Goal: Task Accomplishment & Management: Complete application form

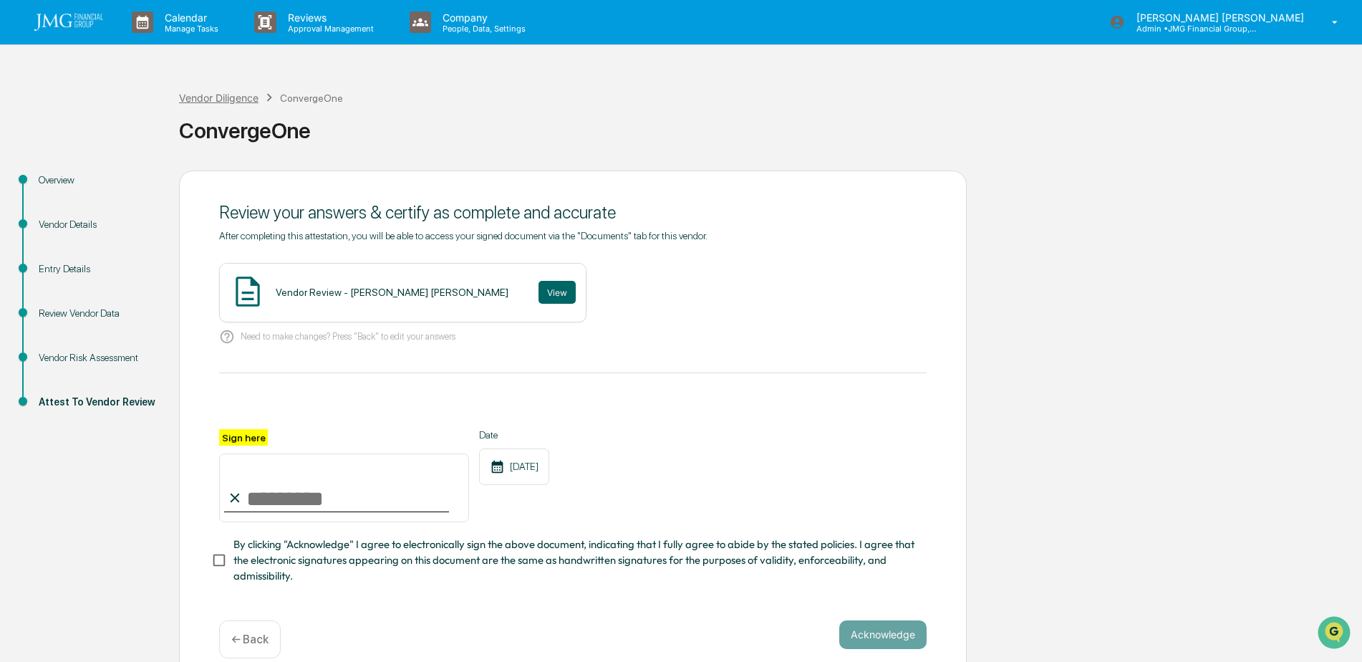
click at [204, 98] on div "Vendor Diligence" at bounding box center [218, 98] width 79 height 12
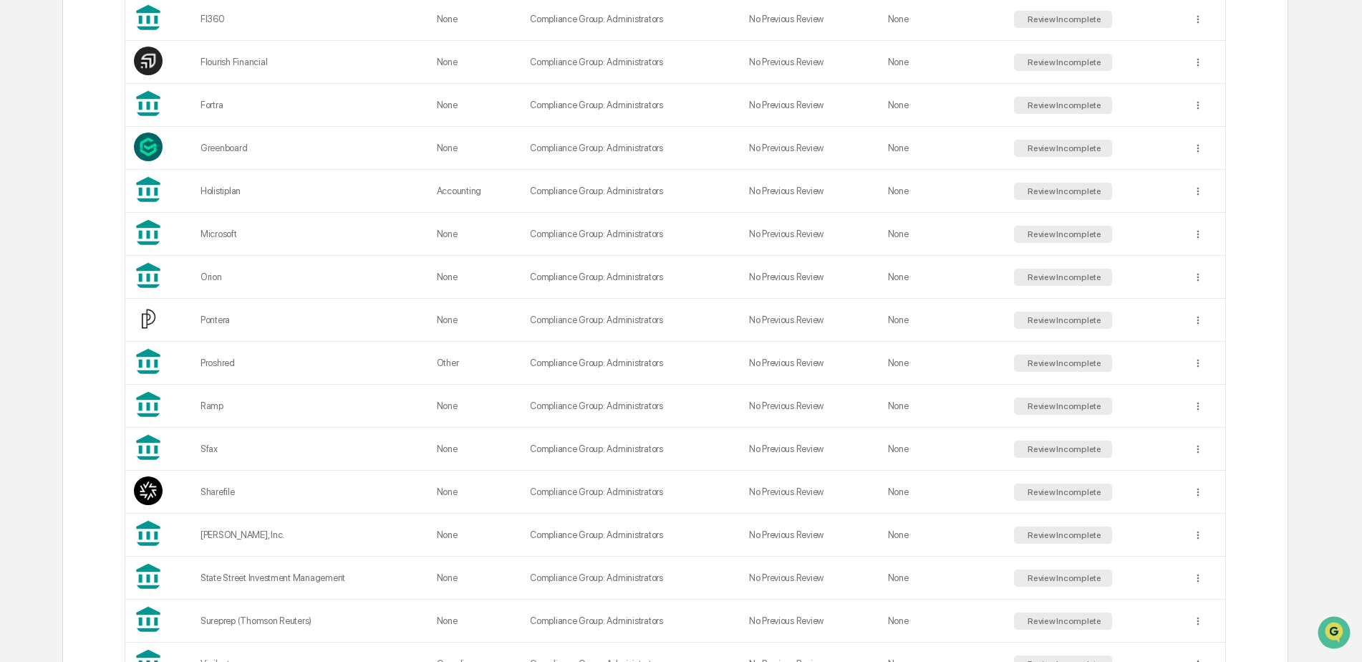
scroll to position [788, 0]
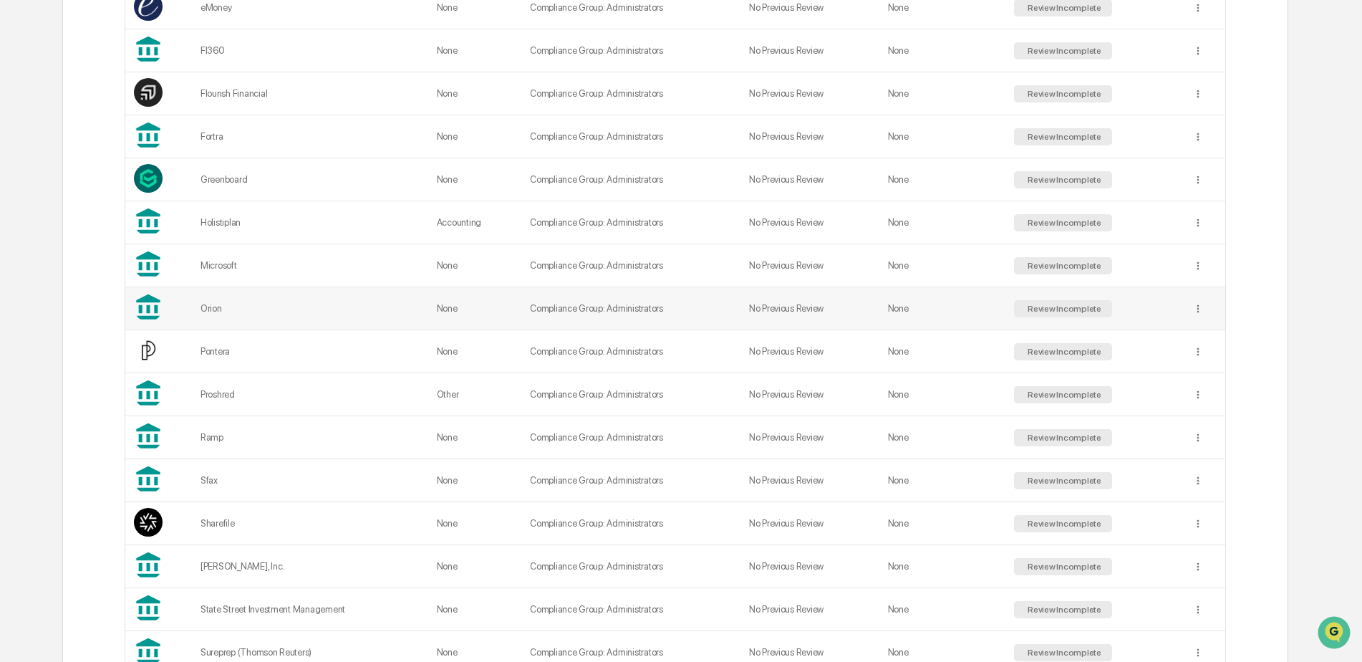
click at [238, 309] on div "Orion" at bounding box center [309, 308] width 219 height 11
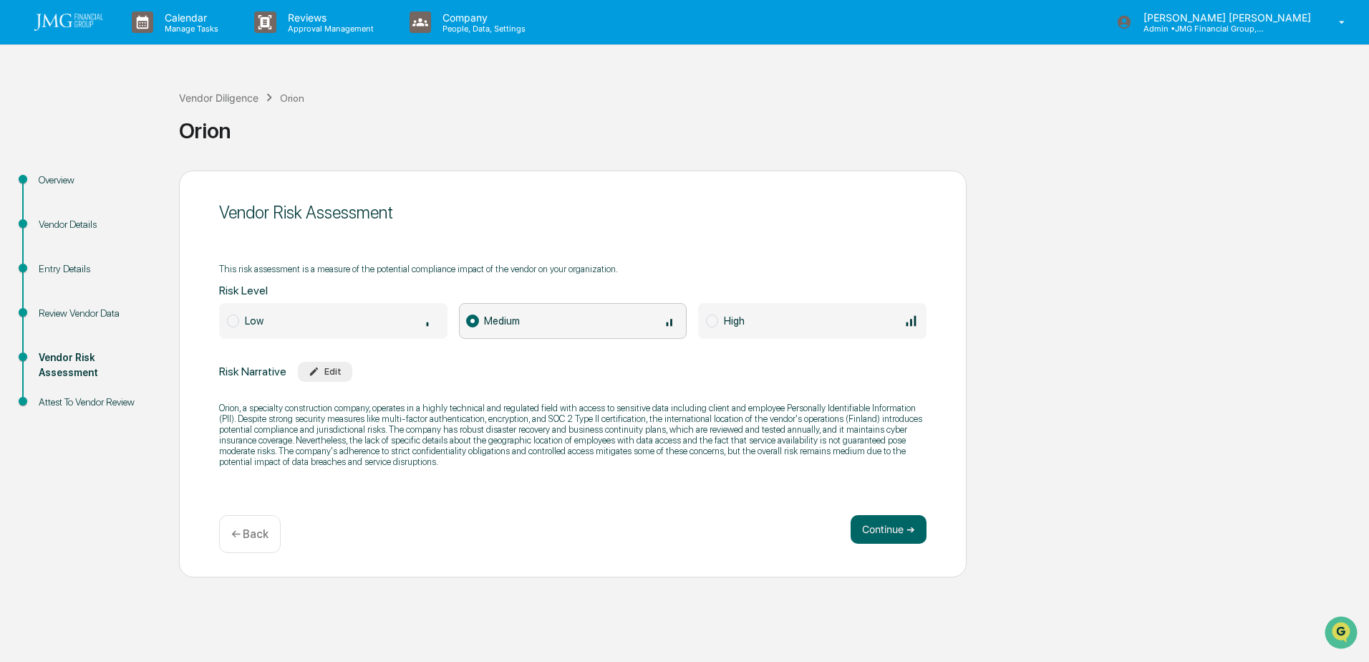
click at [84, 220] on div "Vendor Details" at bounding box center [97, 224] width 117 height 15
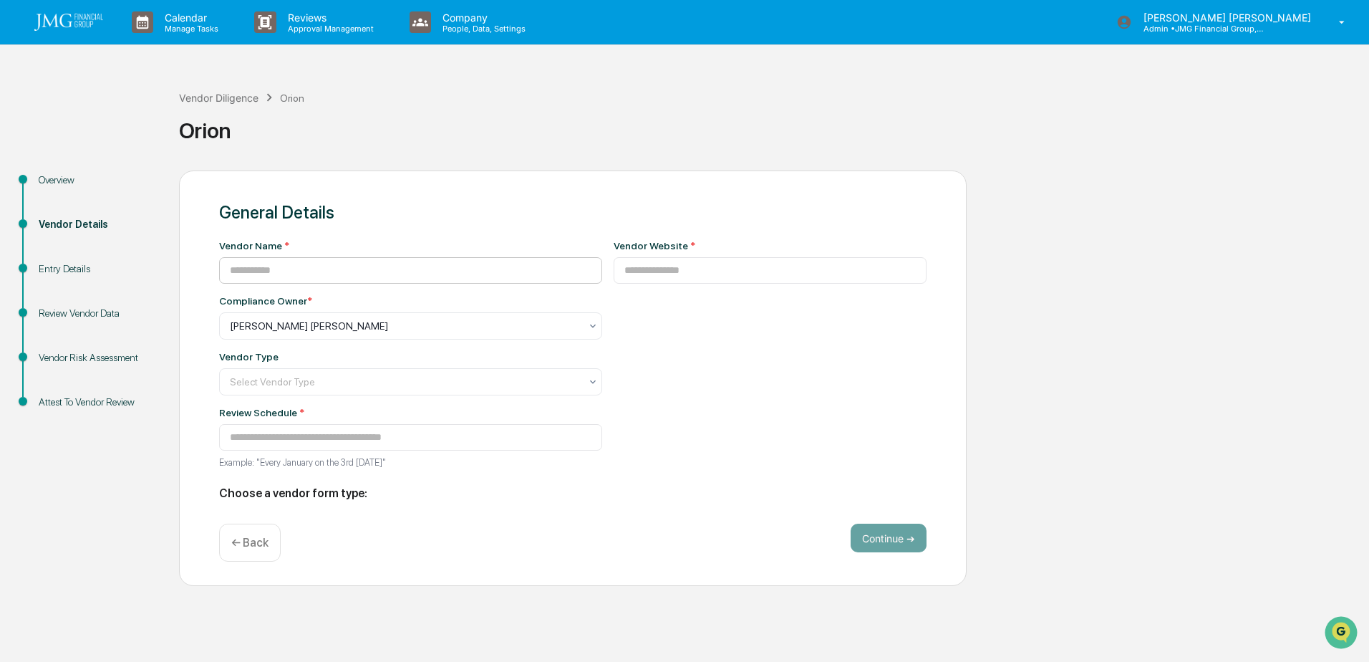
type input "*****"
type input "**********"
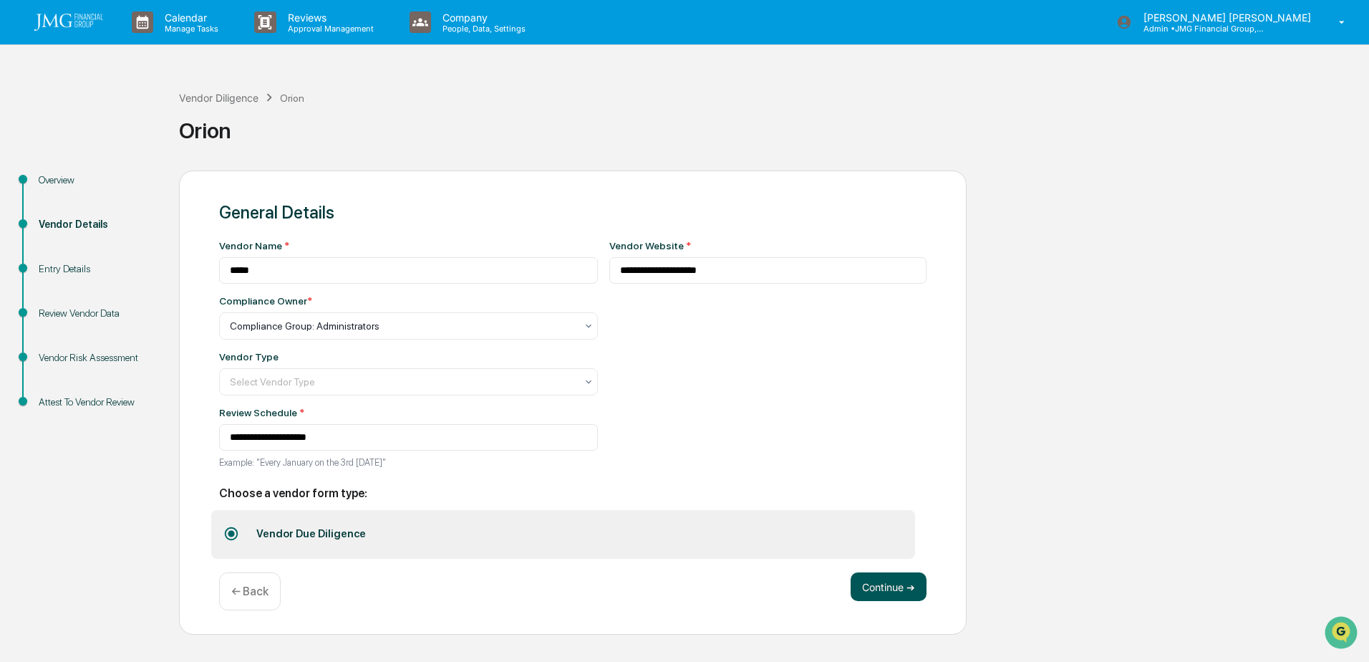
click at [856, 587] on button "Continue ➔" at bounding box center [889, 586] width 76 height 29
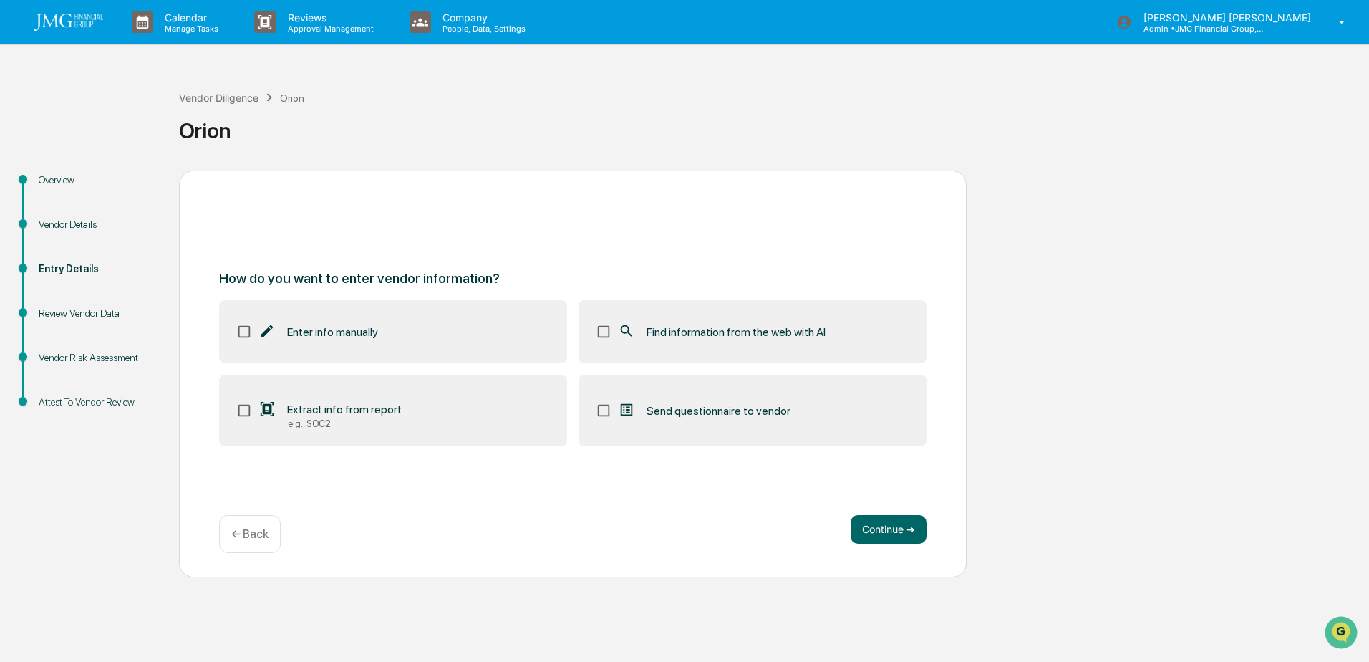
click at [642, 335] on div "Find information from the web with AI" at bounding box center [722, 331] width 208 height 17
click at [389, 416] on span "Extract info from report" at bounding box center [344, 409] width 115 height 14
click at [870, 528] on button "Continue ➔" at bounding box center [889, 529] width 76 height 29
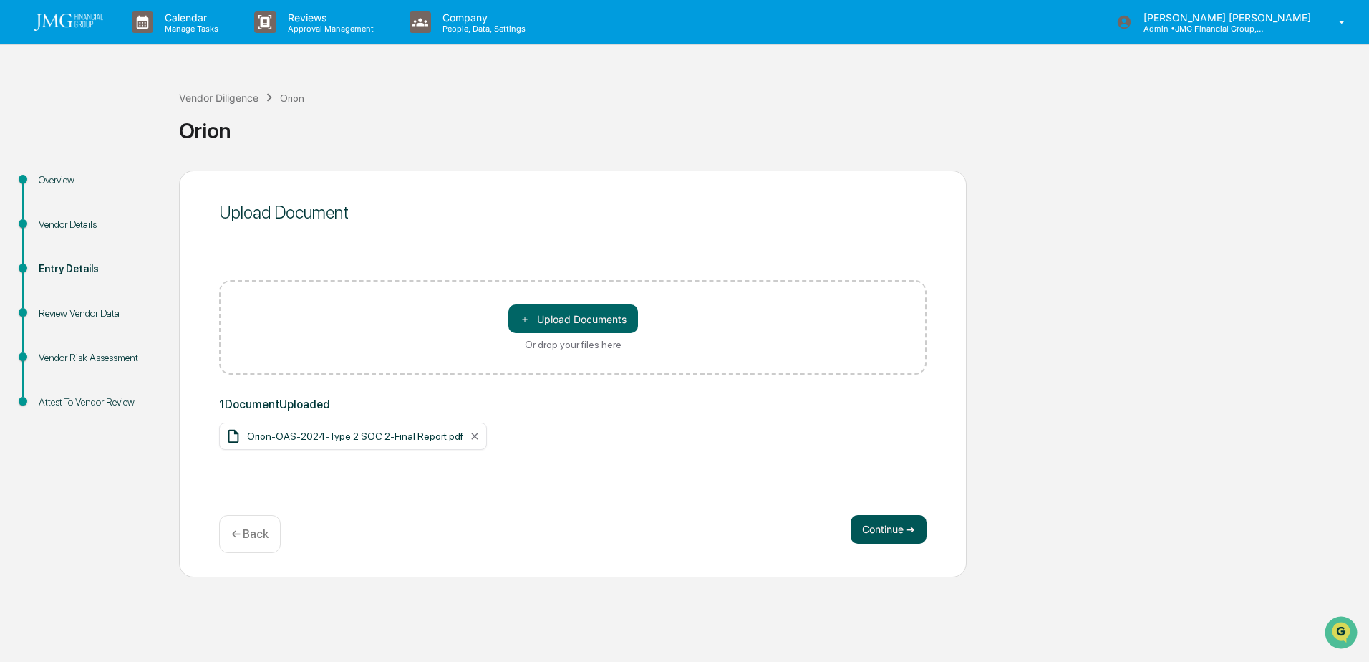
click at [886, 533] on button "Continue ➔" at bounding box center [889, 529] width 76 height 29
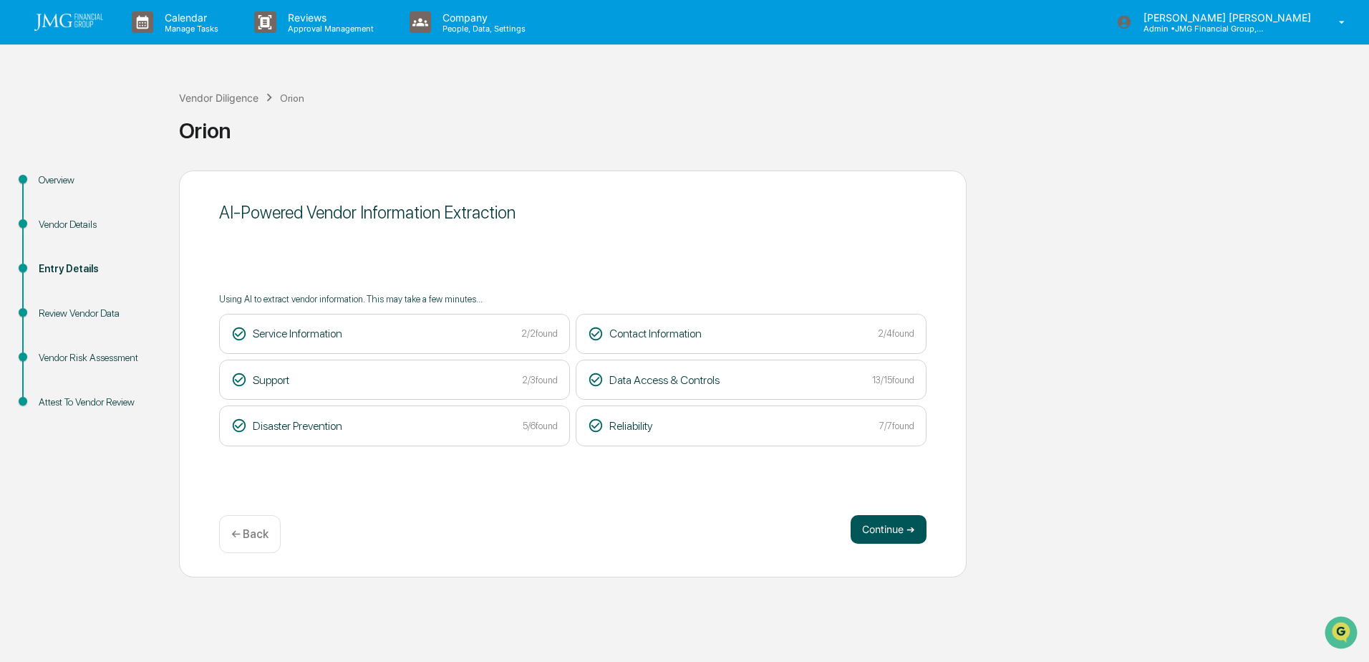
click at [889, 535] on button "Continue ➔" at bounding box center [889, 529] width 76 height 29
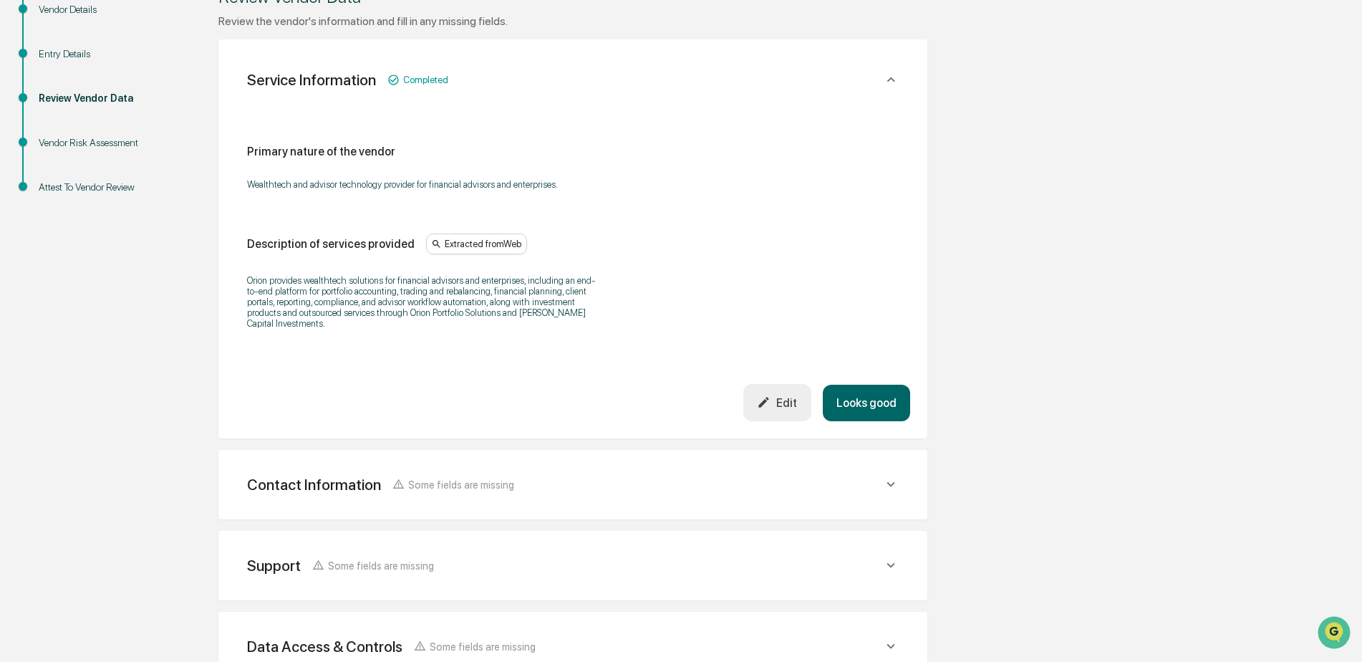
scroll to position [286, 0]
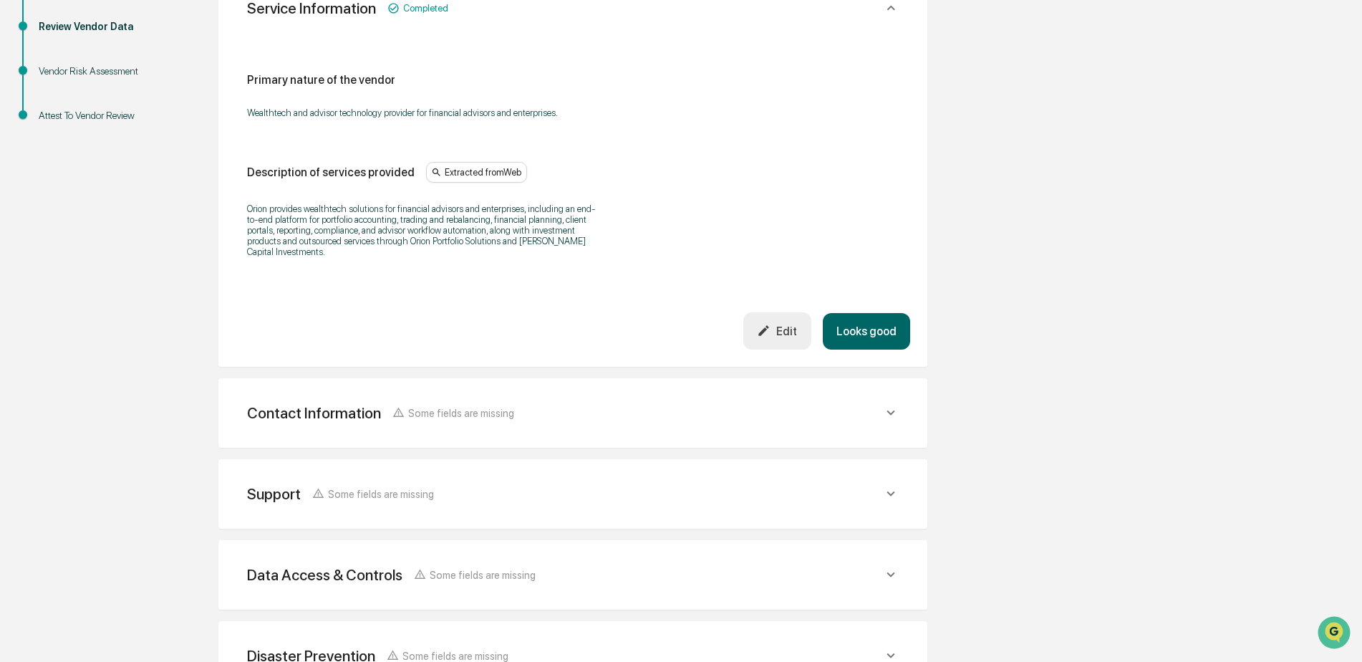
click at [874, 334] on button "Looks good" at bounding box center [866, 331] width 87 height 37
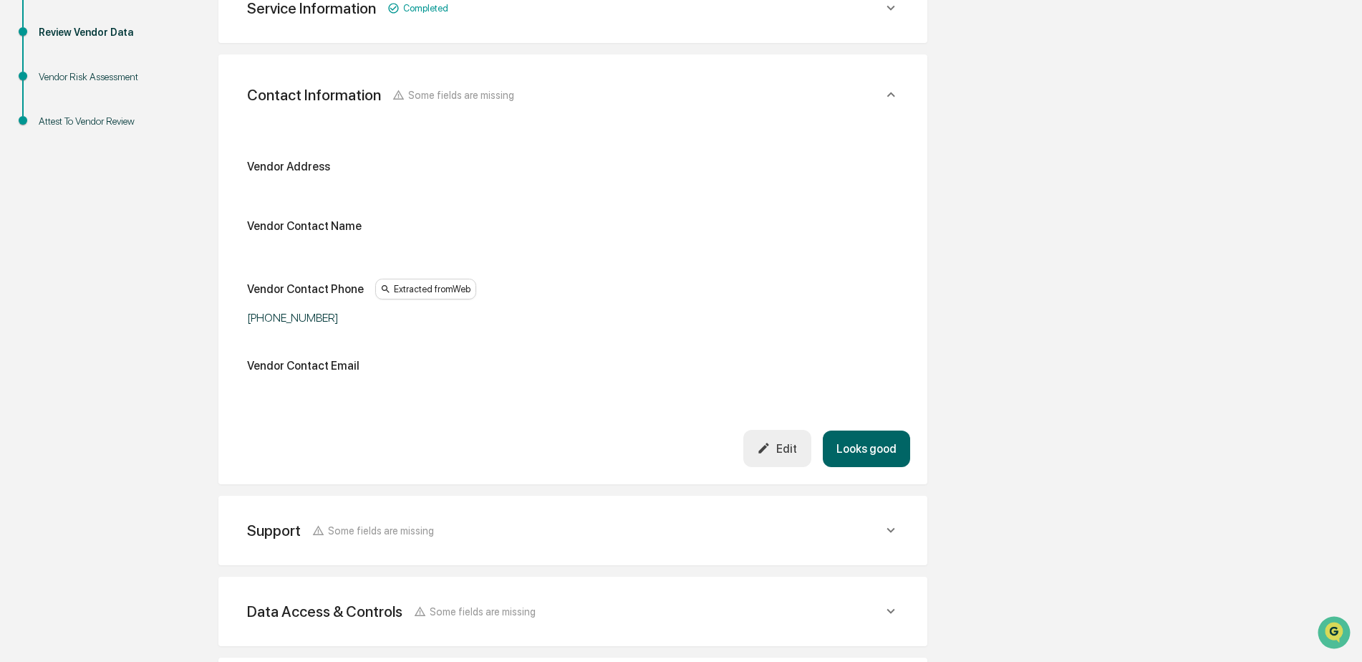
scroll to position [254, 0]
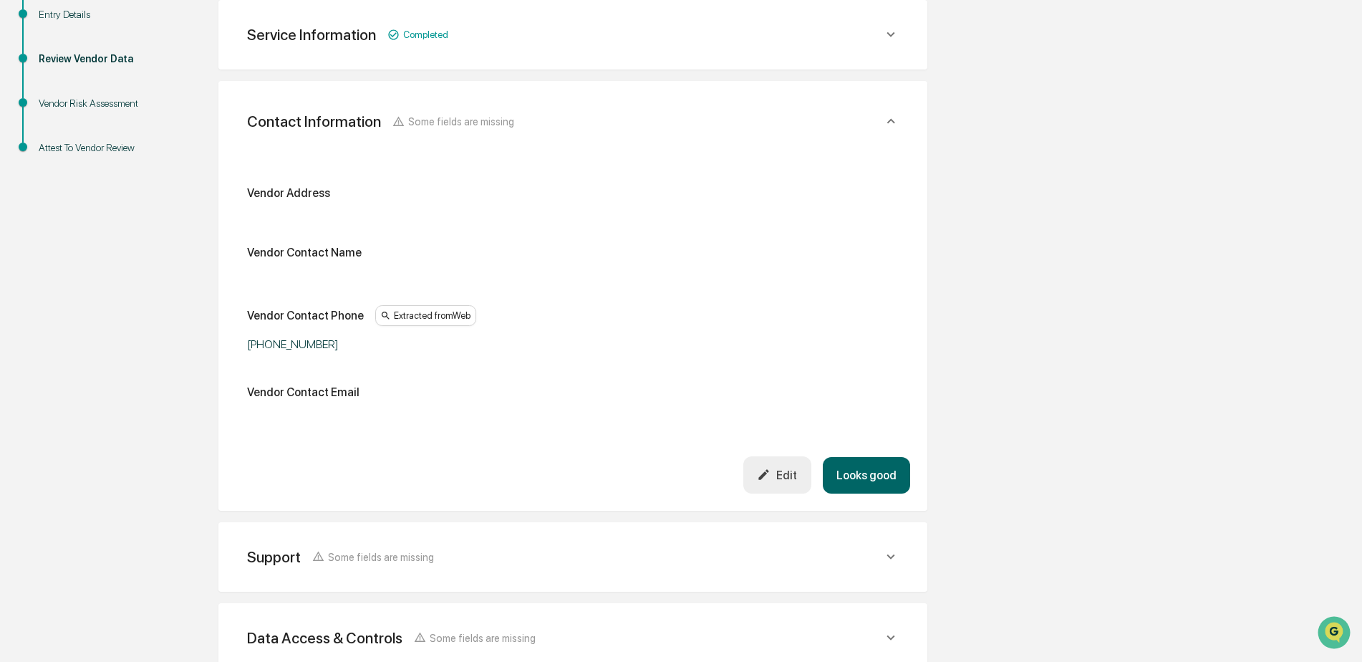
click at [863, 476] on button "Looks good" at bounding box center [866, 475] width 87 height 37
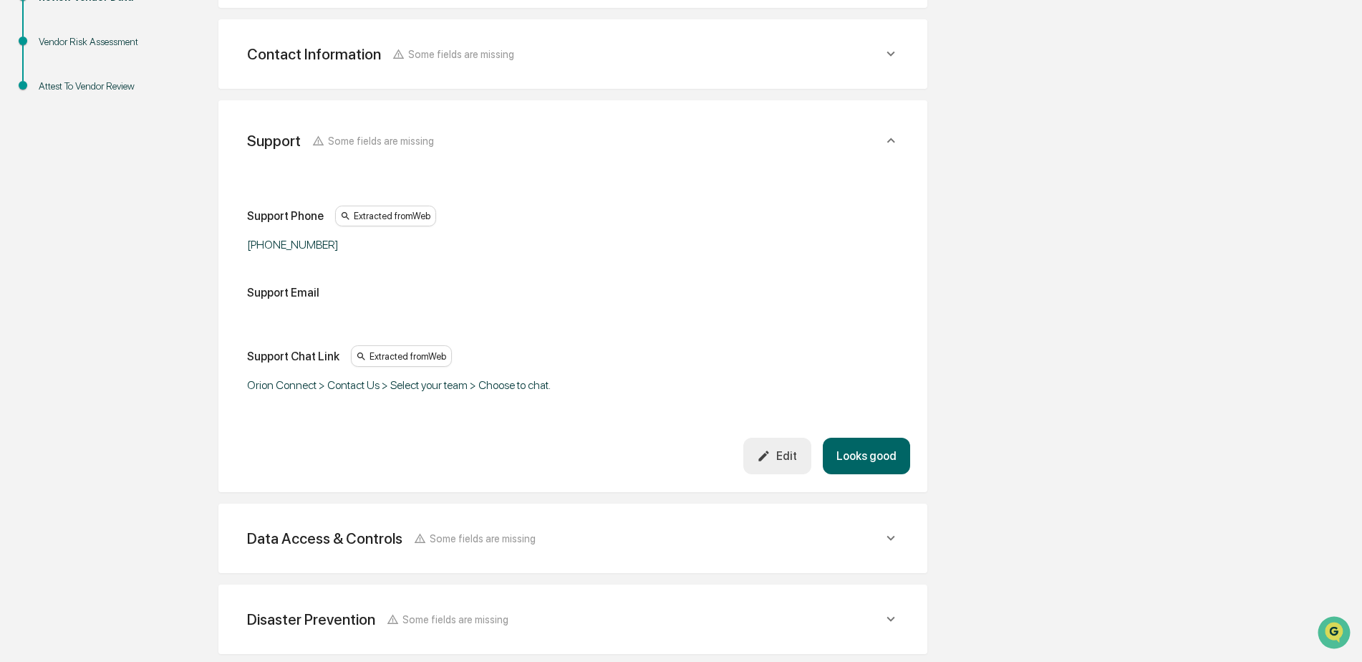
scroll to position [335, 0]
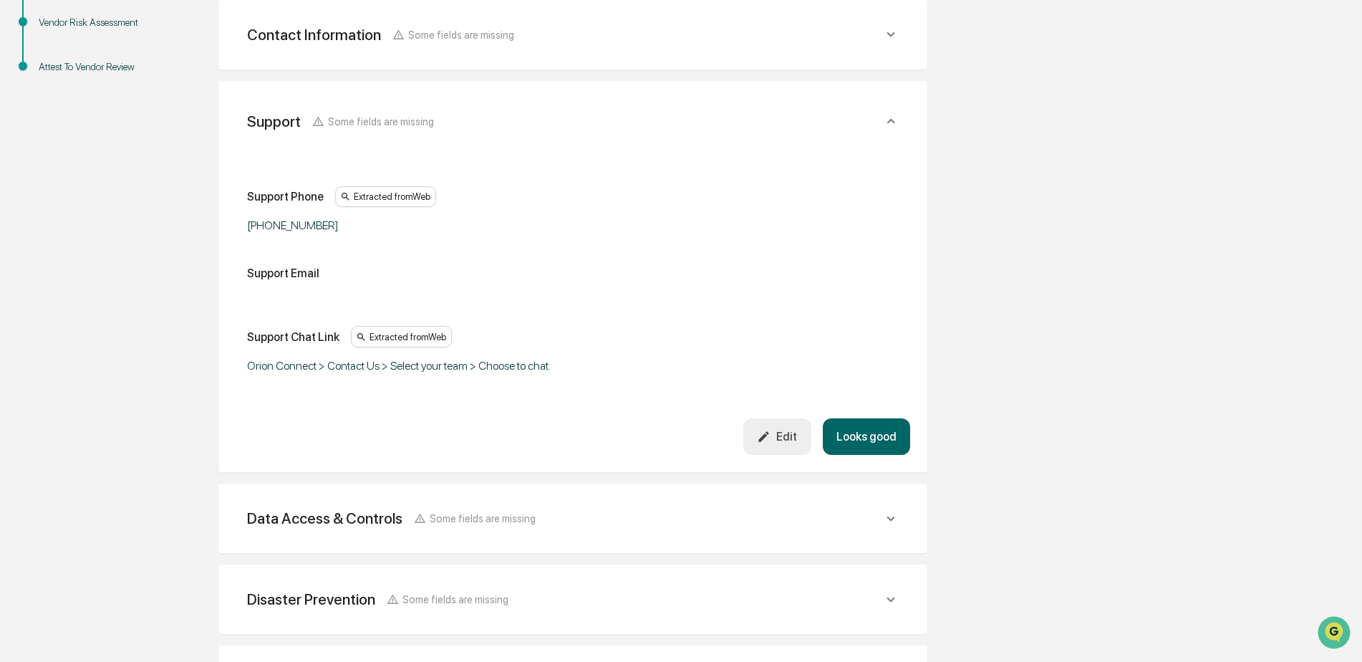
click at [871, 438] on button "Looks good" at bounding box center [866, 436] width 87 height 37
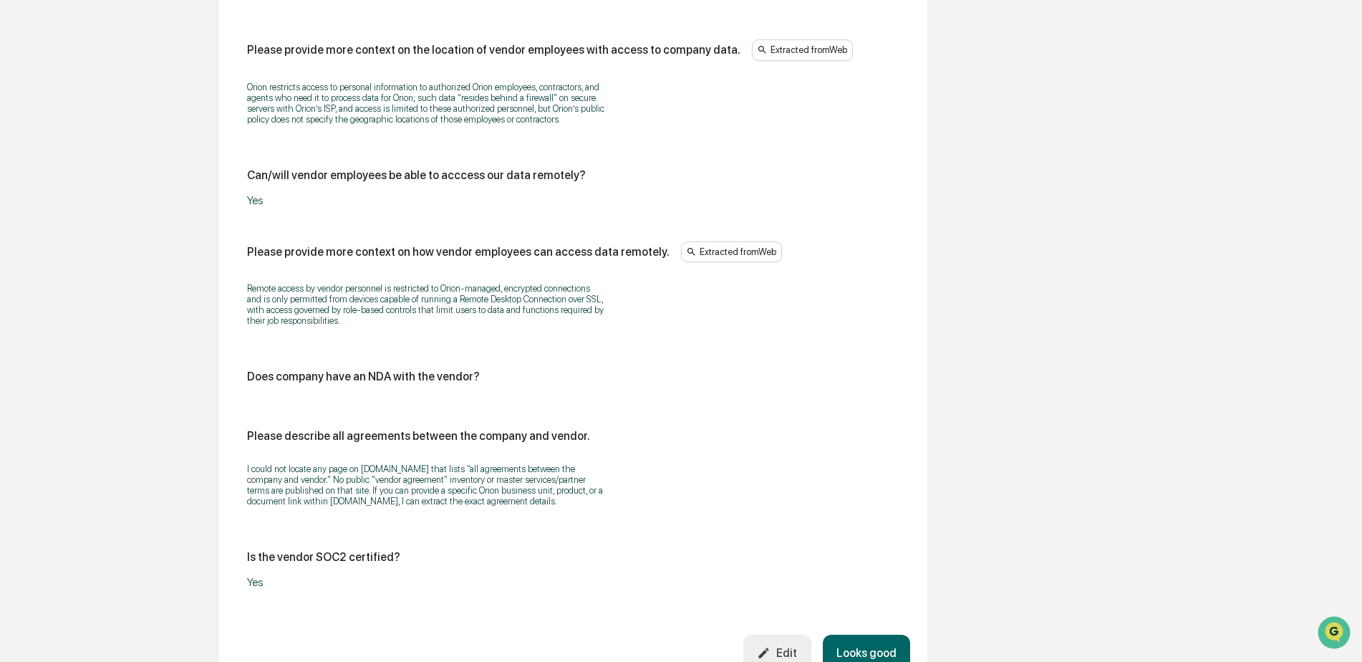
scroll to position [1490, 0]
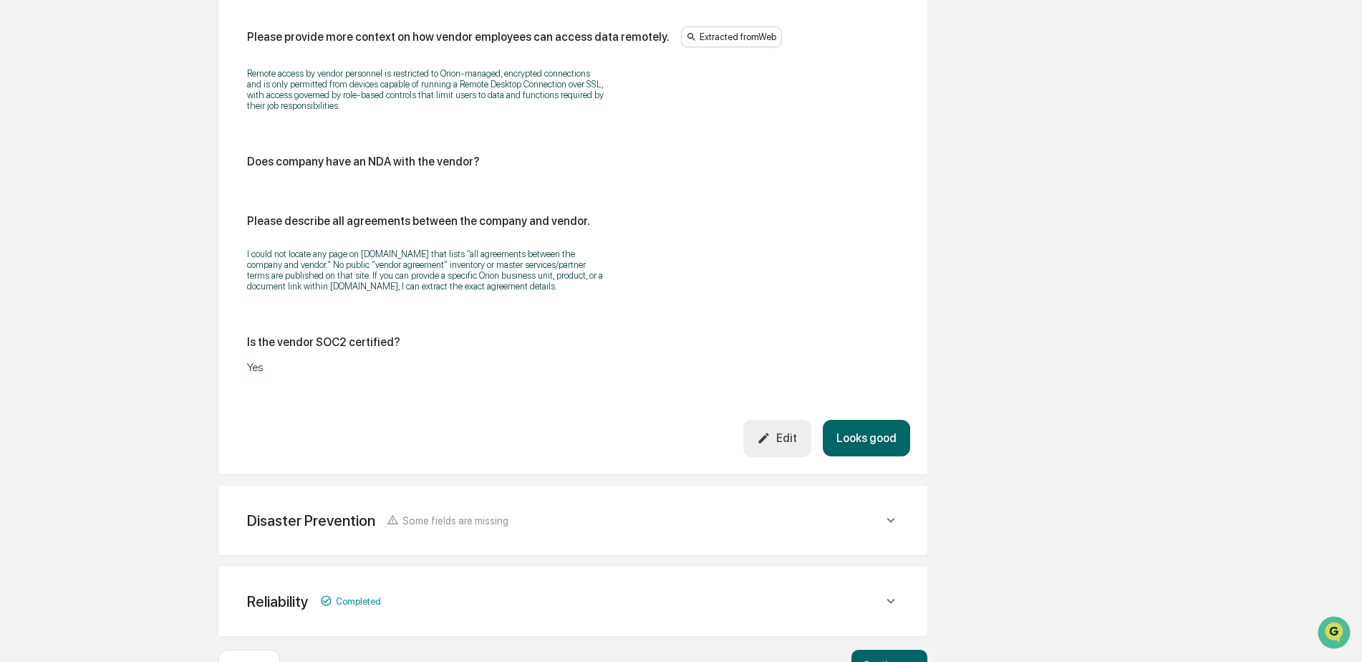
click at [880, 447] on button "Looks good" at bounding box center [866, 438] width 87 height 37
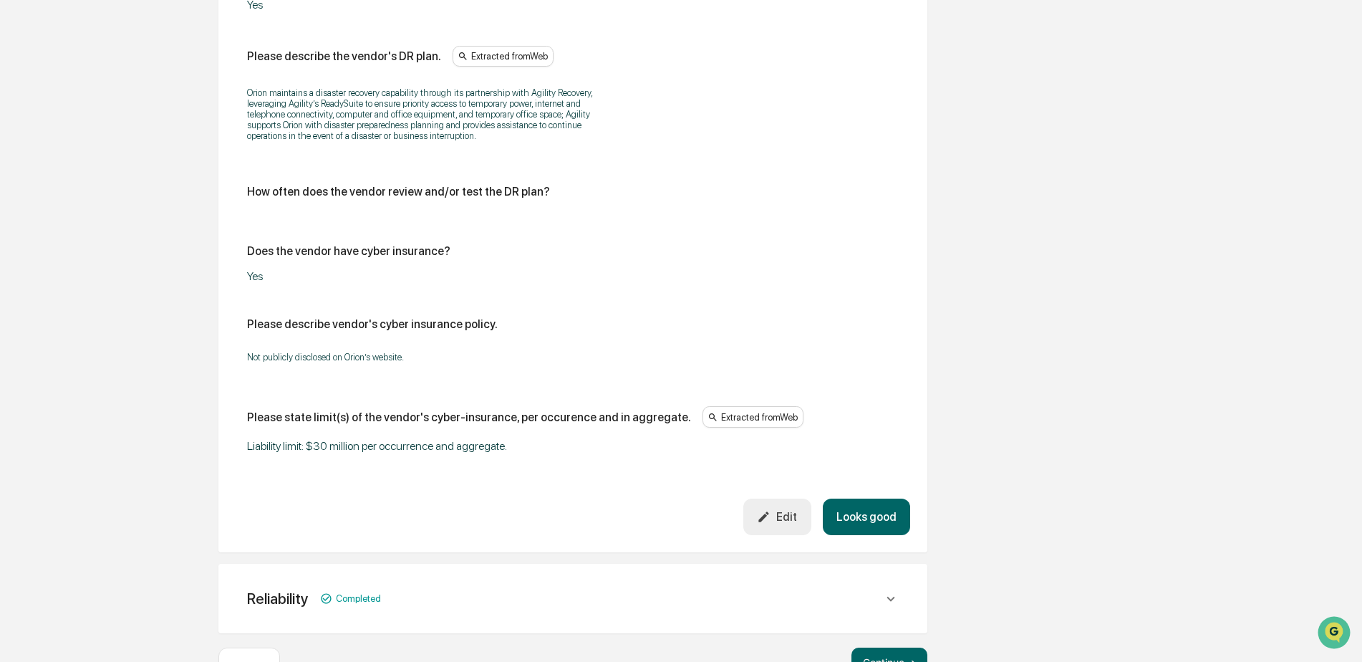
scroll to position [712, 0]
click at [866, 515] on button "Looks good" at bounding box center [866, 515] width 87 height 37
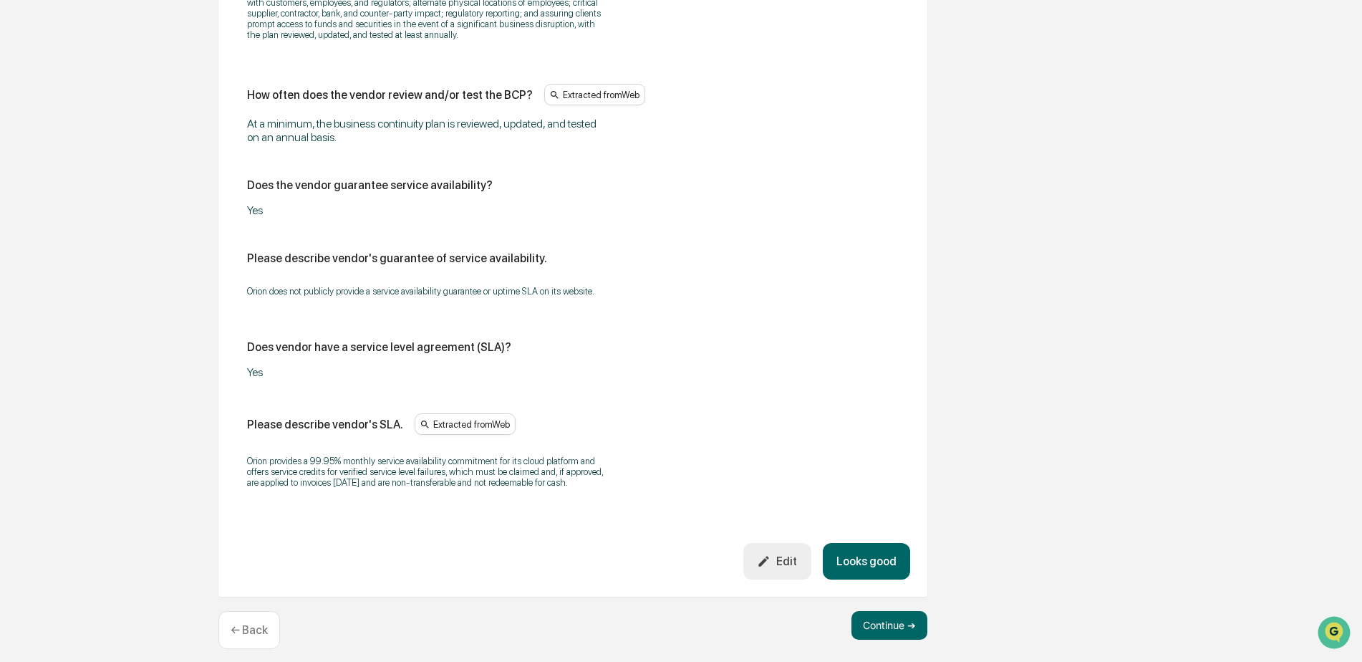
scroll to position [924, 0]
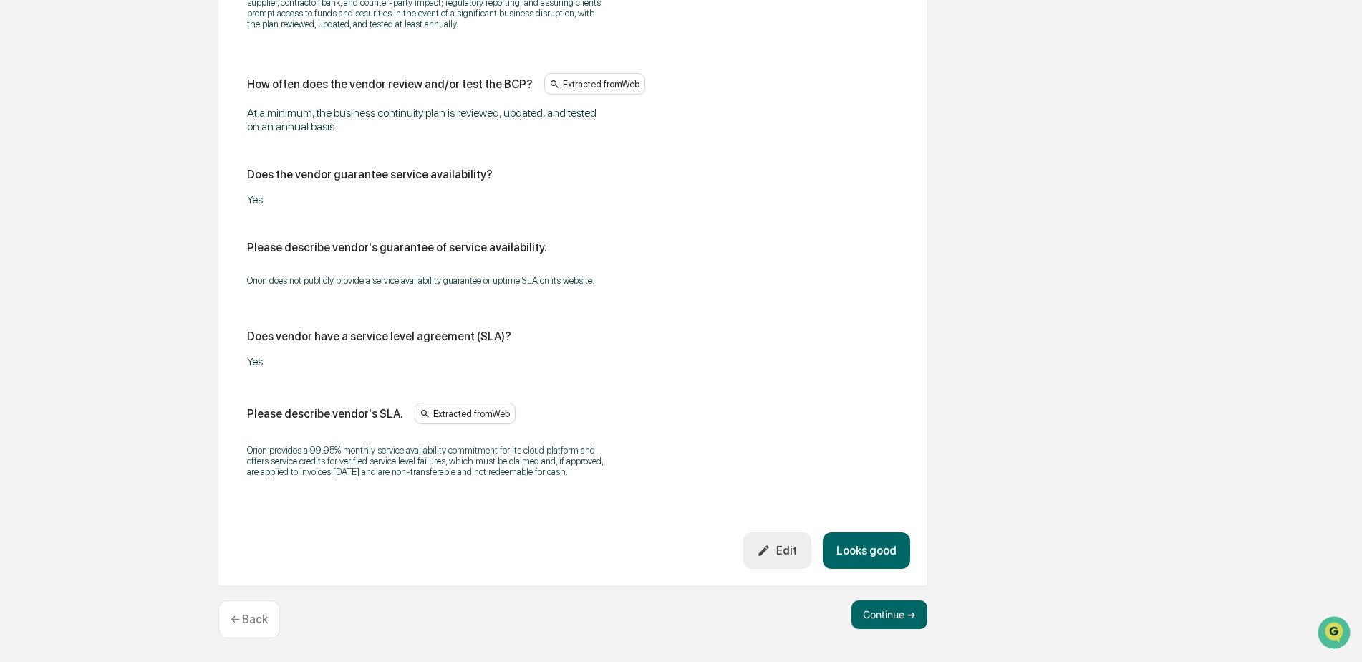
click at [862, 541] on button "Looks good" at bounding box center [866, 550] width 87 height 37
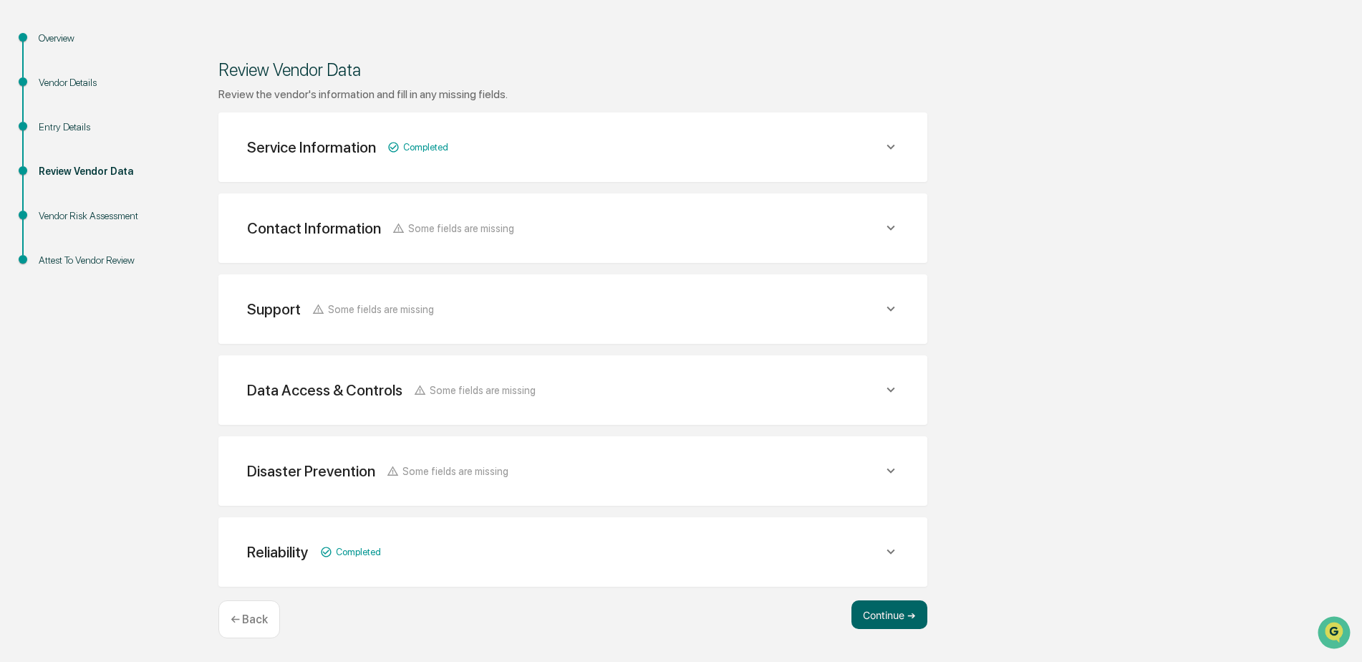
scroll to position [142, 0]
click at [864, 608] on button "Continue ➔" at bounding box center [889, 614] width 76 height 29
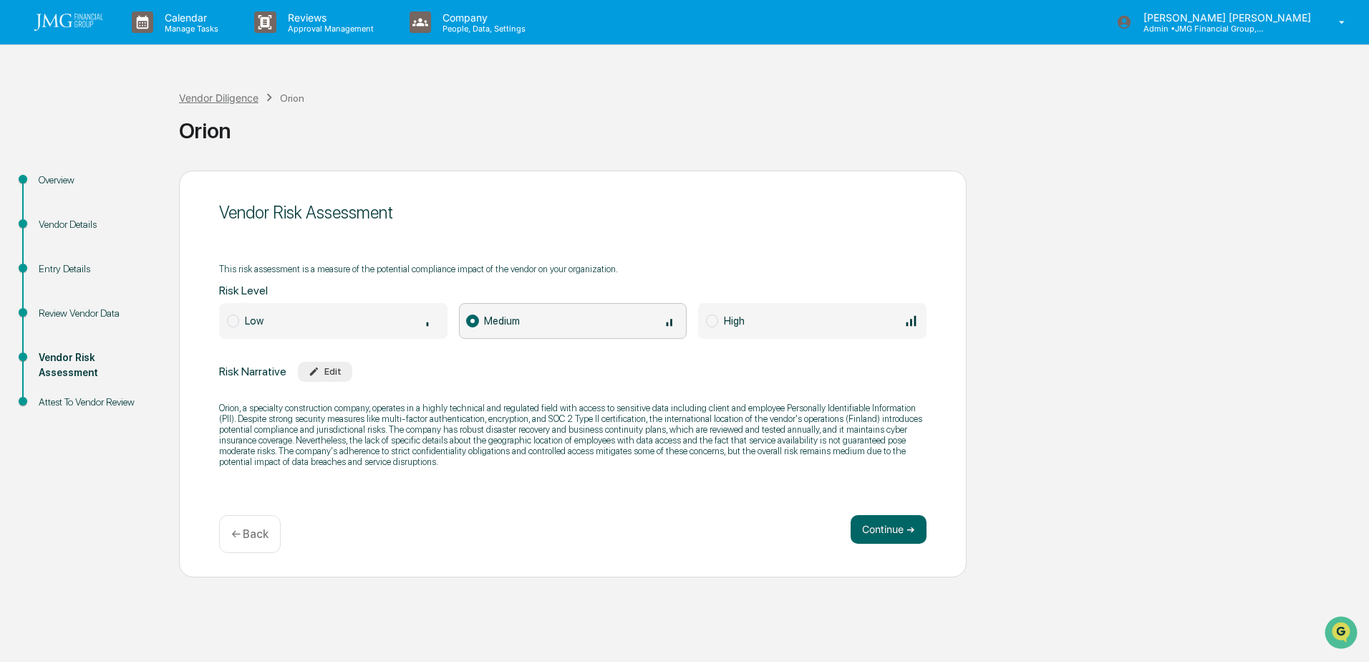
click at [256, 102] on div "Vendor Diligence" at bounding box center [218, 98] width 79 height 12
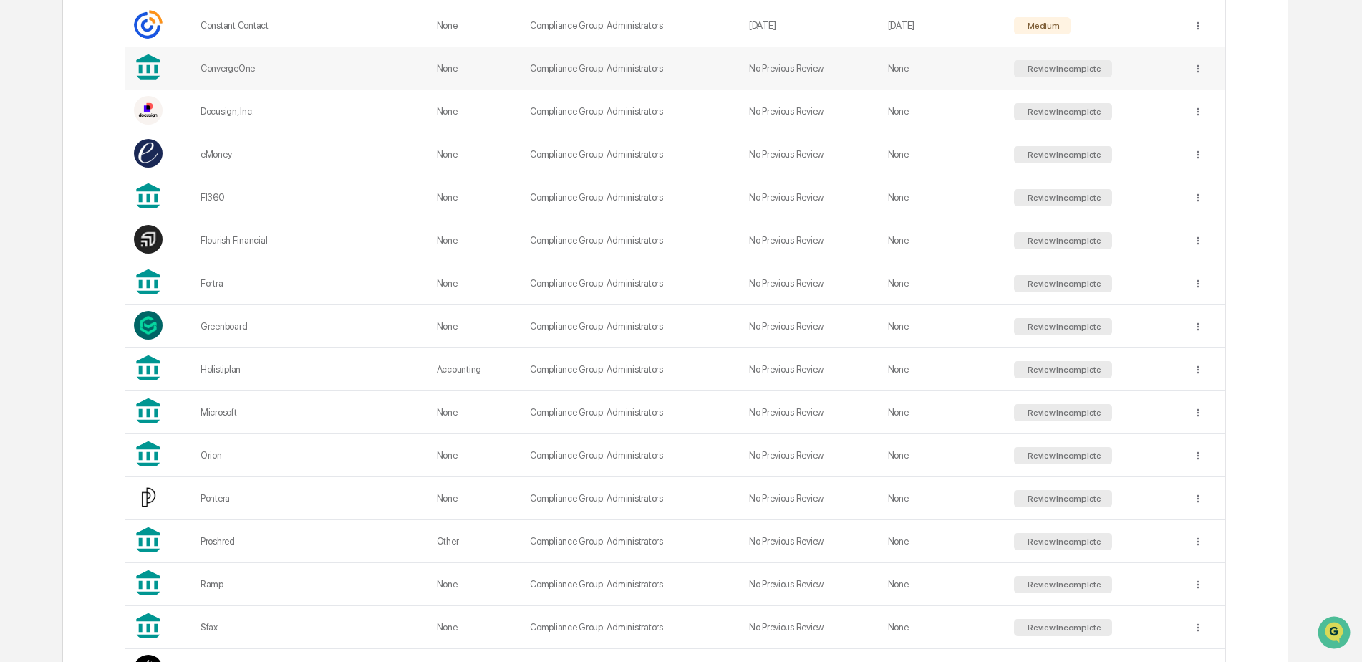
scroll to position [644, 0]
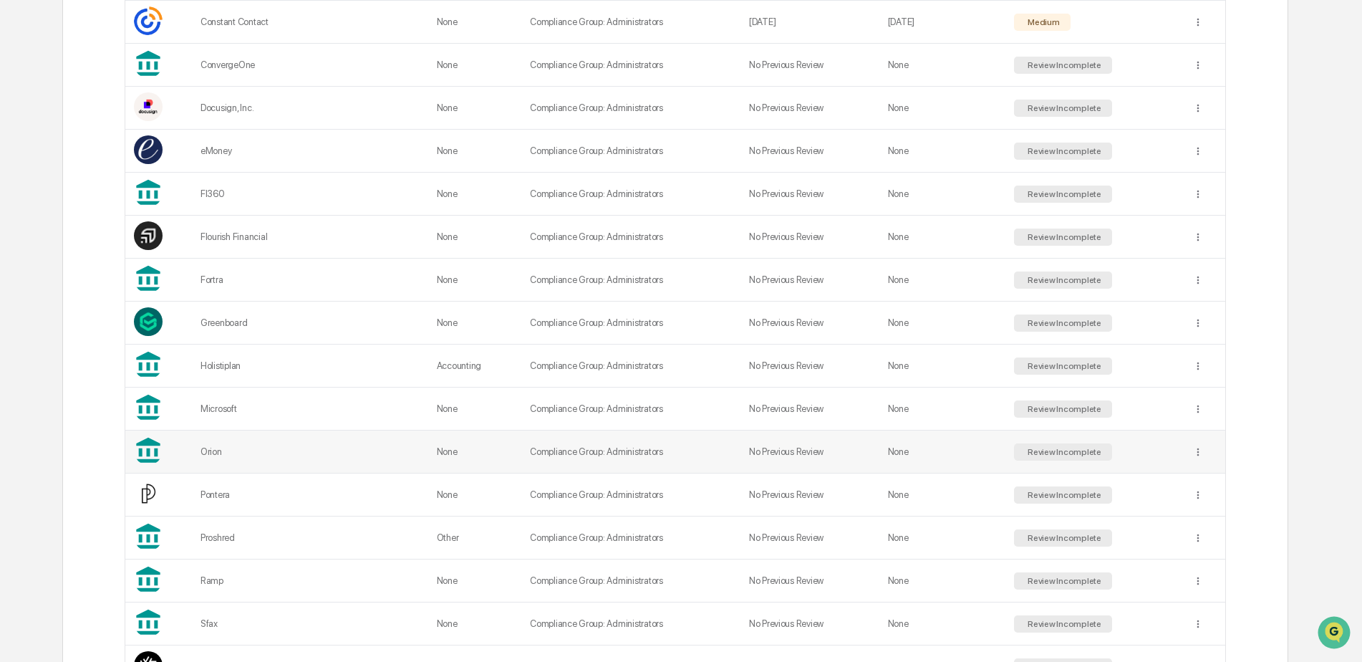
click at [281, 447] on div "Orion" at bounding box center [309, 451] width 219 height 11
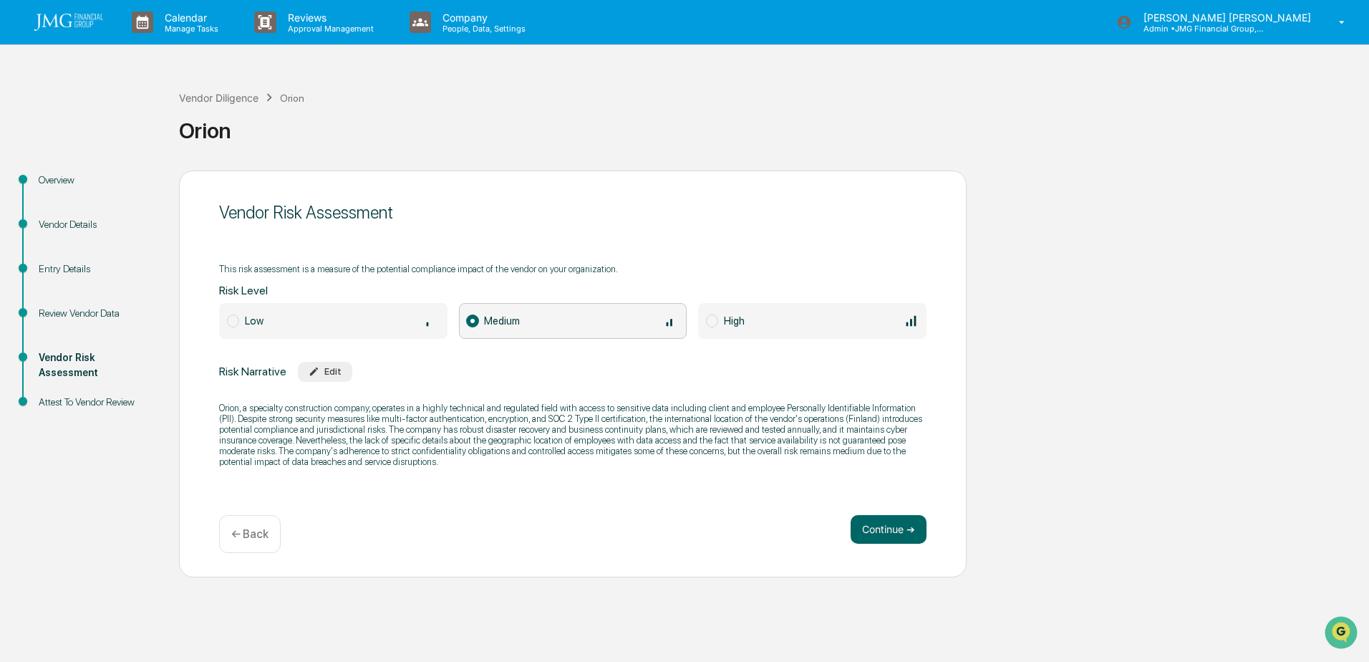
click at [99, 228] on div "Vendor Details" at bounding box center [97, 224] width 117 height 15
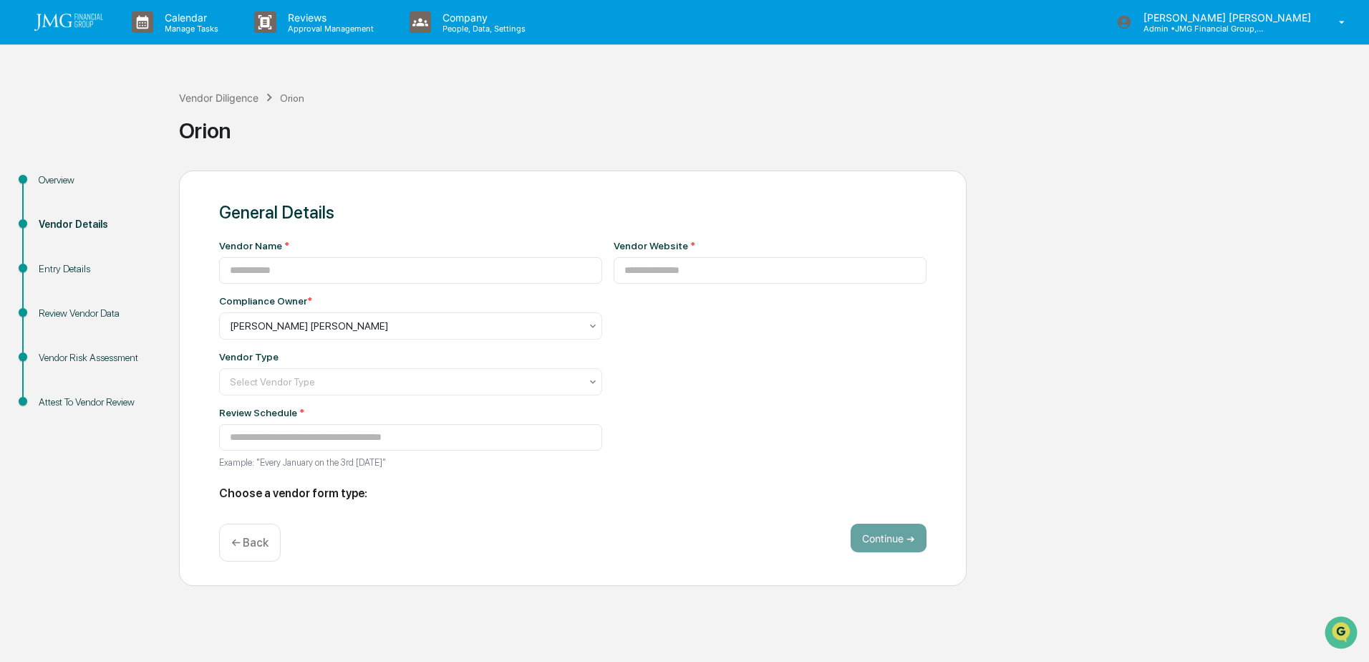
type input "*****"
type input "**********"
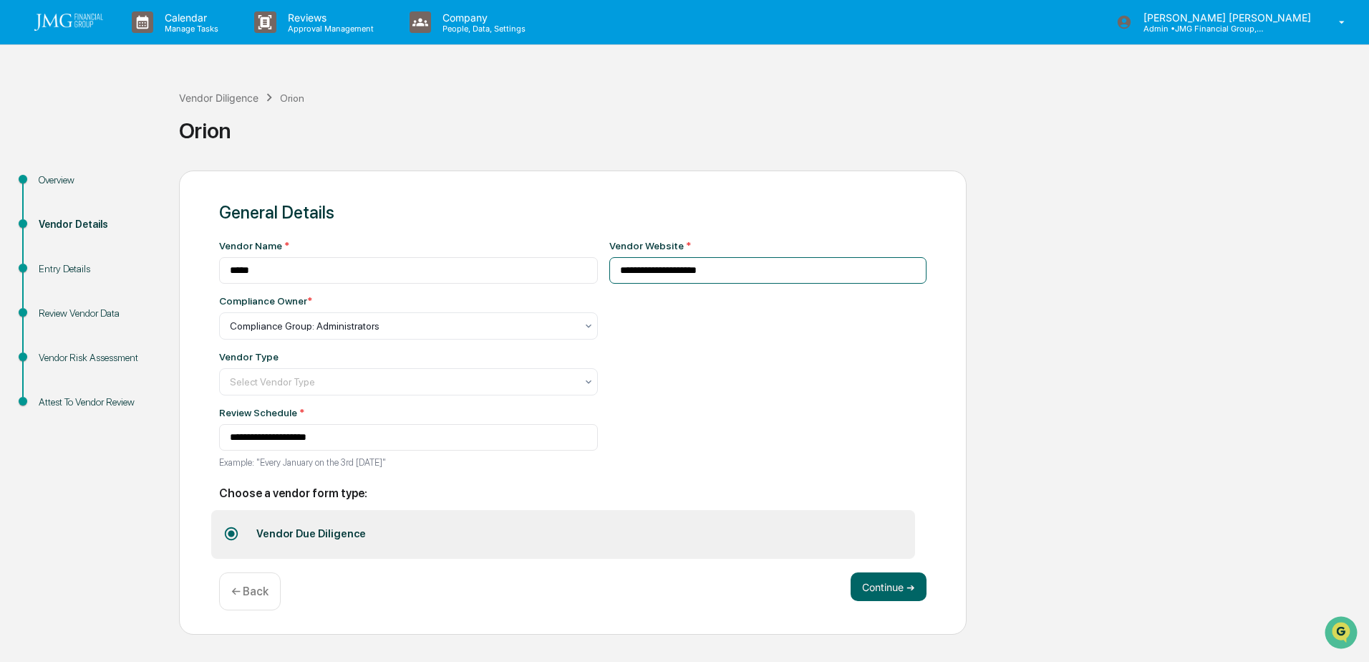
drag, startPoint x: 704, startPoint y: 271, endPoint x: 609, endPoint y: 273, distance: 94.5
click at [609, 273] on input "**********" at bounding box center [768, 270] width 318 height 26
click at [230, 100] on div "Vendor Diligence" at bounding box center [218, 98] width 79 height 12
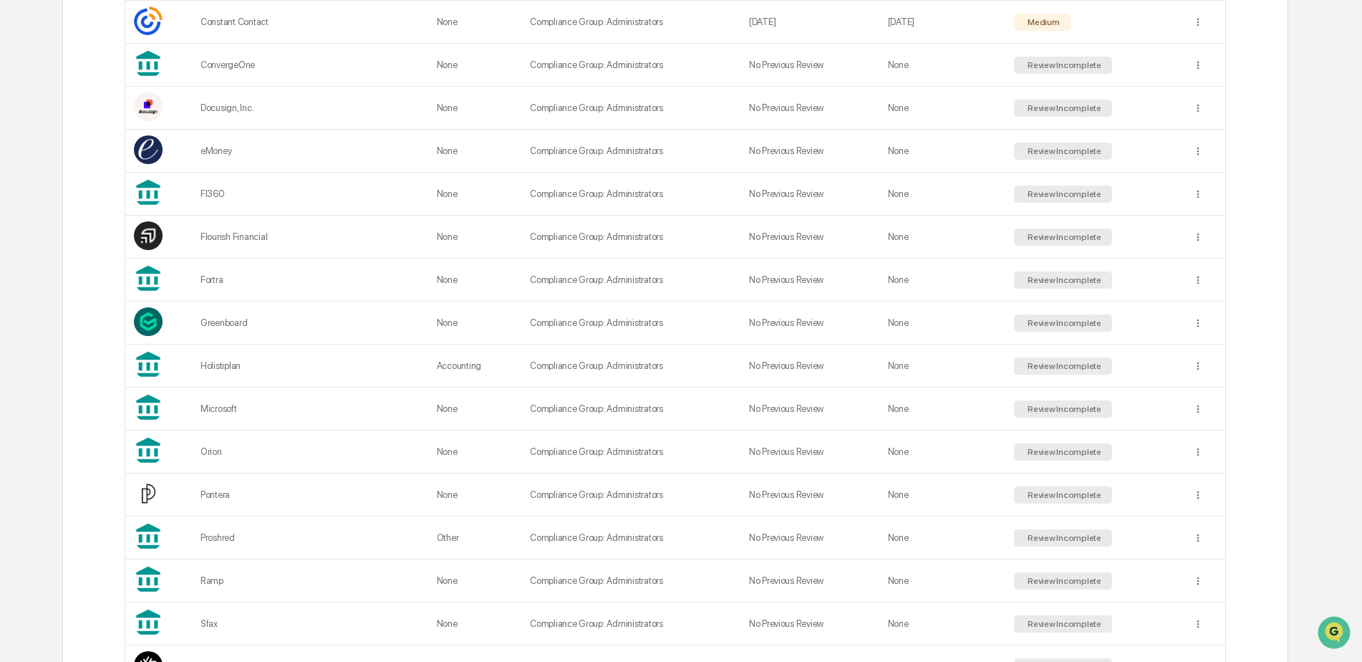
scroll to position [716, 0]
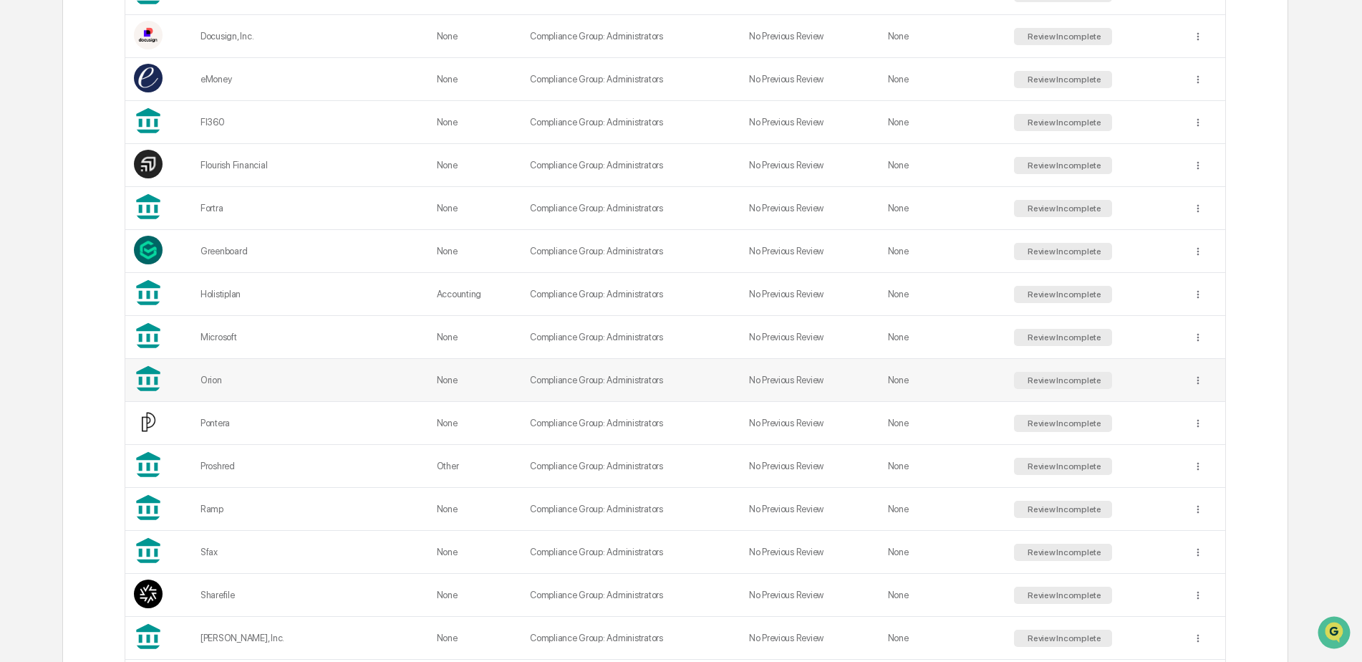
click at [351, 383] on div "Orion" at bounding box center [309, 379] width 219 height 11
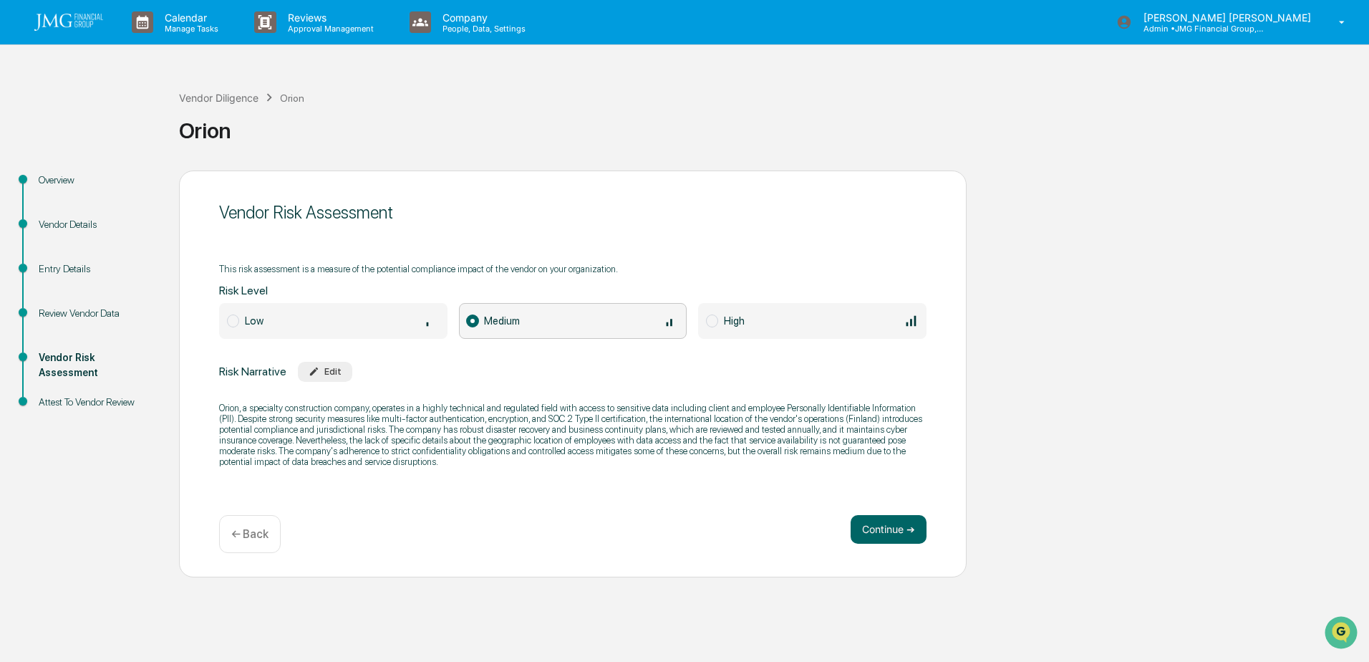
click at [90, 224] on div "Vendor Details" at bounding box center [97, 224] width 117 height 15
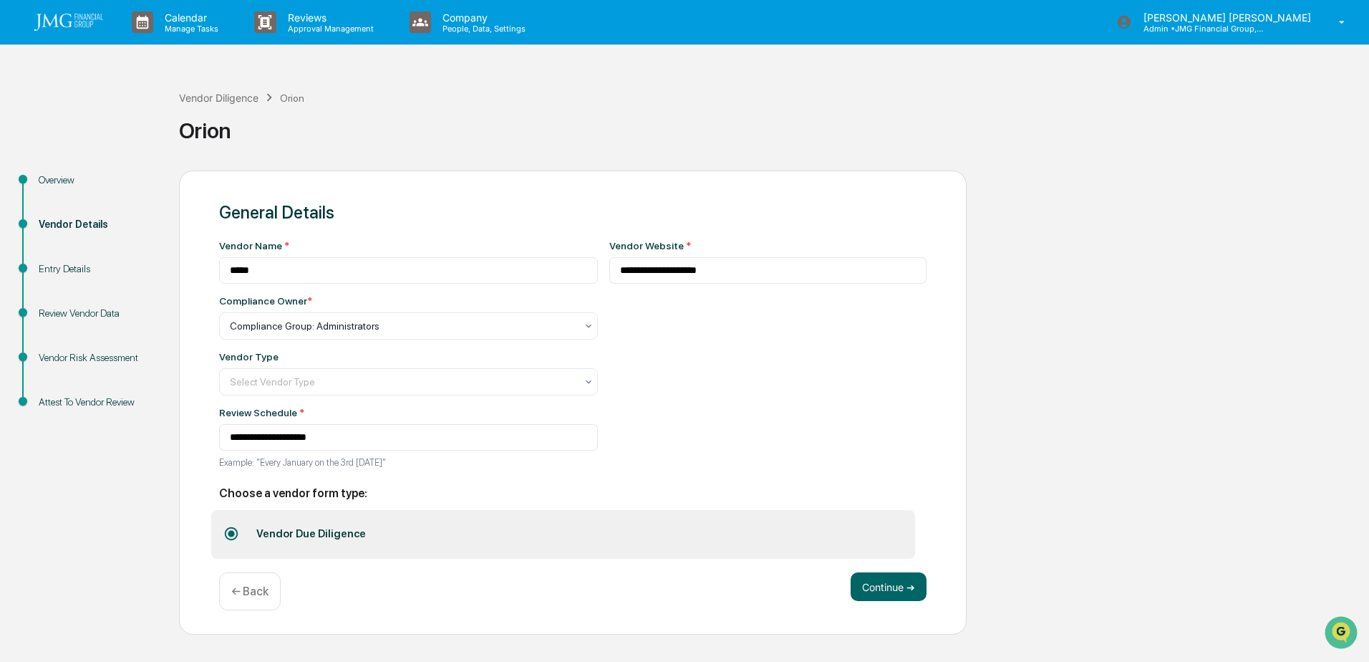
click at [74, 268] on div "Entry Details" at bounding box center [97, 268] width 117 height 15
click at [62, 269] on div "Entry Details" at bounding box center [97, 268] width 117 height 15
click at [62, 268] on div "Entry Details" at bounding box center [97, 268] width 117 height 15
click at [866, 577] on button "Continue ➔" at bounding box center [889, 586] width 76 height 29
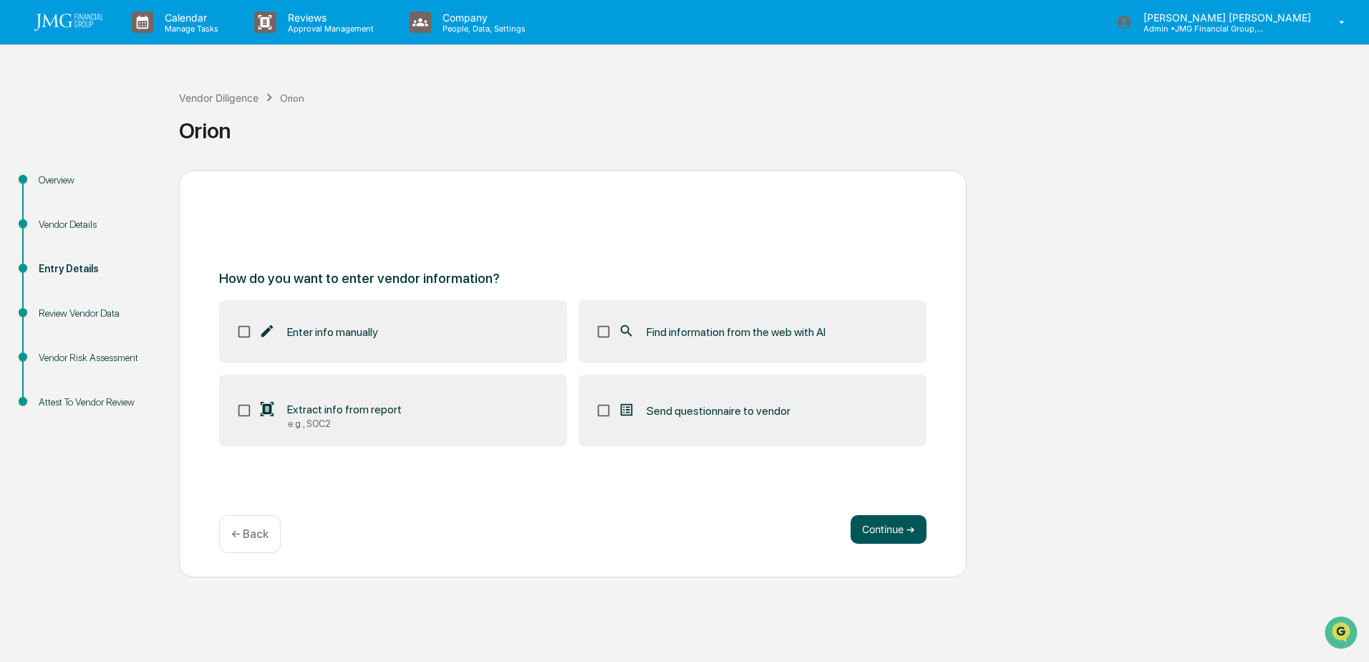
click at [878, 533] on button "Continue ➔" at bounding box center [889, 529] width 76 height 29
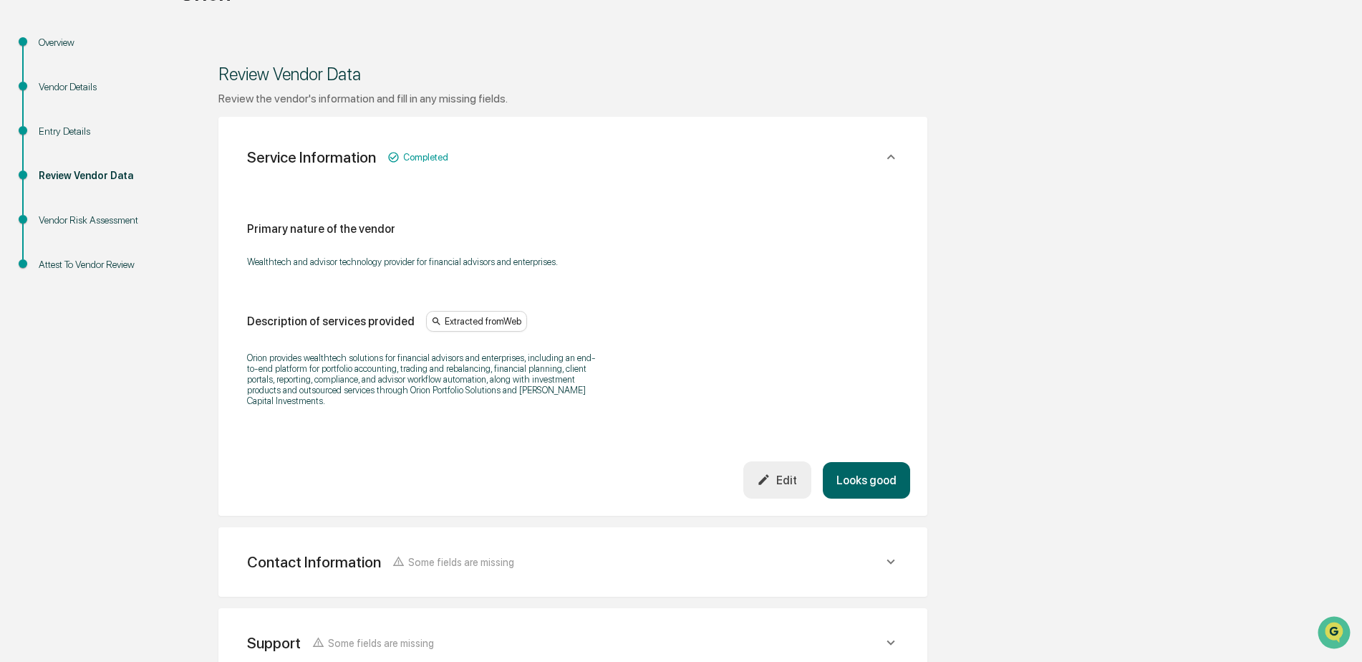
scroll to position [215, 0]
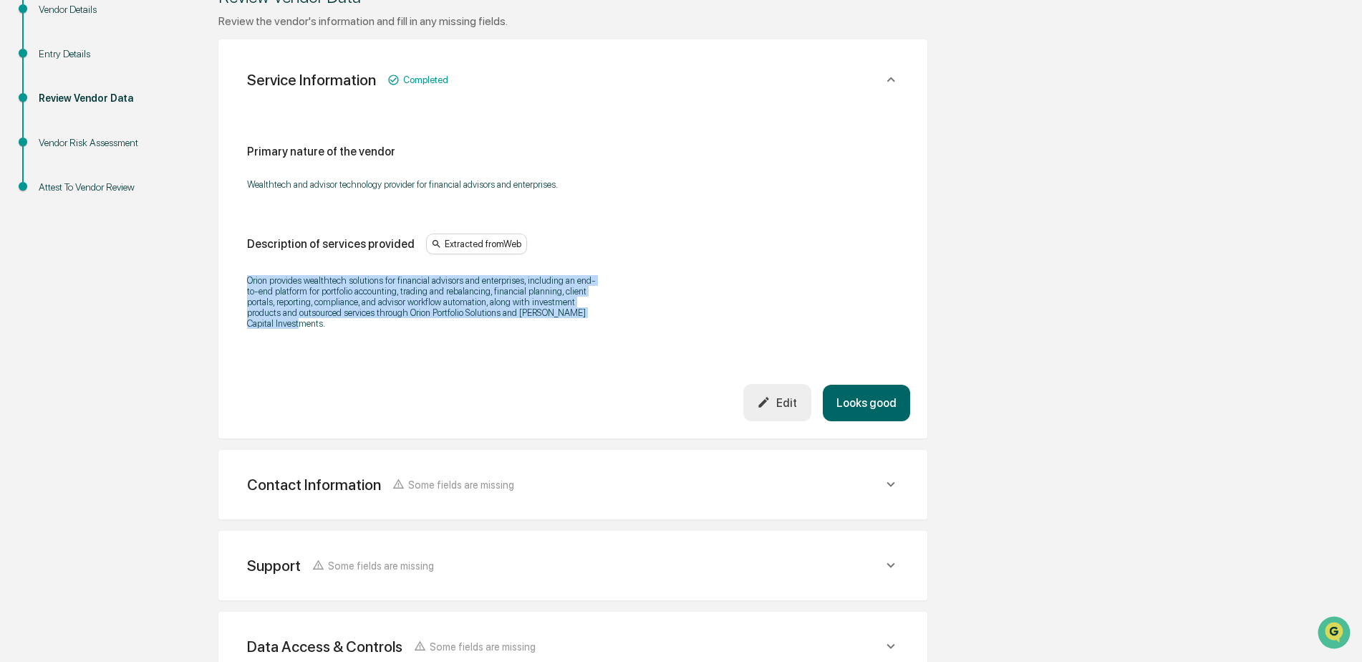
drag, startPoint x: 249, startPoint y: 281, endPoint x: 574, endPoint y: 318, distance: 327.1
click at [574, 318] on p "Orion provides wealthtech solutions for financial advisors and enterprises, inc…" at bounding box center [426, 302] width 358 height 54
drag, startPoint x: 574, startPoint y: 318, endPoint x: 536, endPoint y: 302, distance: 41.1
copy p "Orion provides wealthtech solutions for financial advisors and enterprises, inc…"
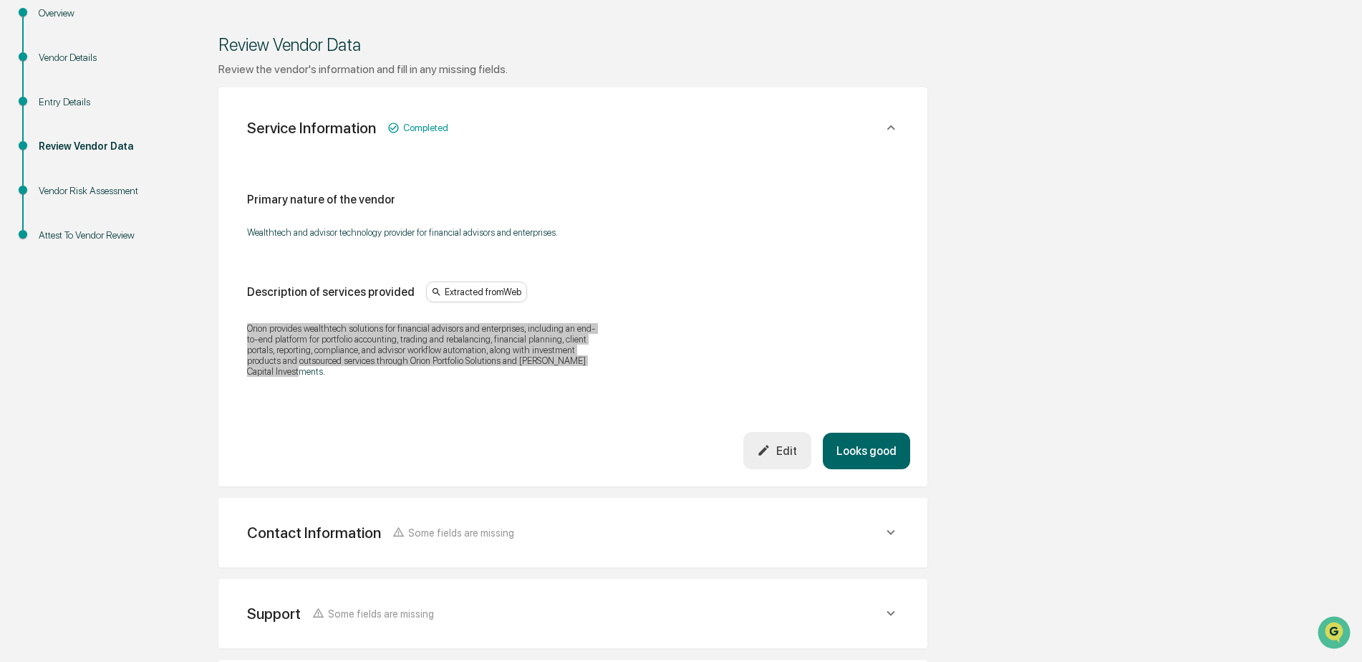
scroll to position [0, 0]
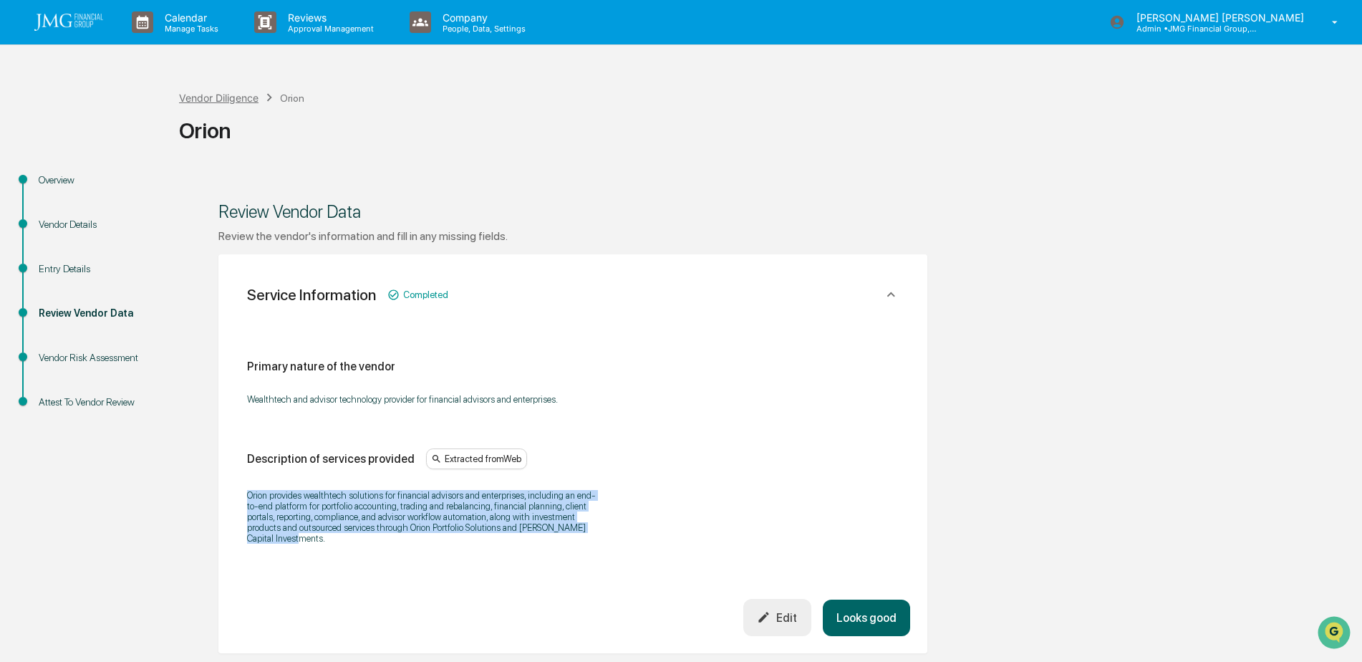
click at [234, 97] on div "Vendor Diligence" at bounding box center [218, 98] width 79 height 12
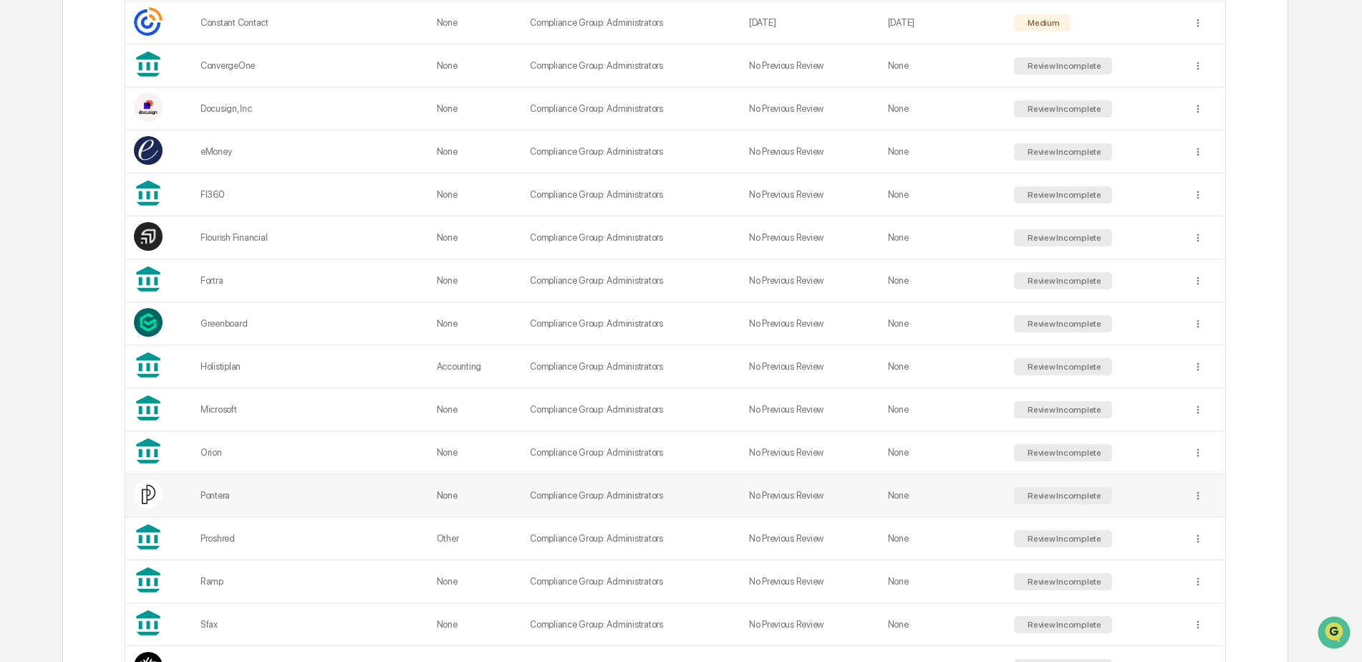
scroll to position [644, 0]
click at [321, 456] on div "Orion" at bounding box center [309, 451] width 219 height 11
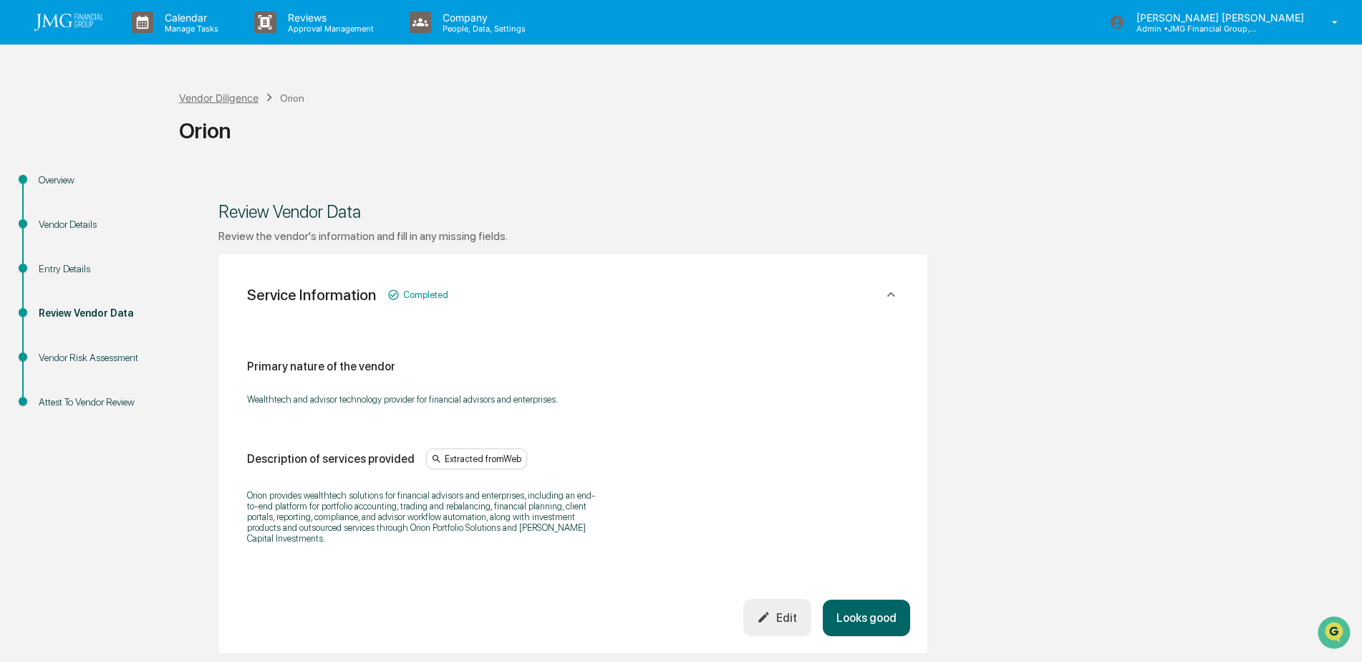
click at [224, 93] on div "Vendor Diligence" at bounding box center [218, 98] width 79 height 12
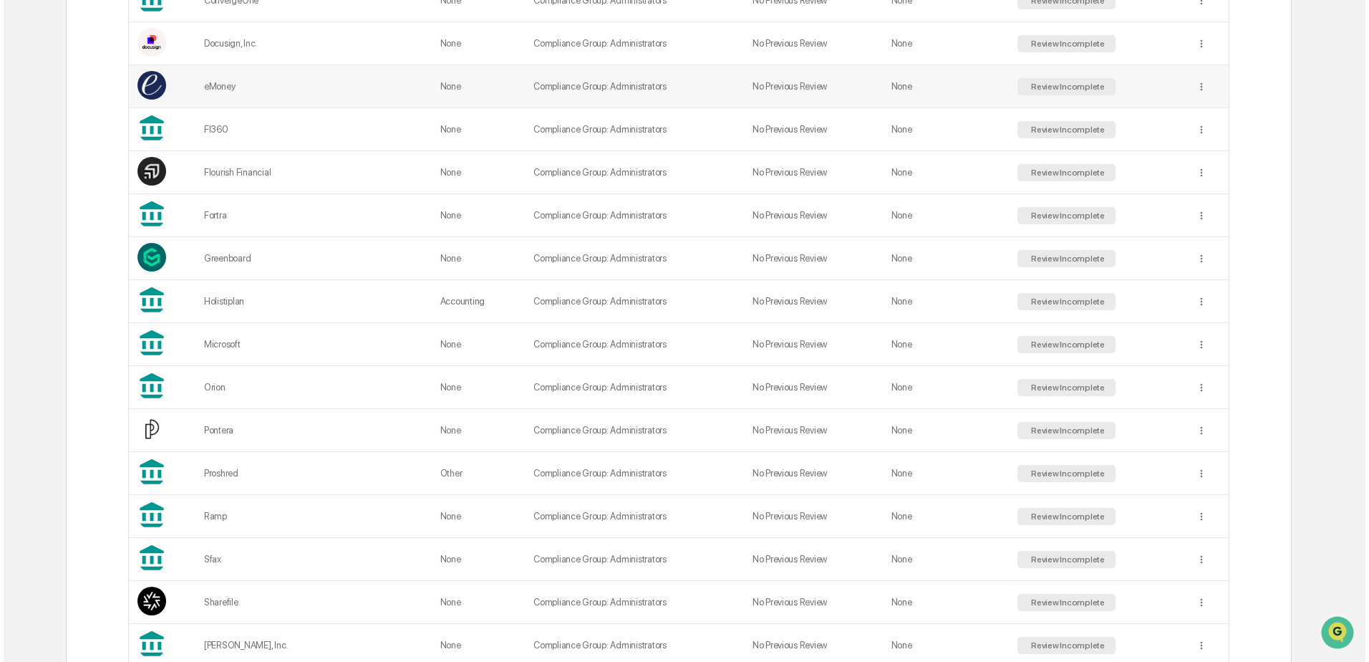
scroll to position [644, 0]
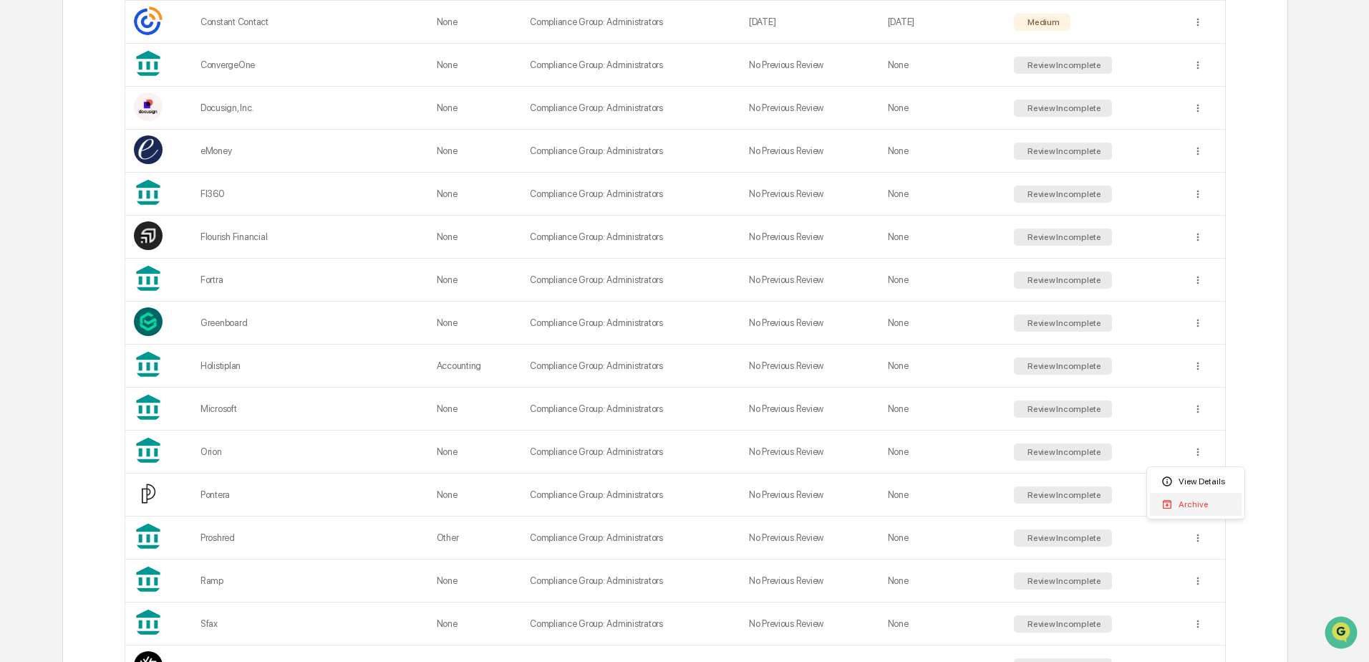
click at [1192, 500] on div "Archive" at bounding box center [1196, 504] width 92 height 23
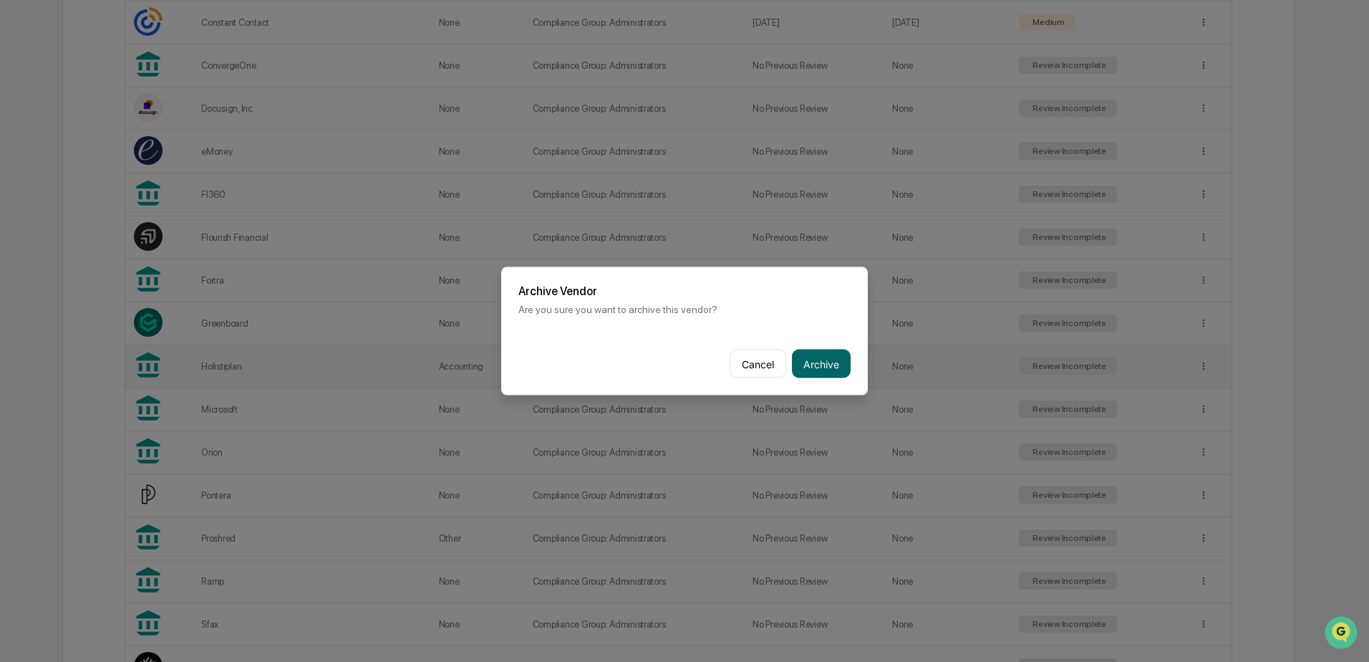
click at [843, 366] on button "Archive" at bounding box center [821, 363] width 59 height 29
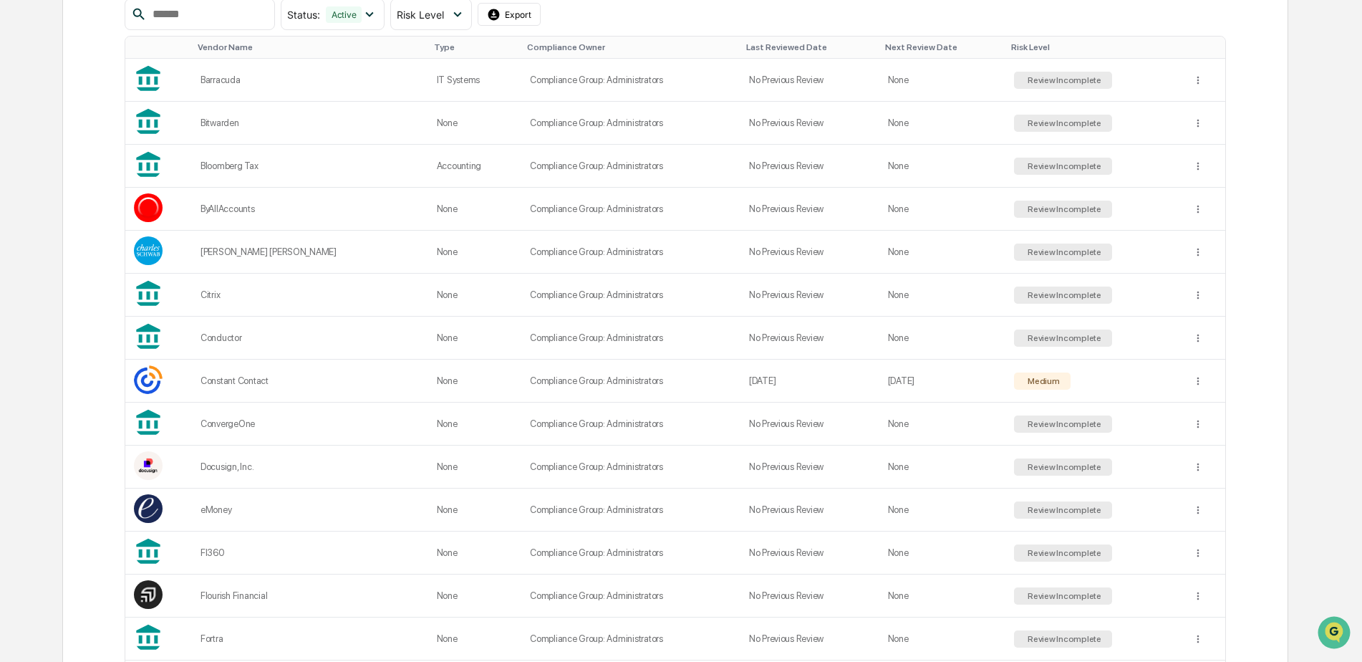
scroll to position [71, 0]
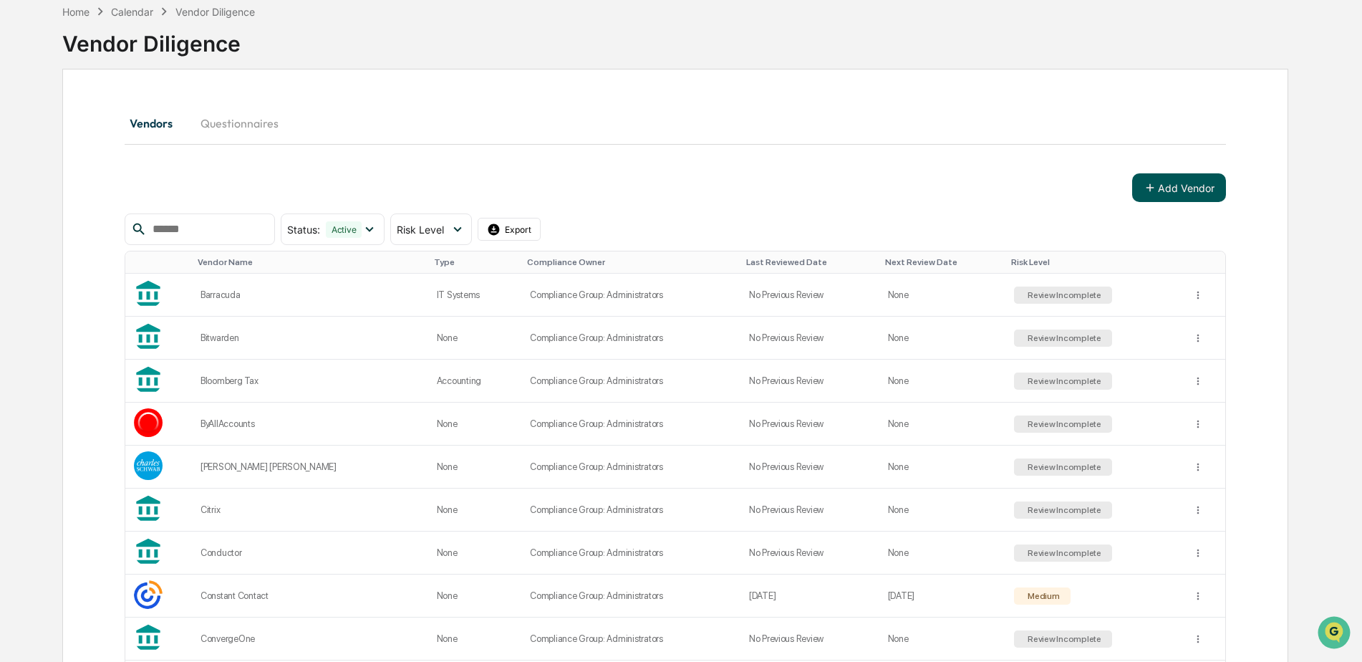
click at [1153, 188] on icon at bounding box center [1149, 187] width 13 height 13
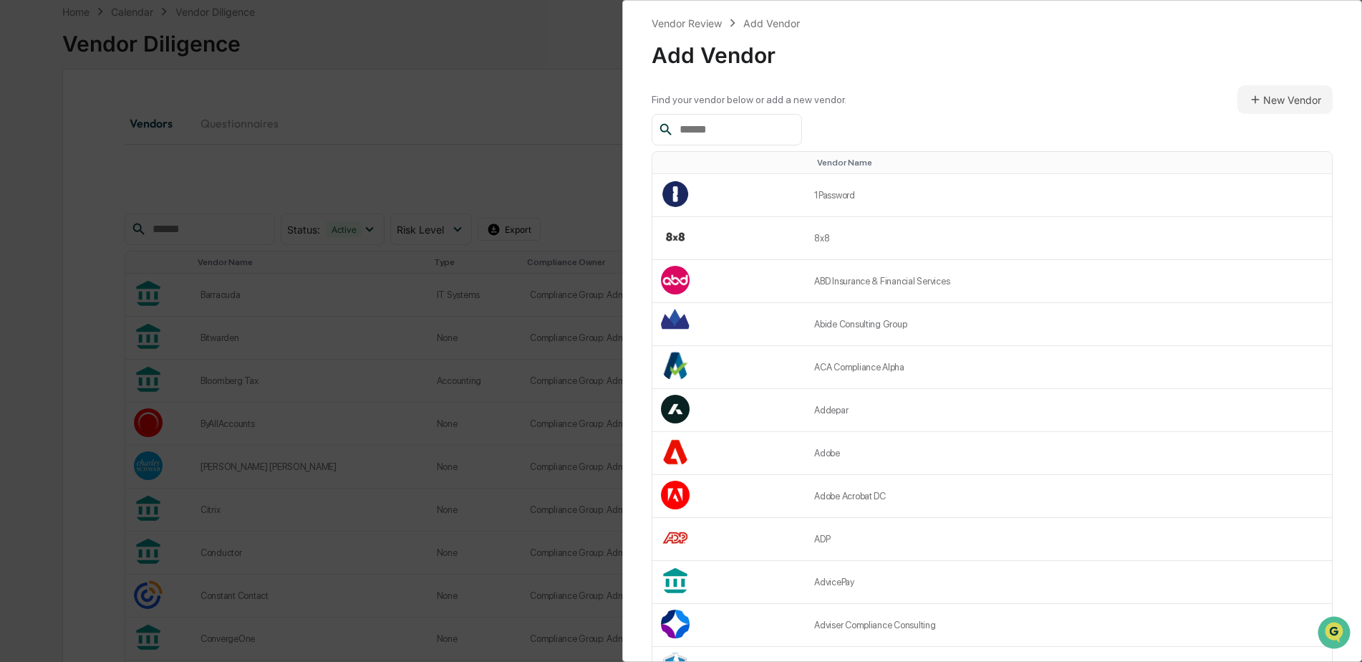
click at [726, 130] on input "text" at bounding box center [735, 129] width 122 height 19
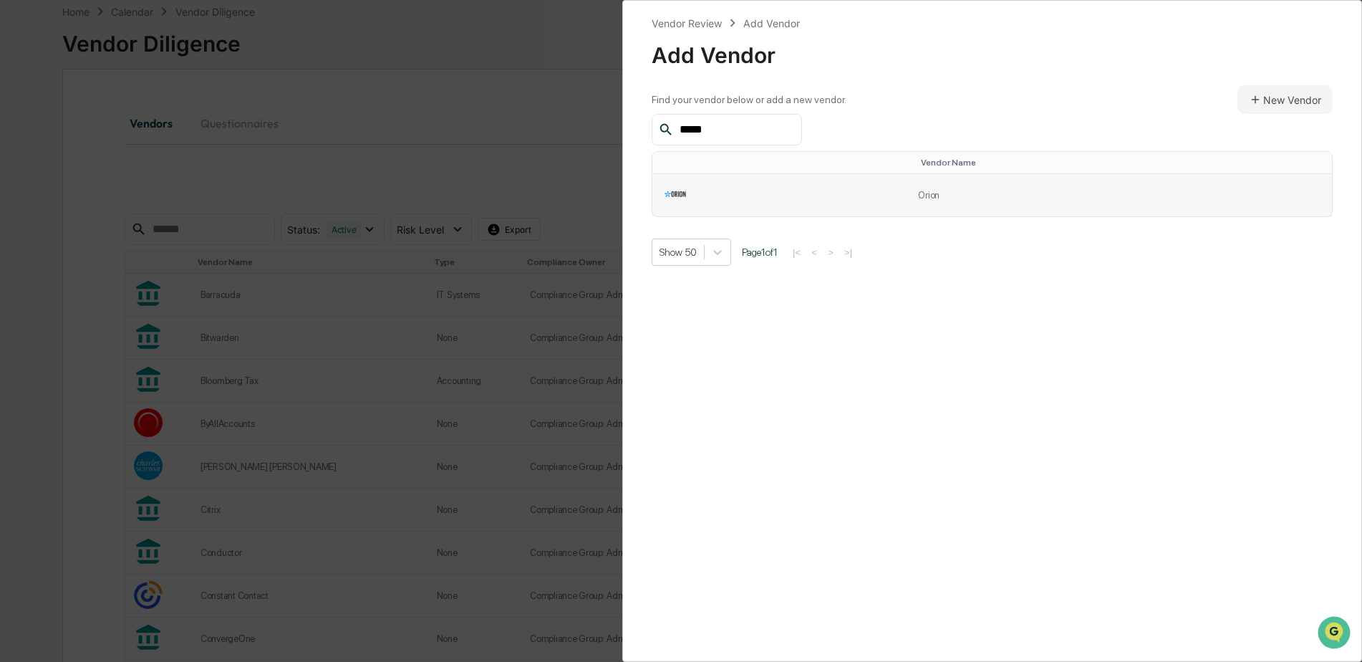
type input "*****"
click at [722, 199] on td at bounding box center [780, 195] width 257 height 42
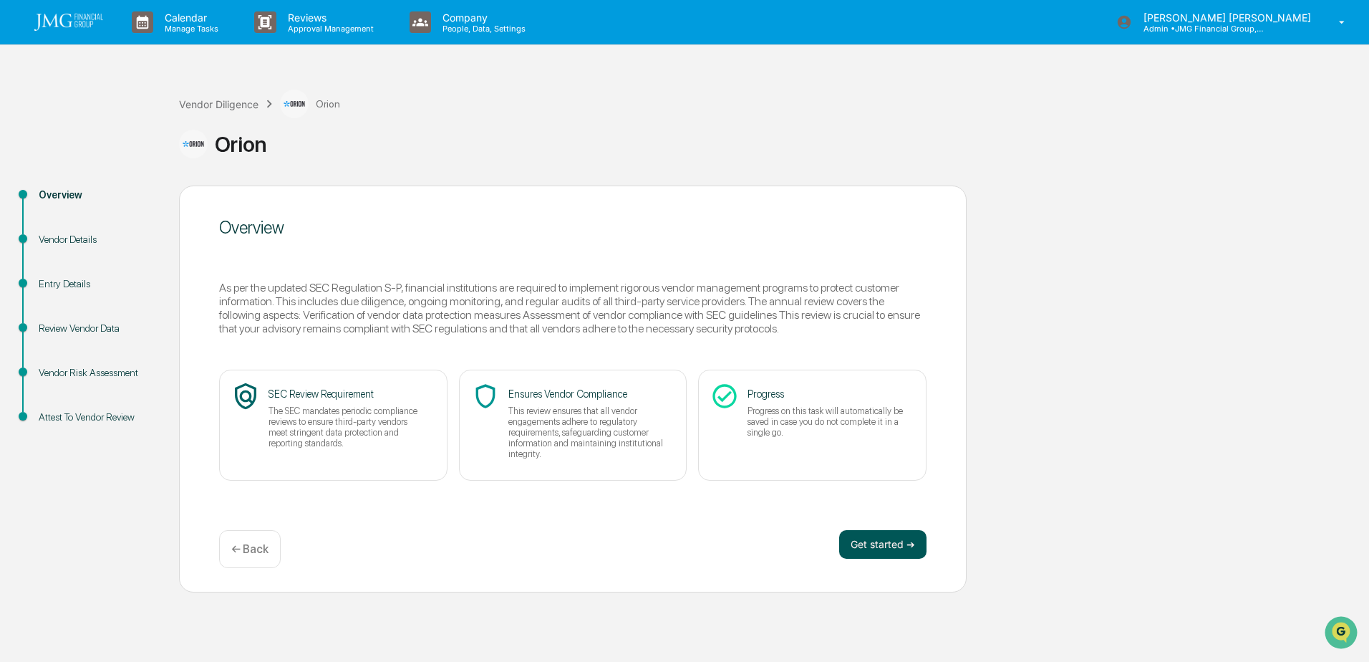
click at [874, 541] on button "Get started ➔" at bounding box center [882, 544] width 87 height 29
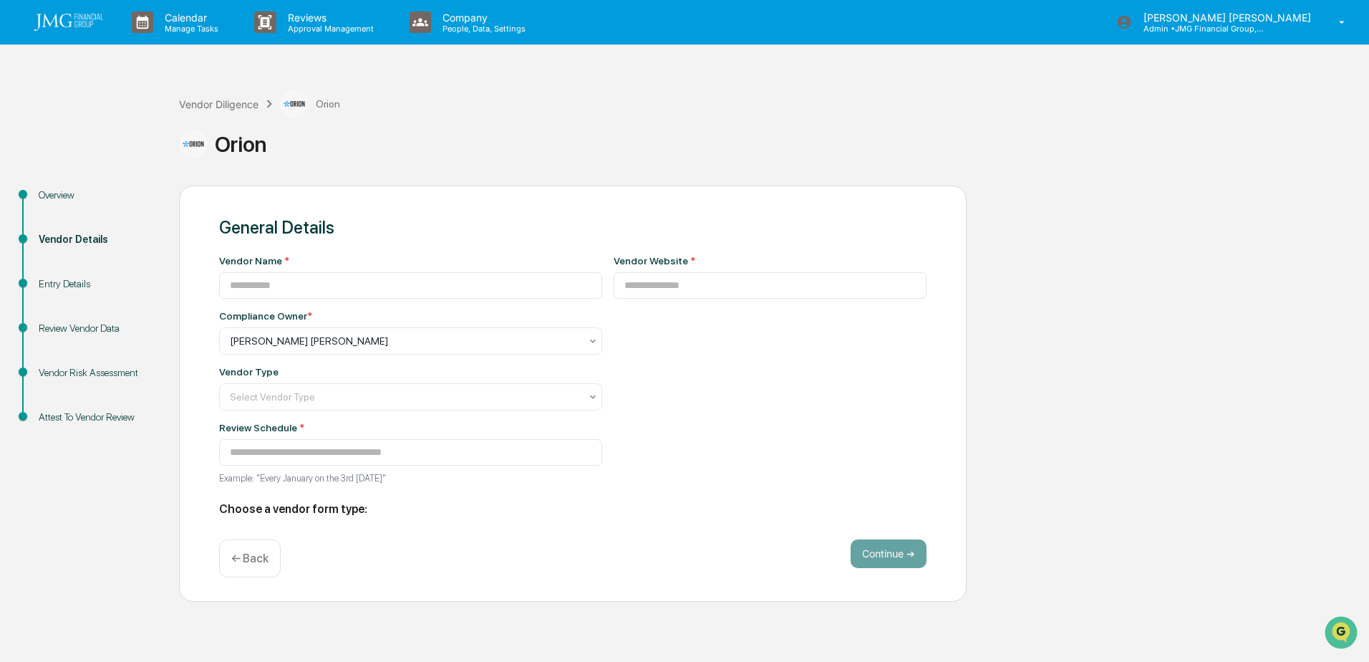
type input "*****"
type input "**********"
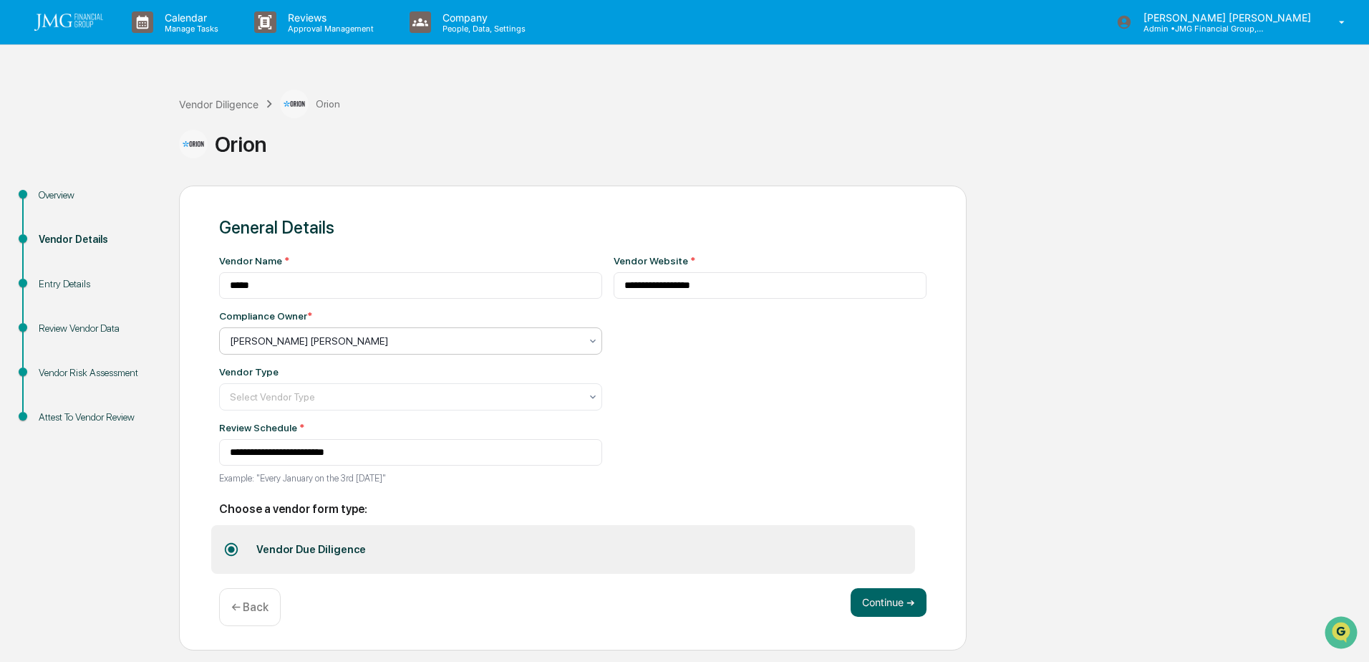
click at [560, 345] on div "[PERSON_NAME] [PERSON_NAME]" at bounding box center [405, 341] width 364 height 20
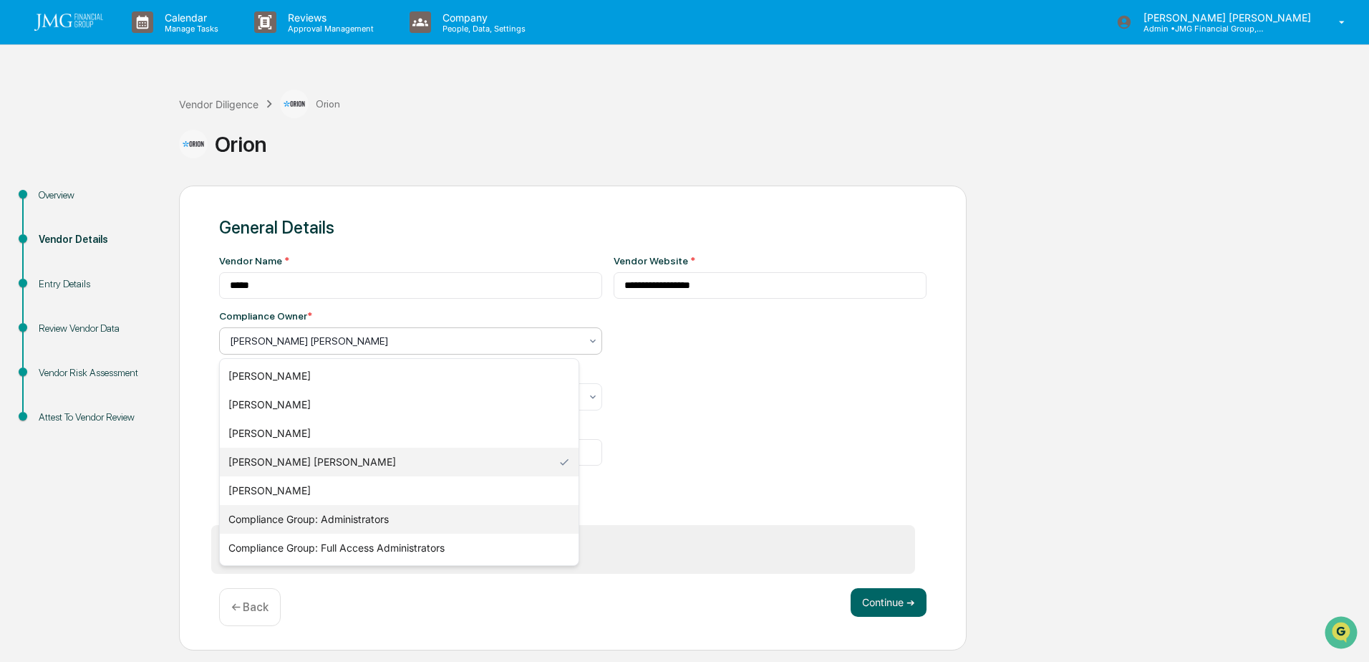
click at [361, 508] on div "Compliance Group: Administrators" at bounding box center [399, 519] width 359 height 29
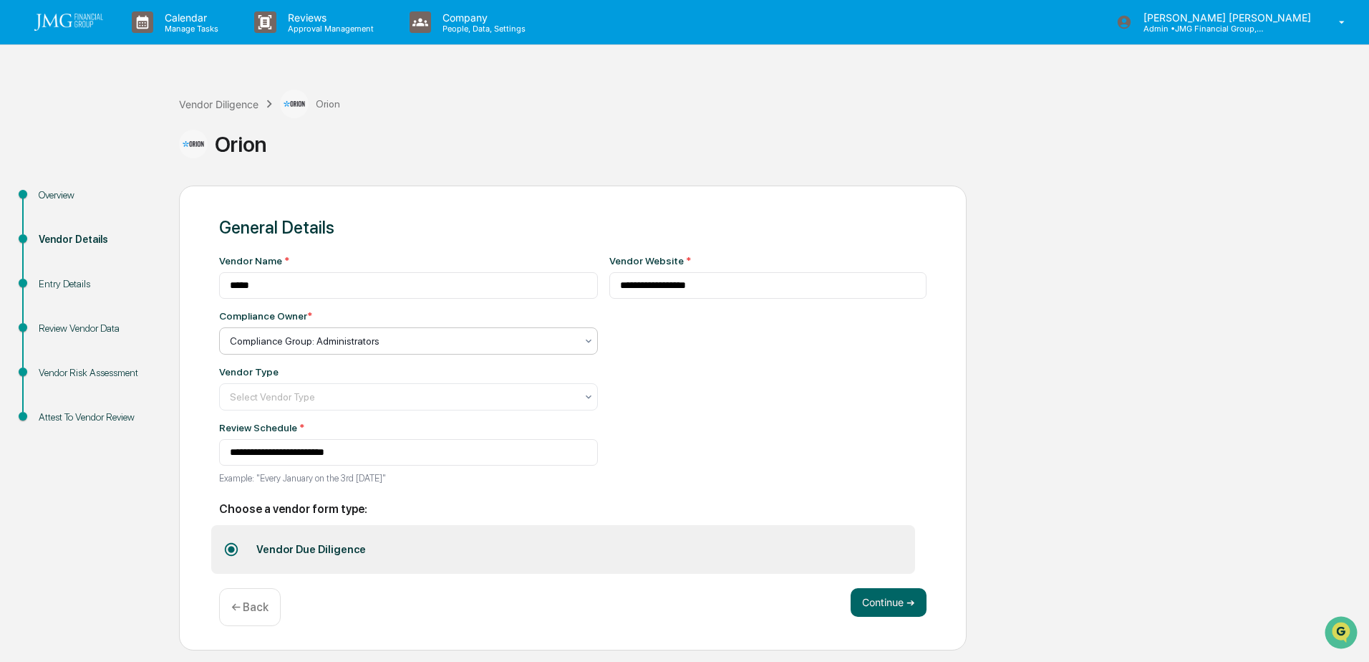
click at [770, 430] on div "**********" at bounding box center [768, 373] width 318 height 237
click at [618, 447] on div "**********" at bounding box center [768, 373] width 318 height 237
click at [904, 596] on button "Continue ➔" at bounding box center [889, 602] width 76 height 29
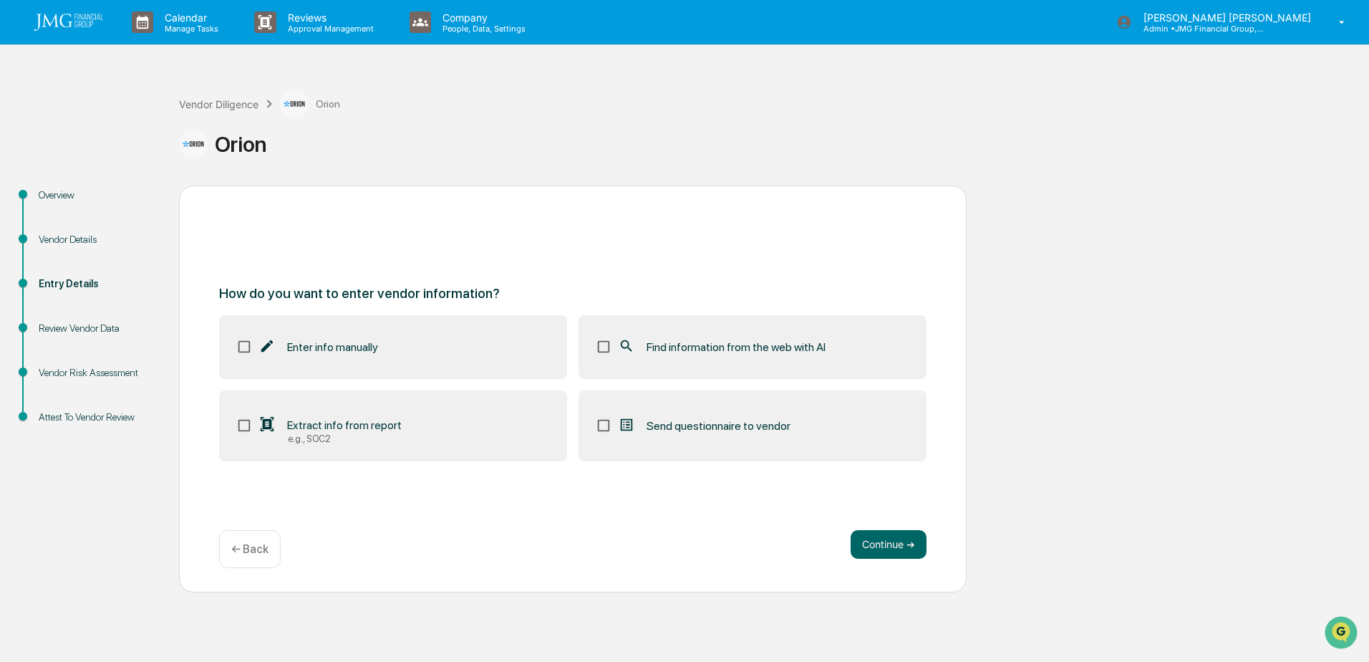
click at [679, 344] on span "Find information from the web with AI" at bounding box center [735, 347] width 179 height 14
click at [322, 435] on div "e.g., SOC2" at bounding box center [345, 438] width 114 height 11
click at [876, 549] on button "Continue ➔" at bounding box center [889, 544] width 76 height 29
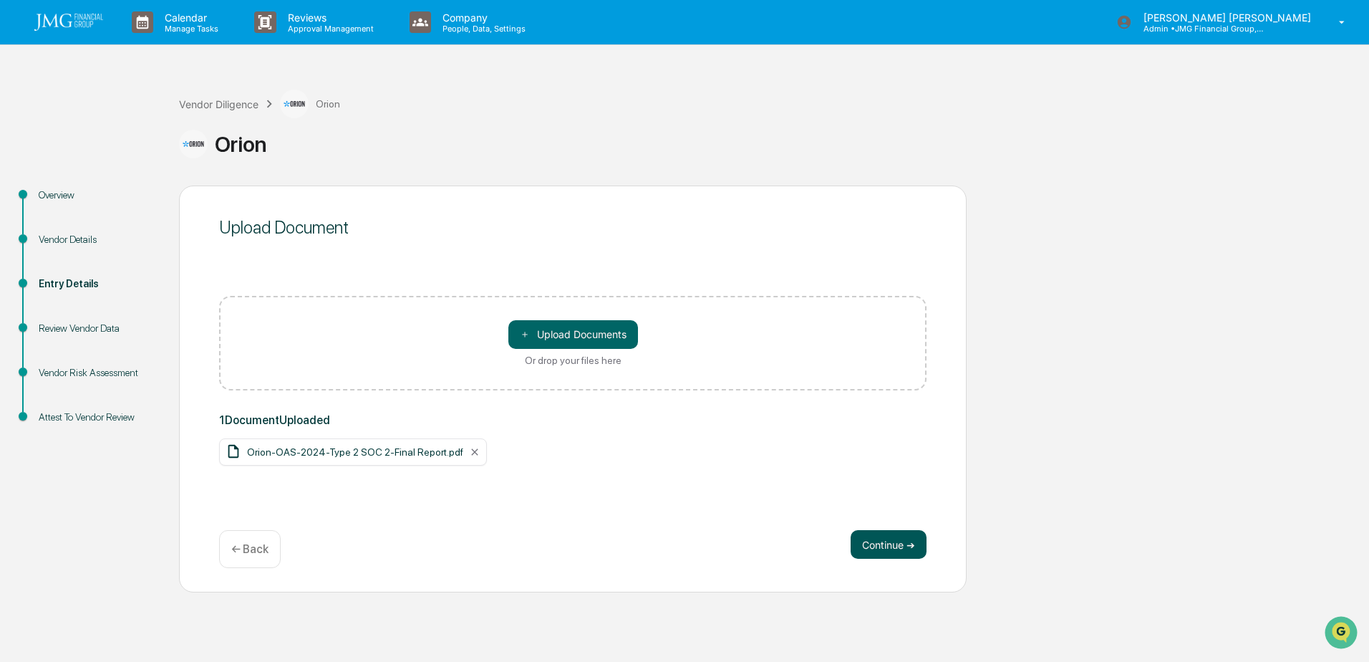
click at [909, 547] on button "Continue ➔" at bounding box center [889, 544] width 76 height 29
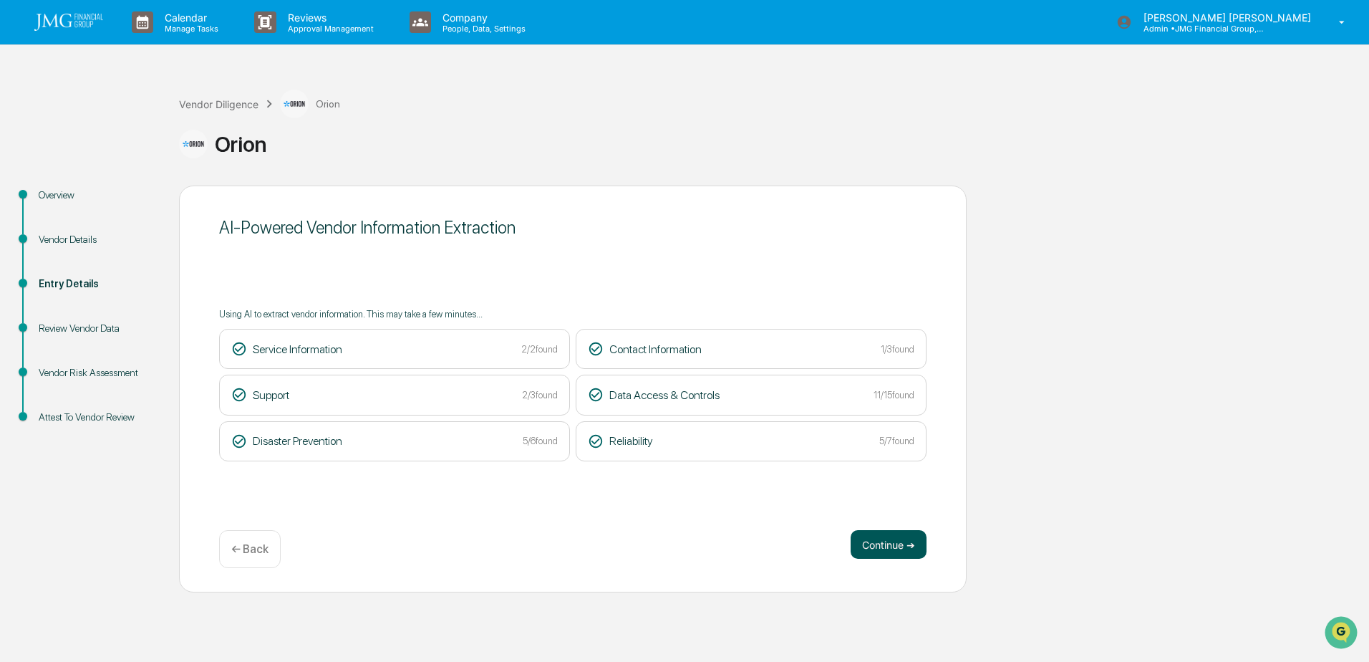
click at [856, 546] on button "Continue ➔" at bounding box center [889, 544] width 76 height 29
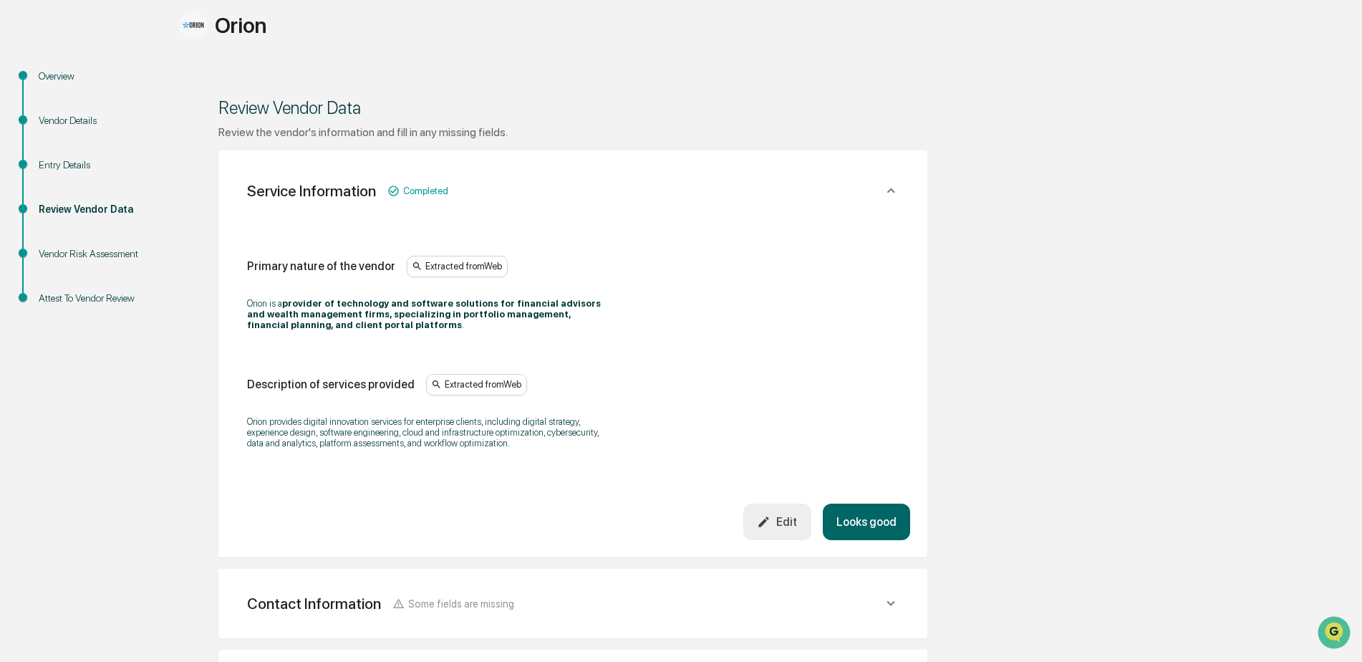
scroll to position [143, 0]
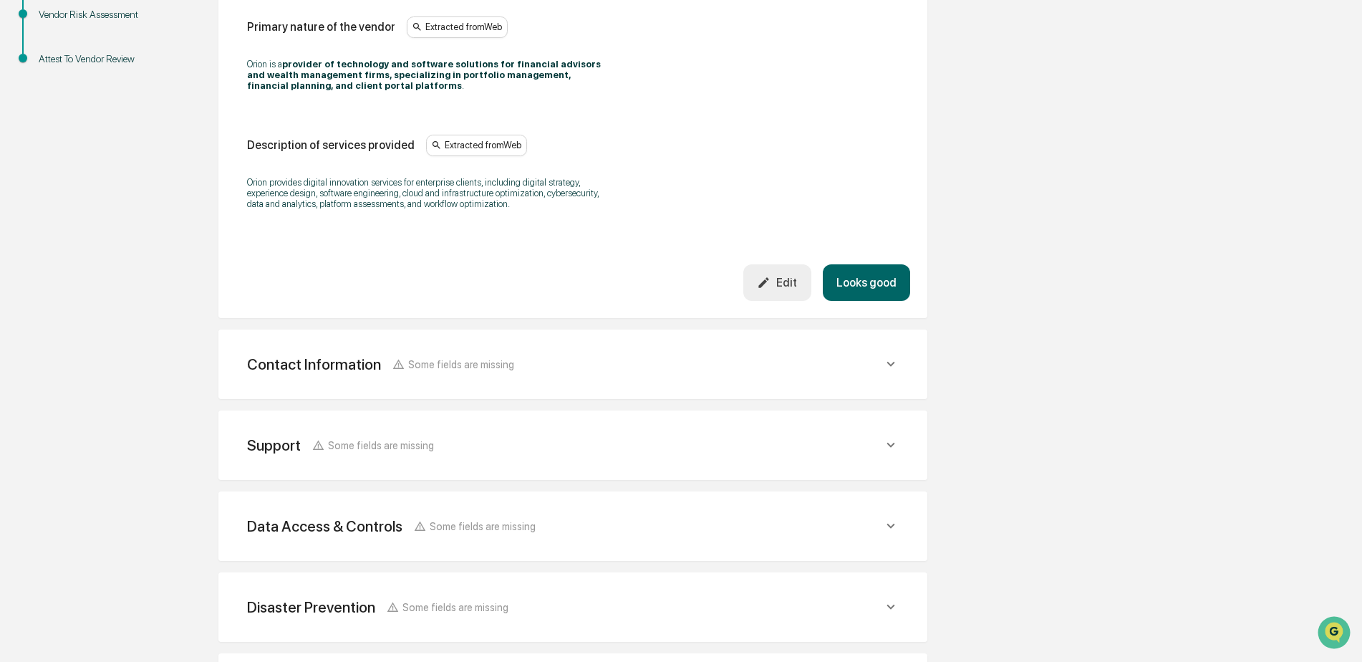
click at [861, 289] on button "Looks good" at bounding box center [866, 282] width 87 height 37
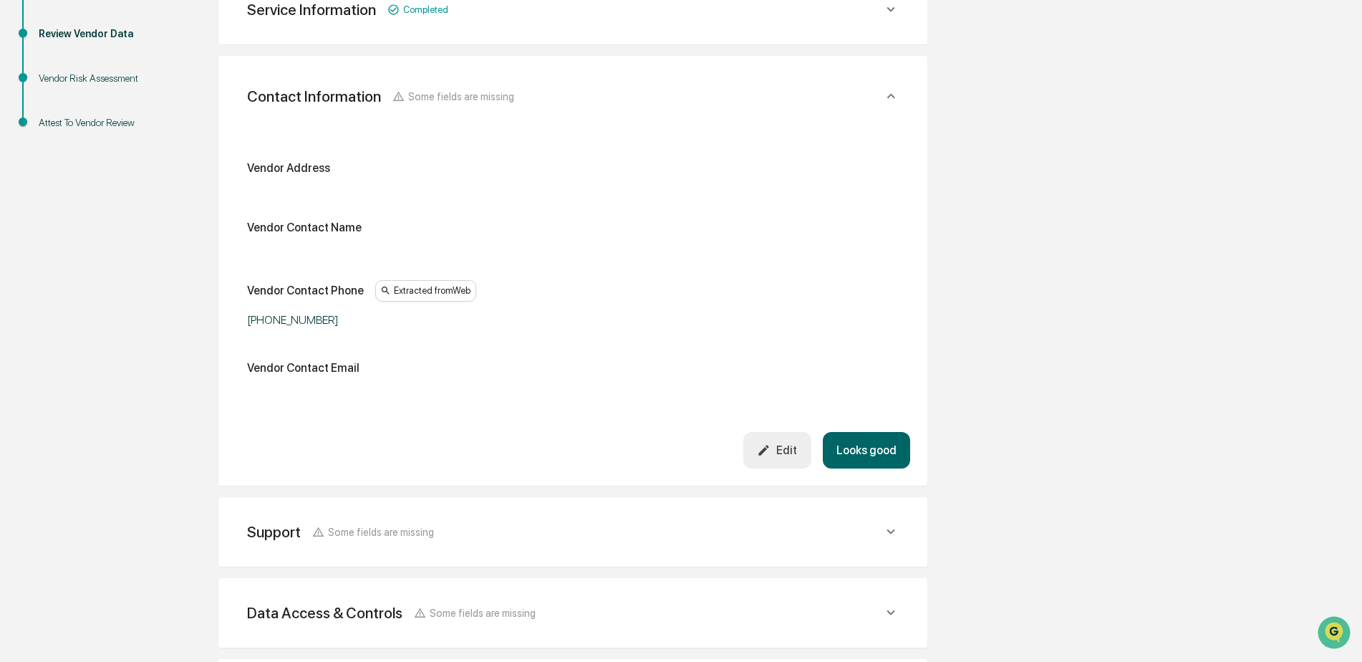
scroll to position [269, 0]
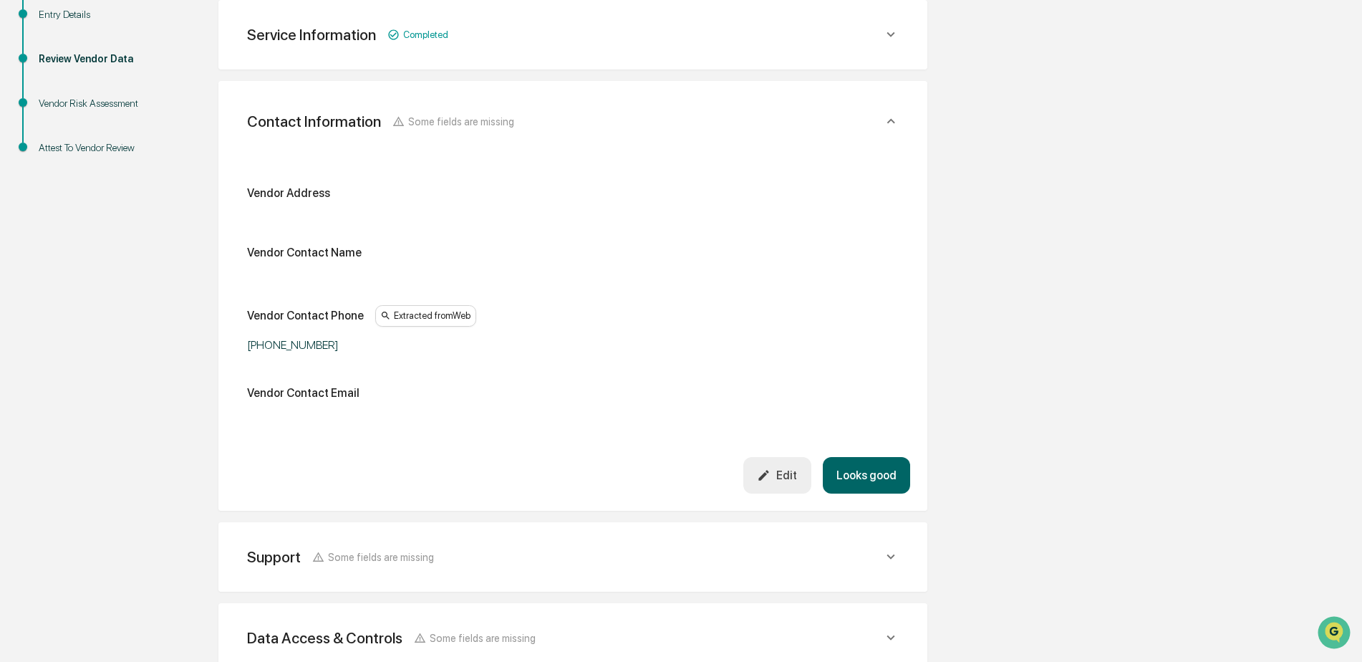
click at [863, 470] on button "Looks good" at bounding box center [866, 475] width 87 height 37
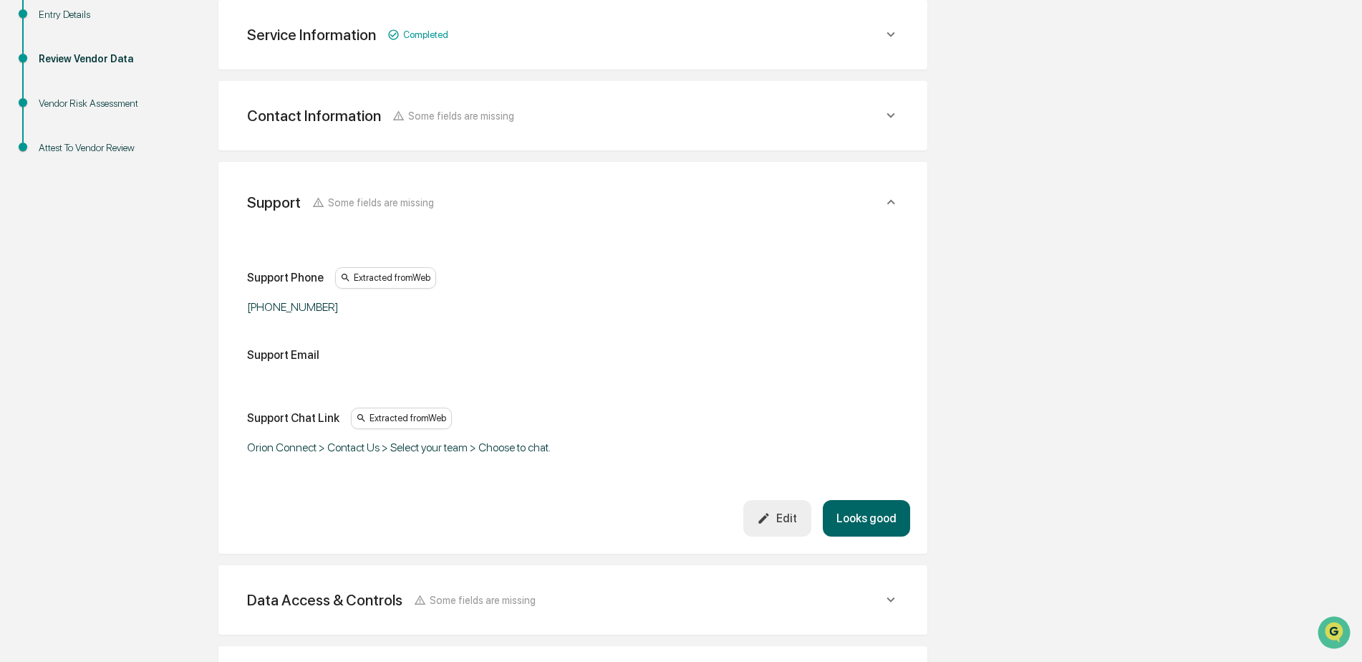
scroll to position [350, 0]
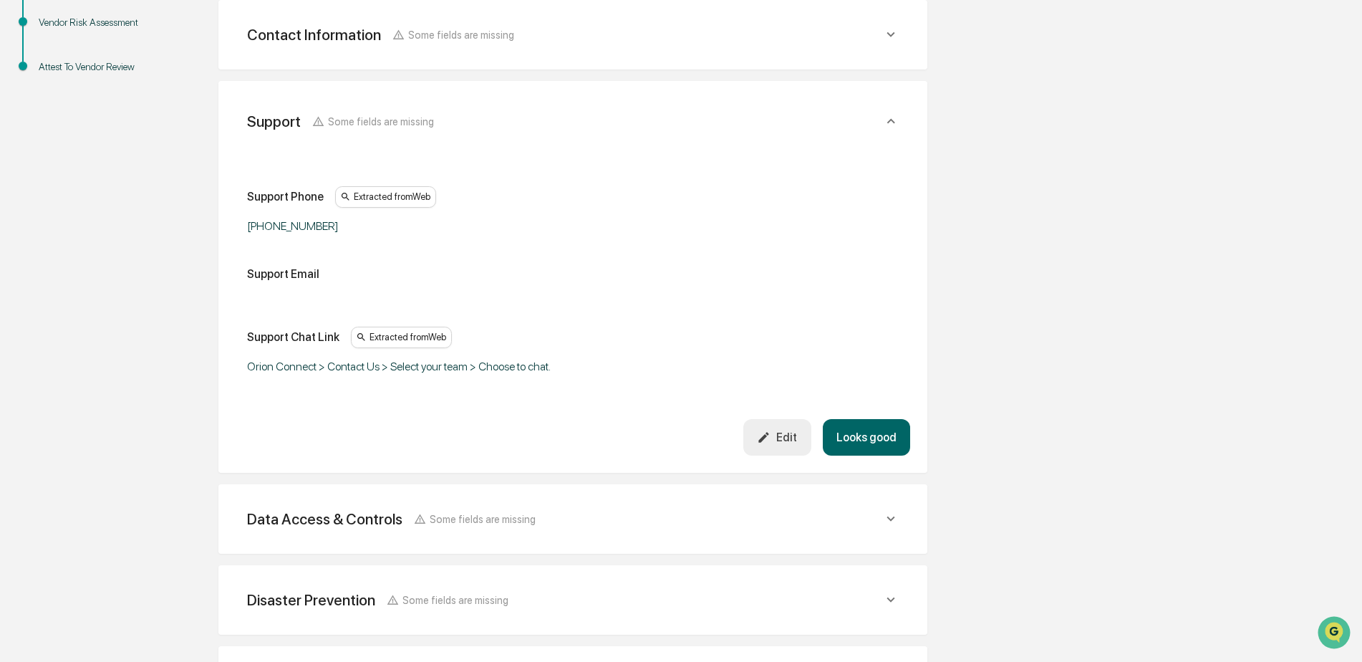
click at [868, 435] on button "Looks good" at bounding box center [866, 437] width 87 height 37
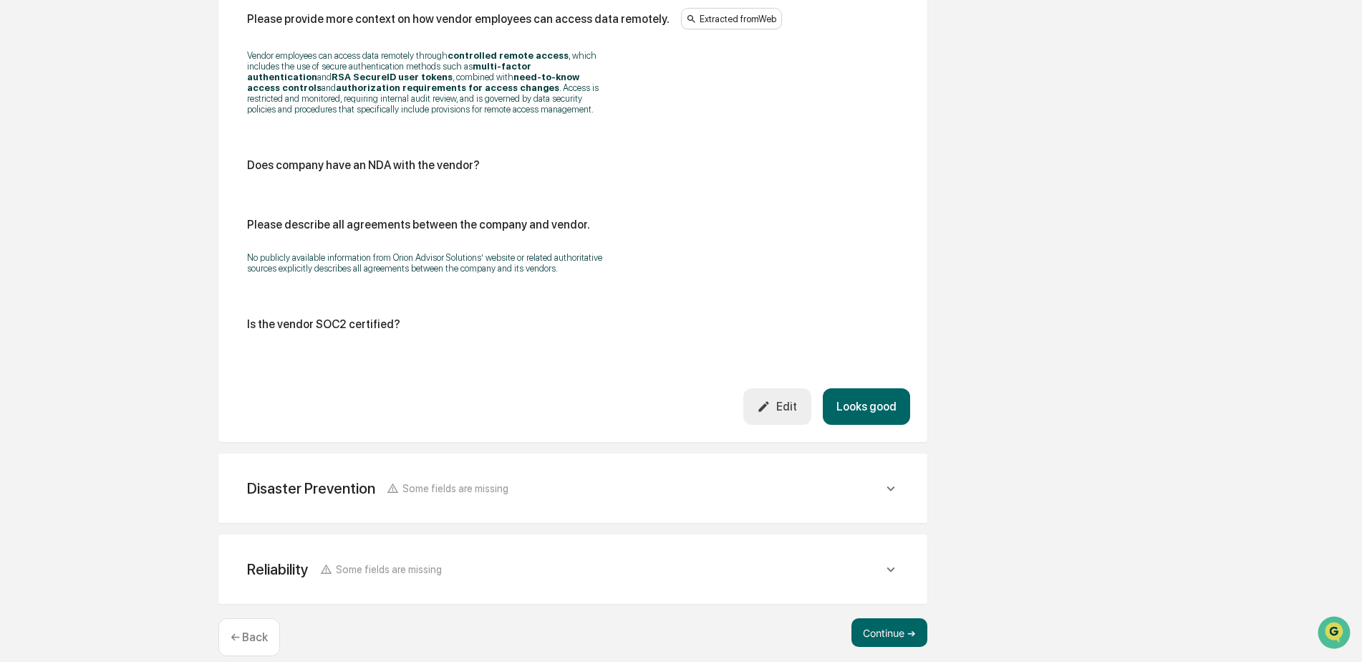
scroll to position [1689, 0]
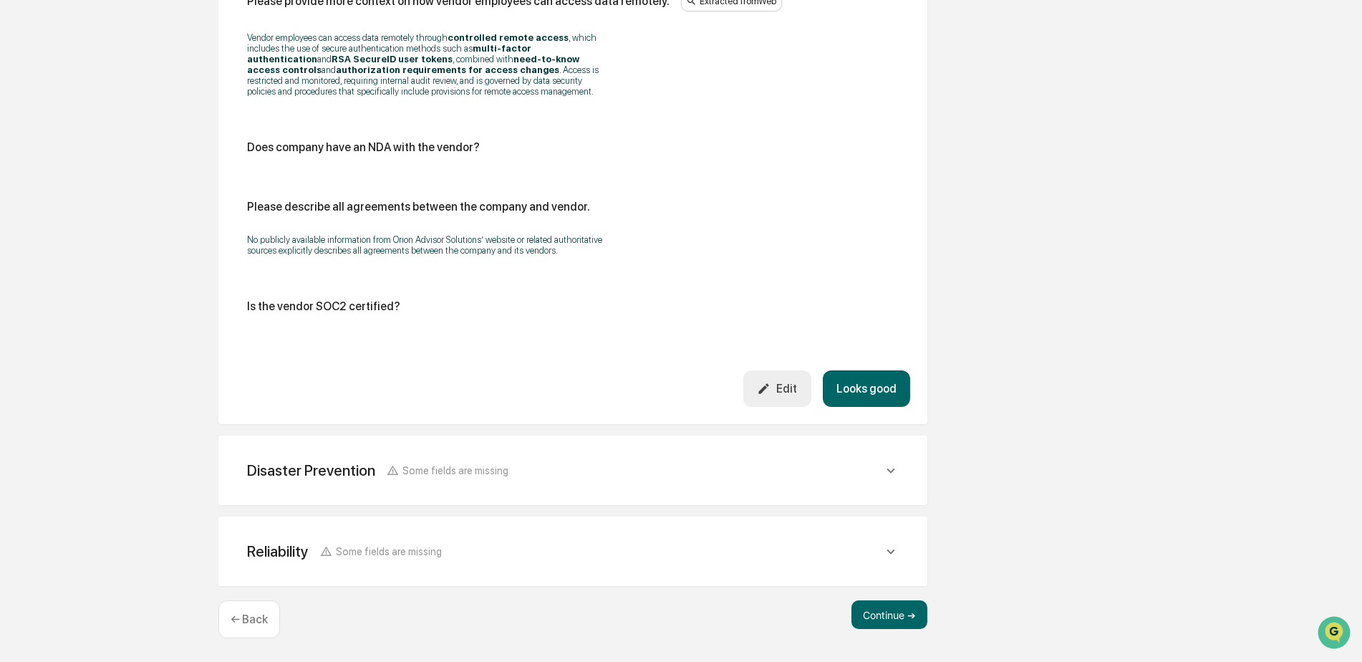
click at [853, 387] on button "Looks good" at bounding box center [866, 388] width 87 height 37
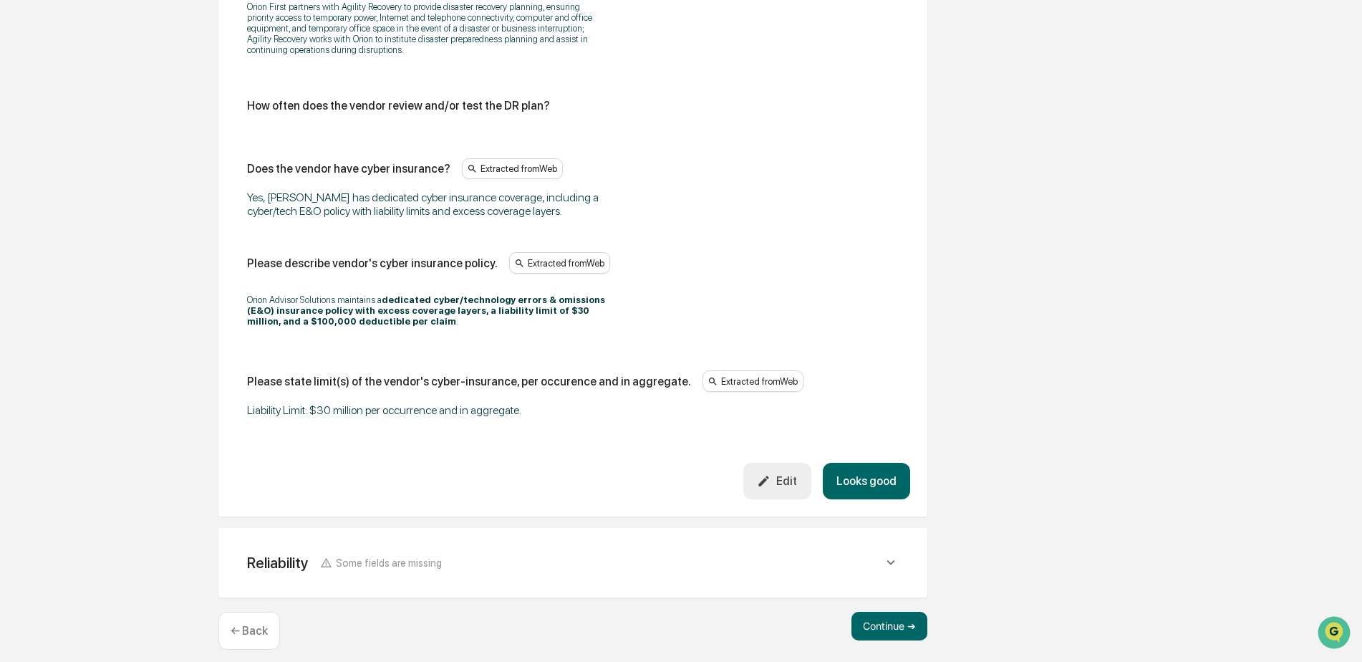
scroll to position [831, 0]
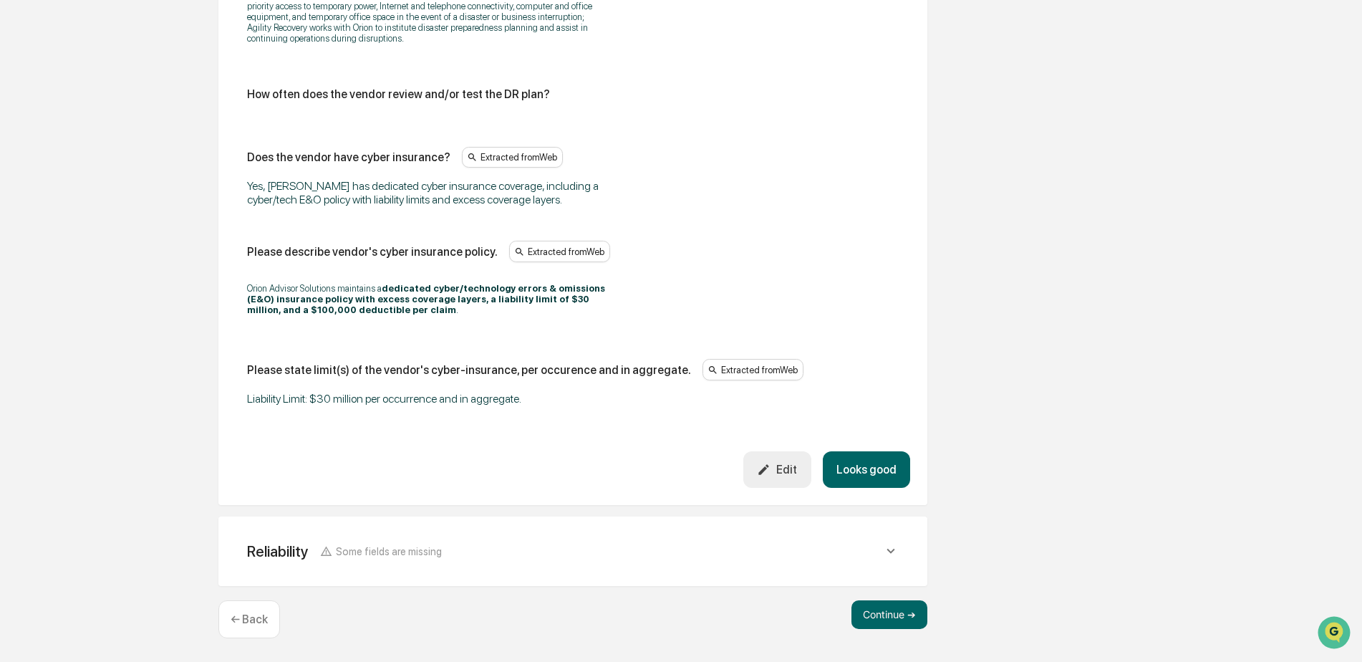
click at [849, 455] on button "Looks good" at bounding box center [866, 469] width 87 height 37
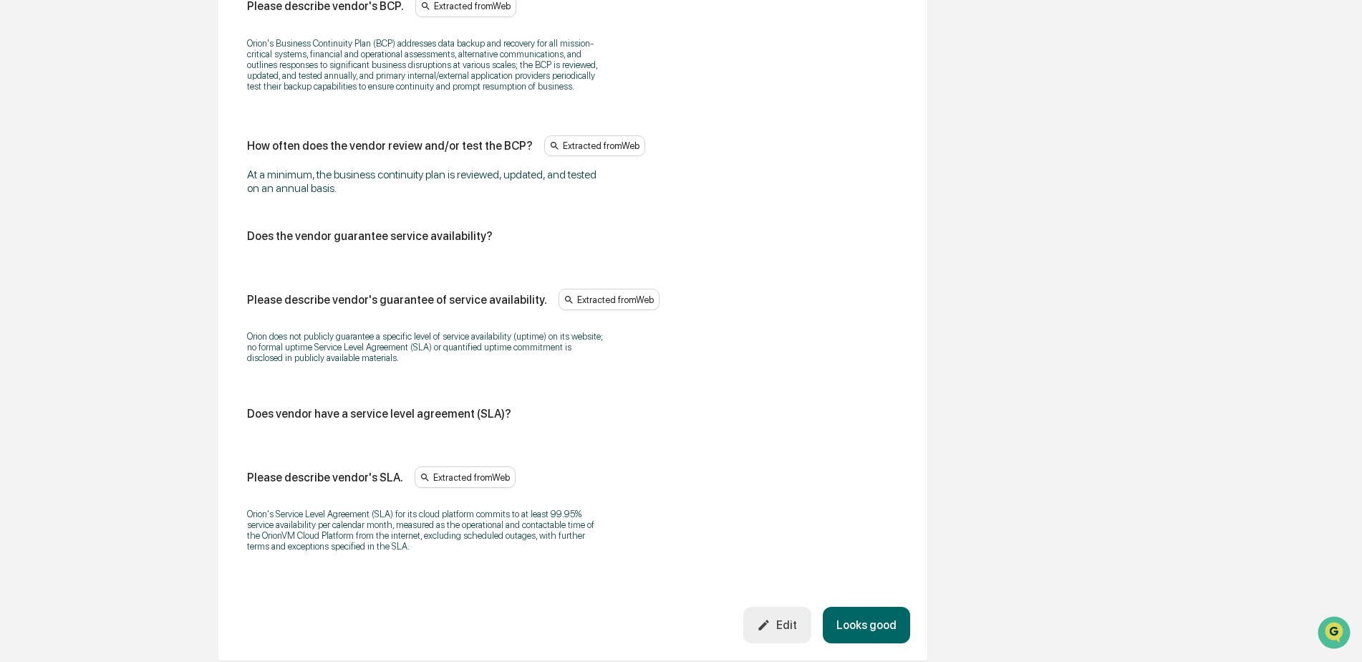
scroll to position [939, 0]
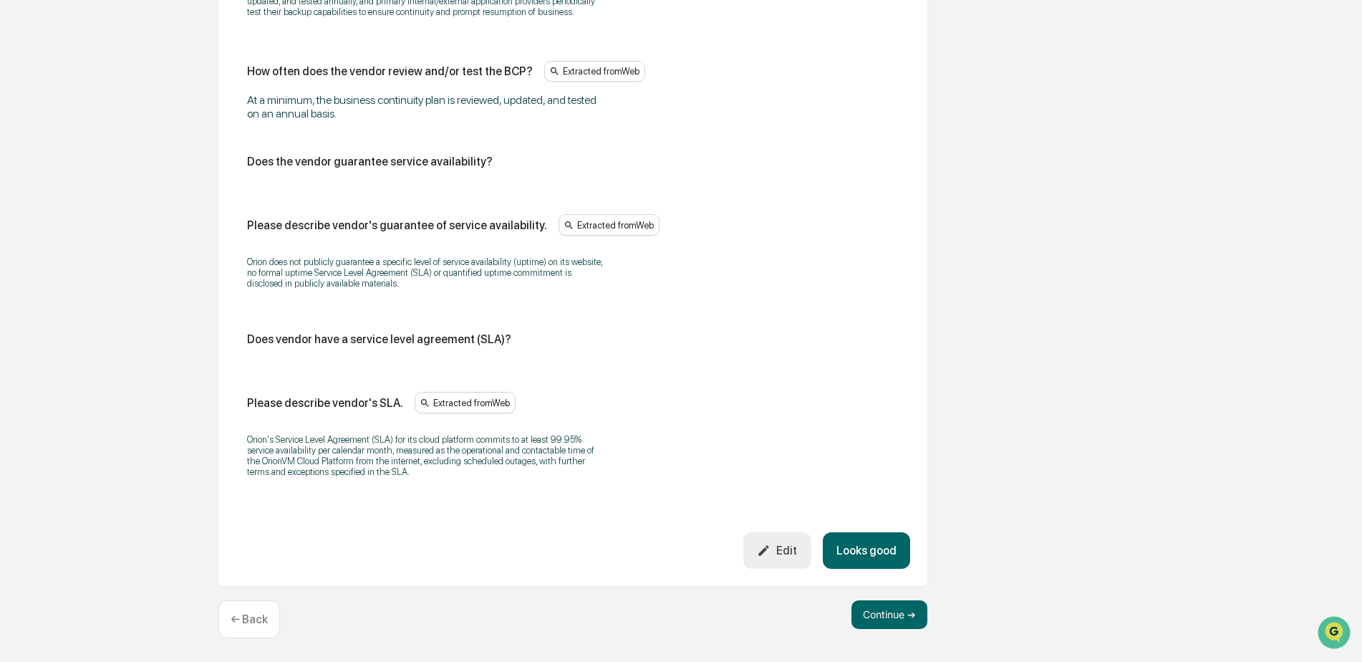
click at [862, 558] on button "Looks good" at bounding box center [866, 550] width 87 height 37
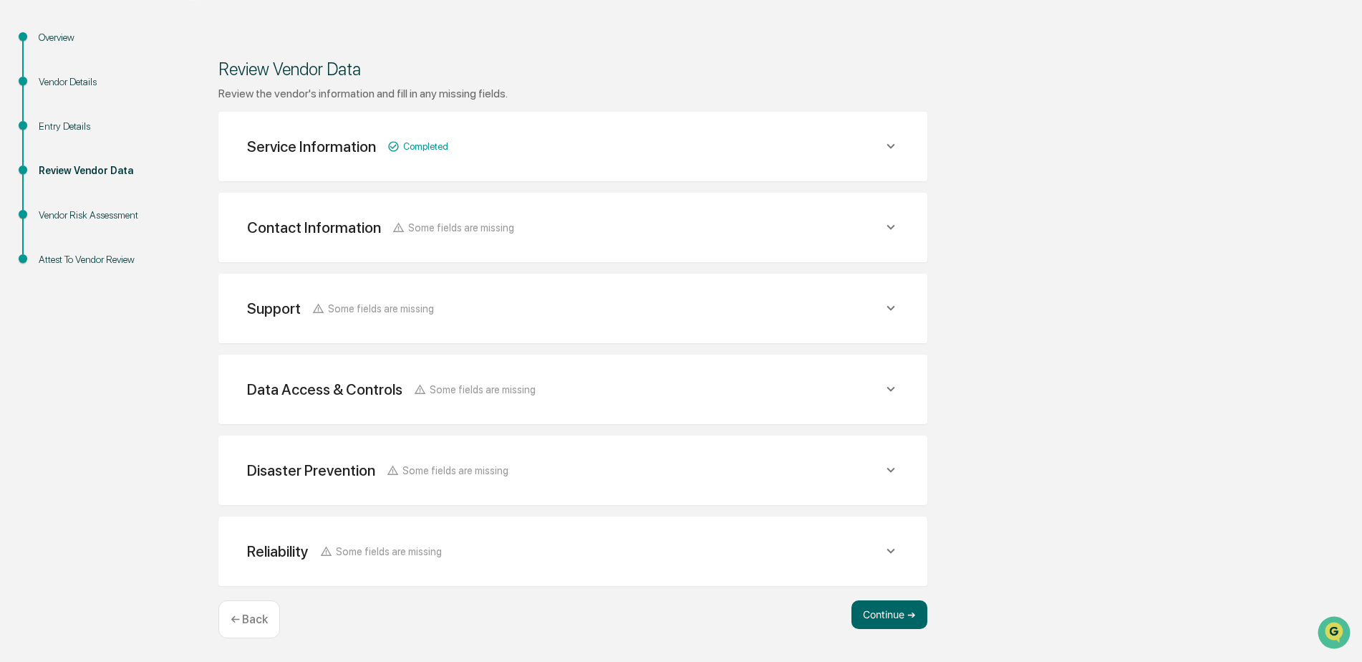
scroll to position [158, 0]
click at [882, 611] on button "Continue ➔" at bounding box center [889, 614] width 76 height 29
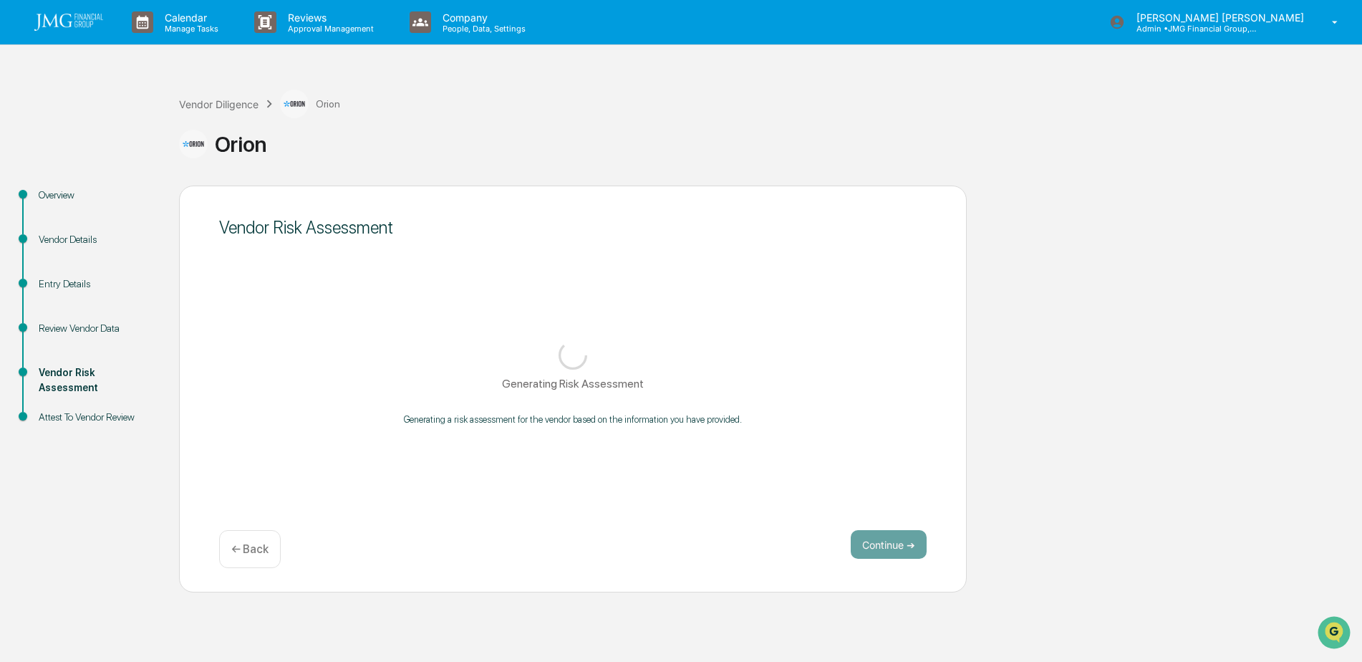
scroll to position [0, 0]
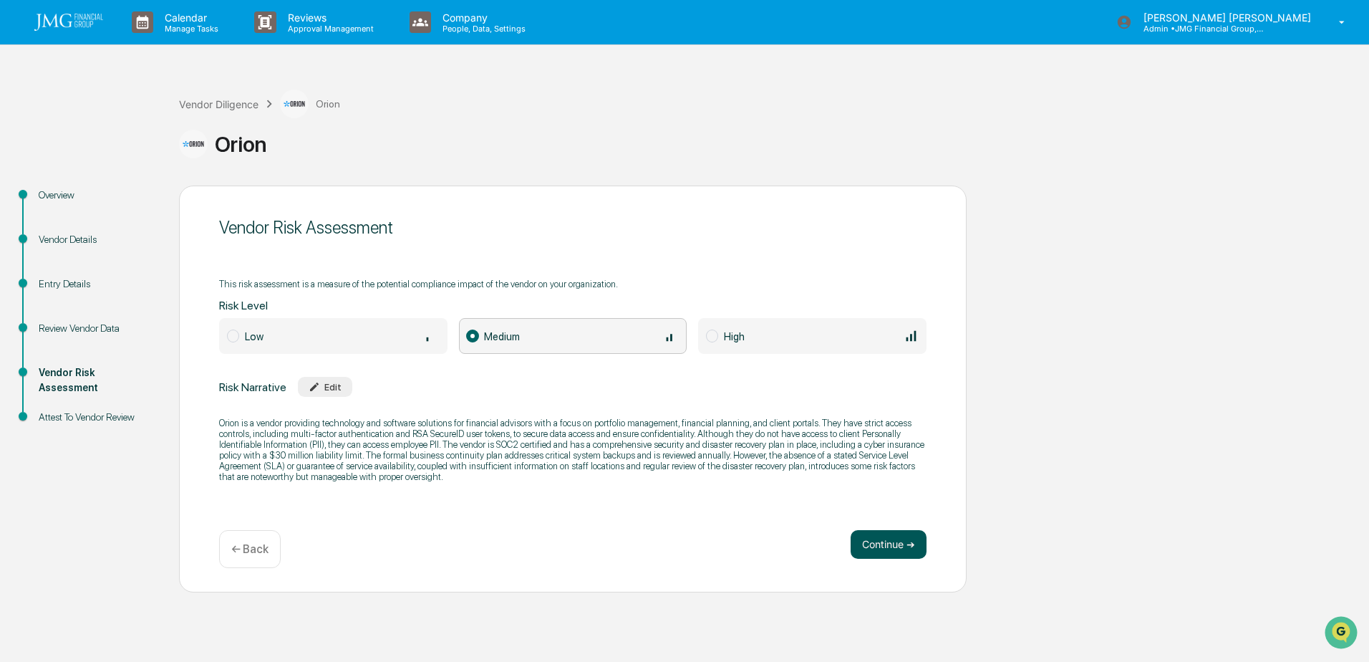
click at [901, 553] on button "Continue ➔" at bounding box center [889, 544] width 76 height 29
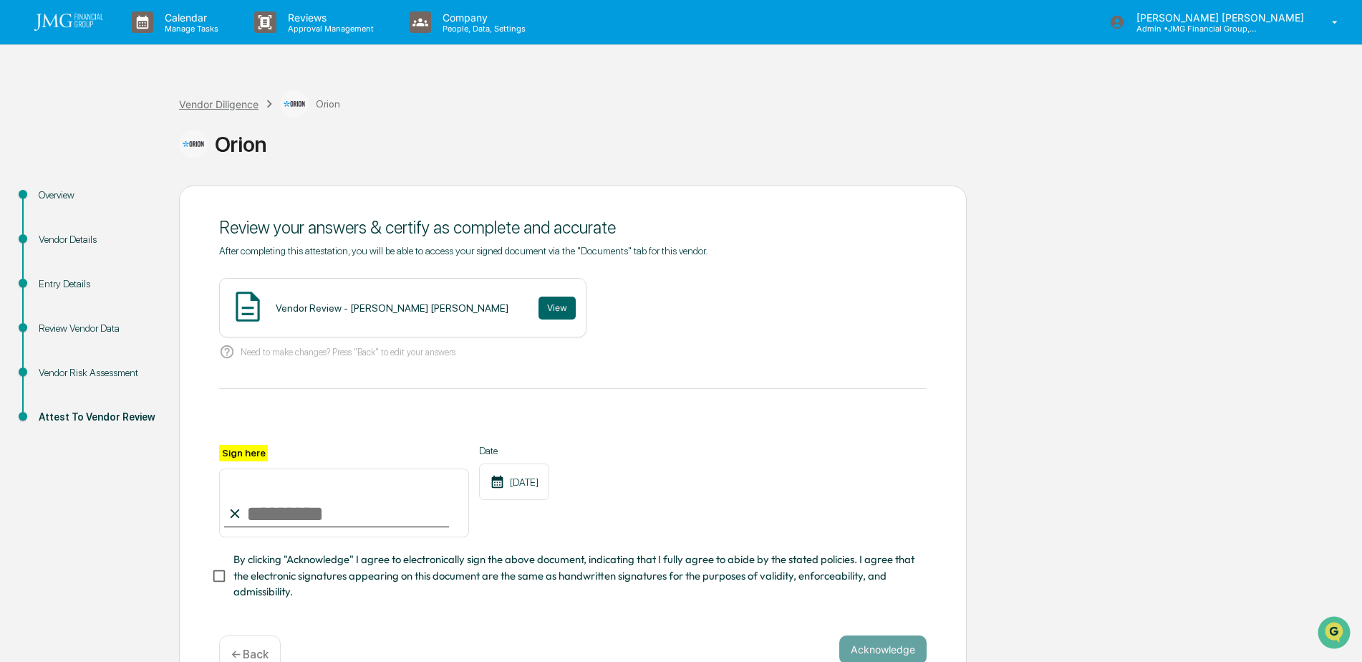
click at [222, 106] on div "Vendor Diligence" at bounding box center [218, 104] width 79 height 12
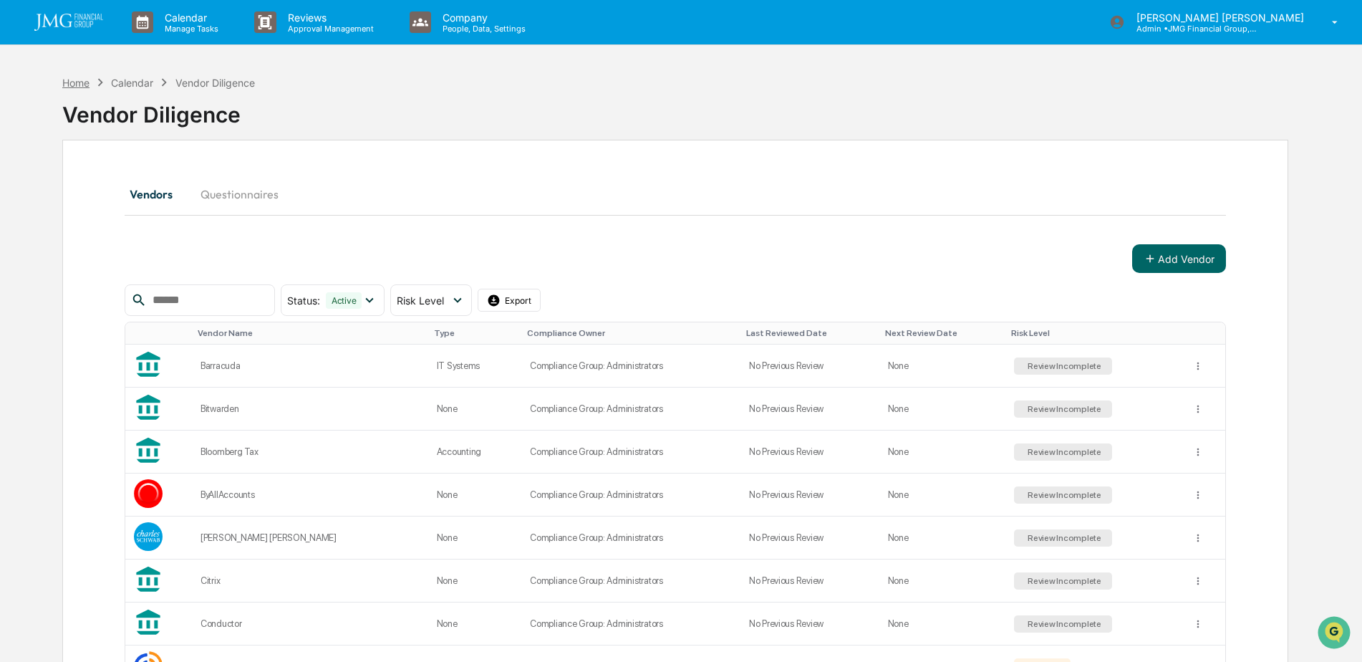
click at [86, 82] on div "Home" at bounding box center [75, 83] width 27 height 12
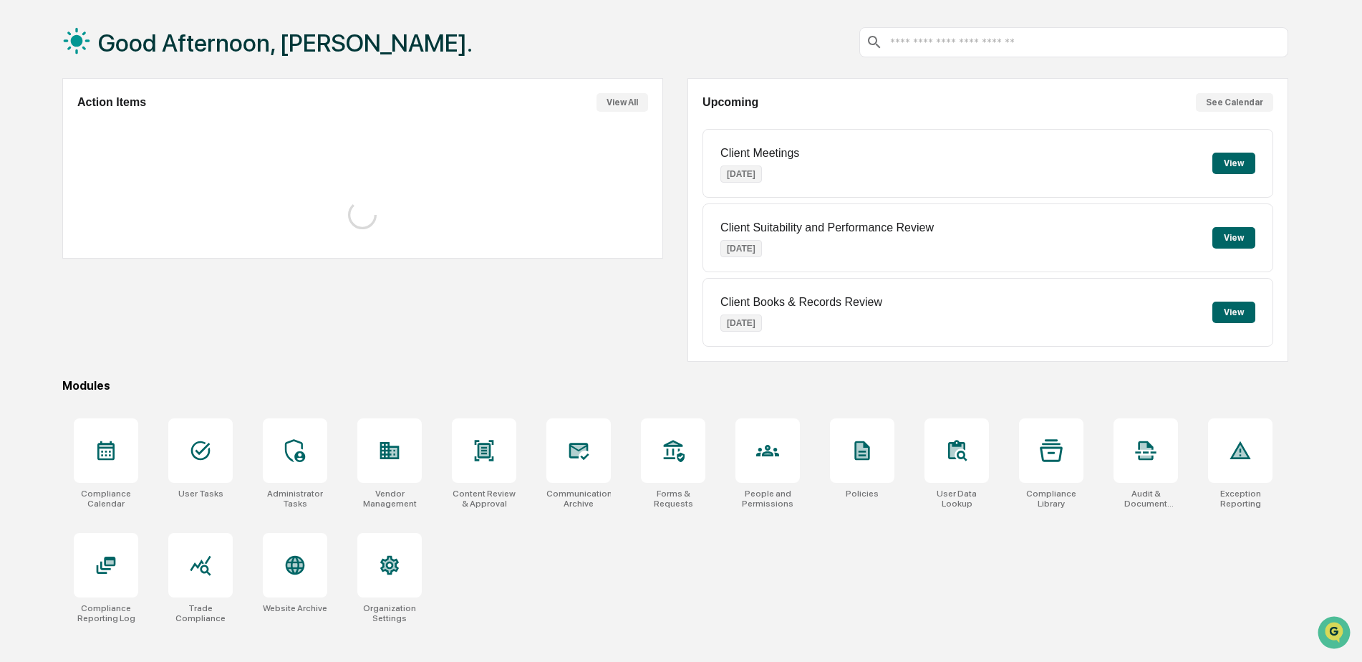
scroll to position [68, 0]
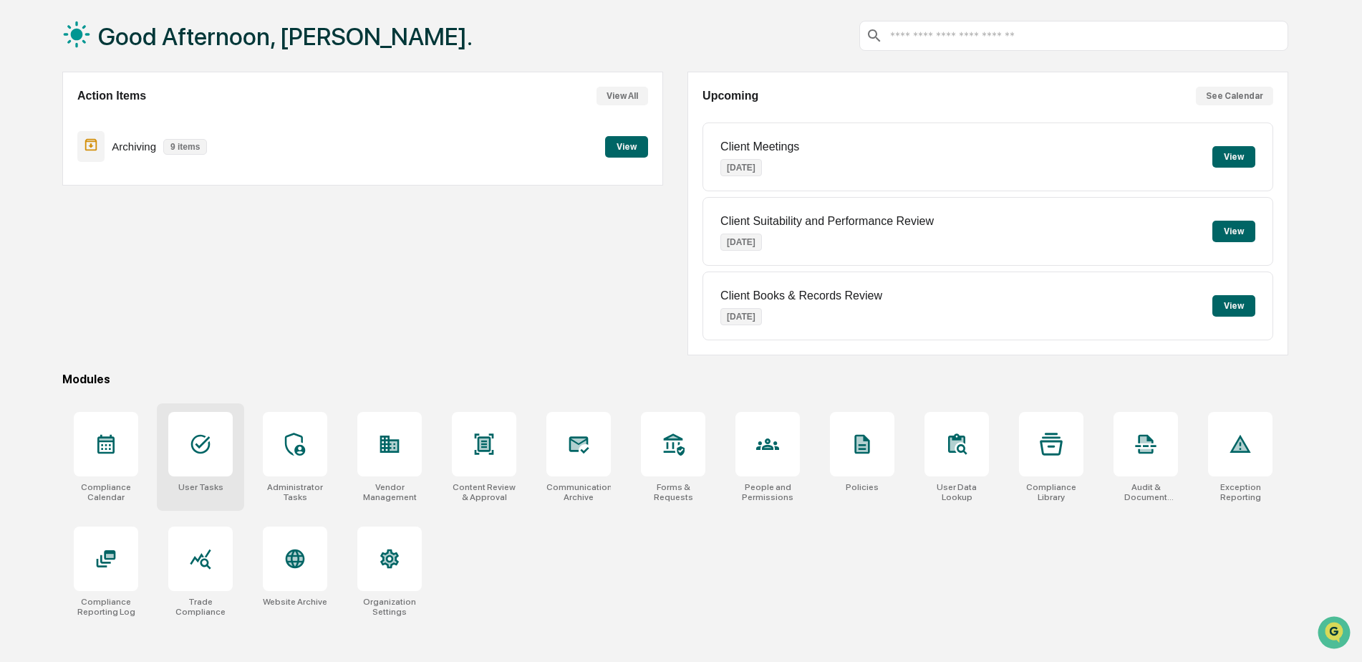
click at [203, 453] on icon at bounding box center [200, 444] width 19 height 19
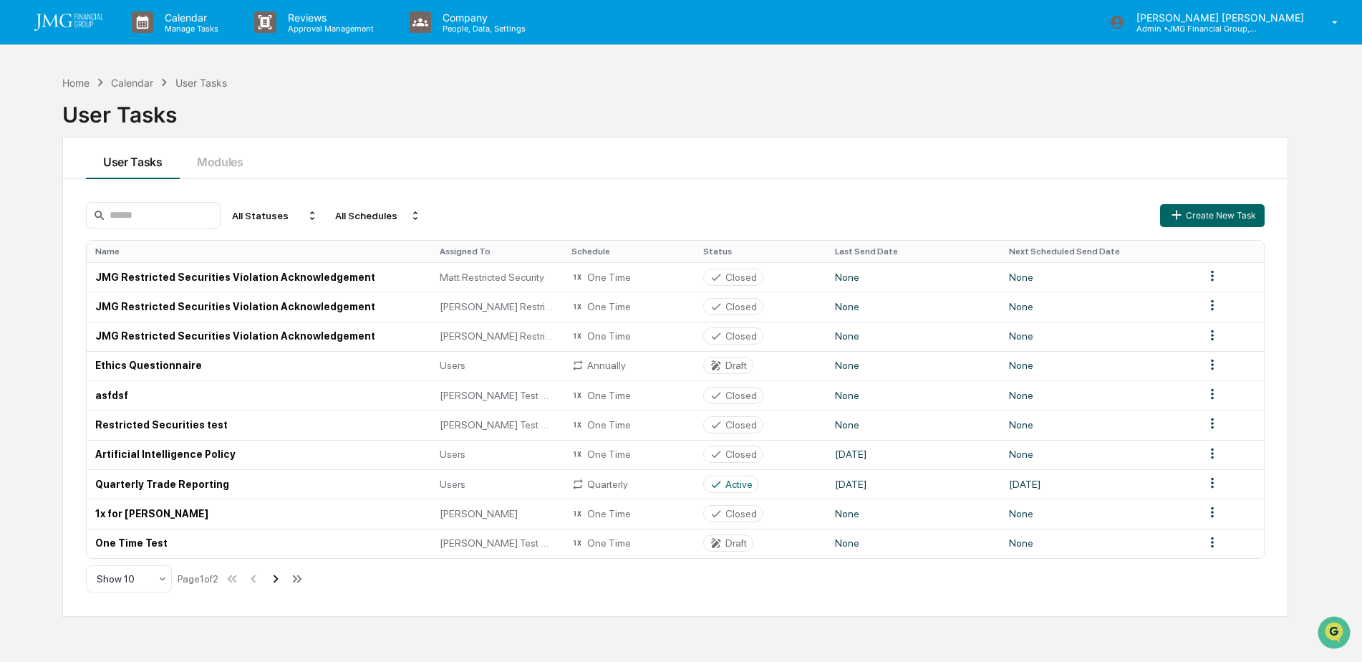
click at [276, 583] on icon at bounding box center [276, 579] width 16 height 16
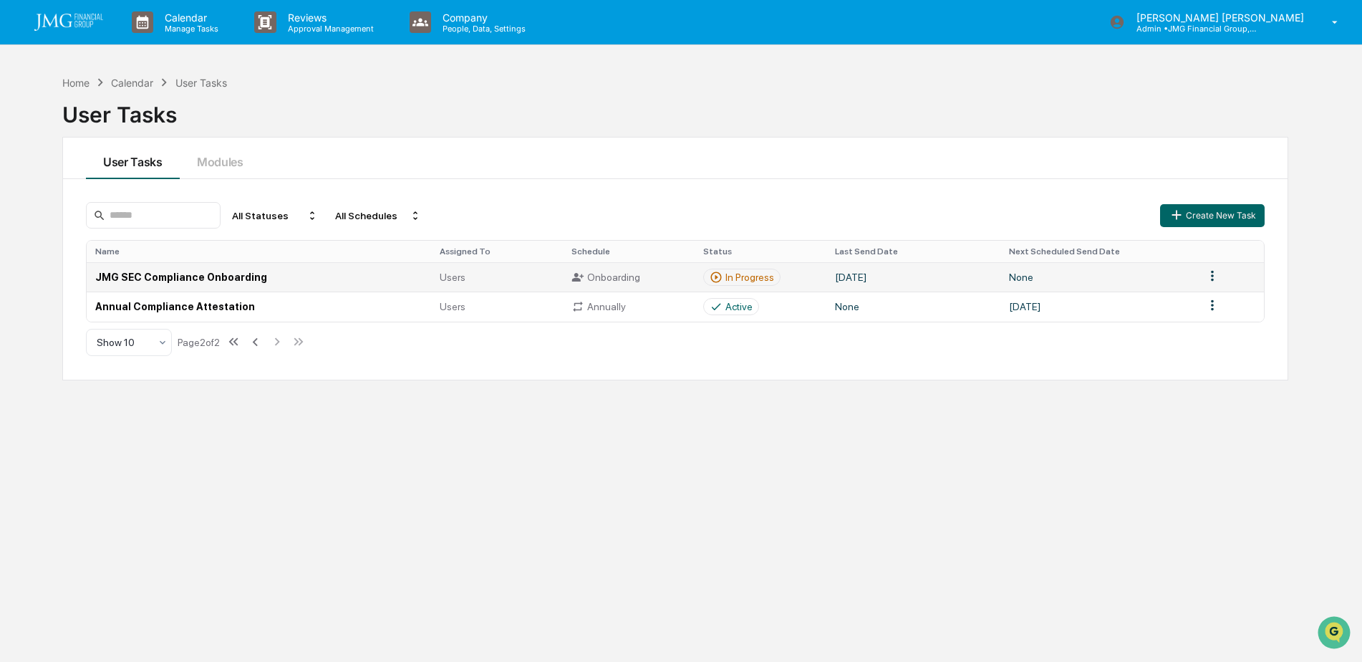
click at [846, 279] on td "September 3, 2025" at bounding box center [913, 276] width 174 height 29
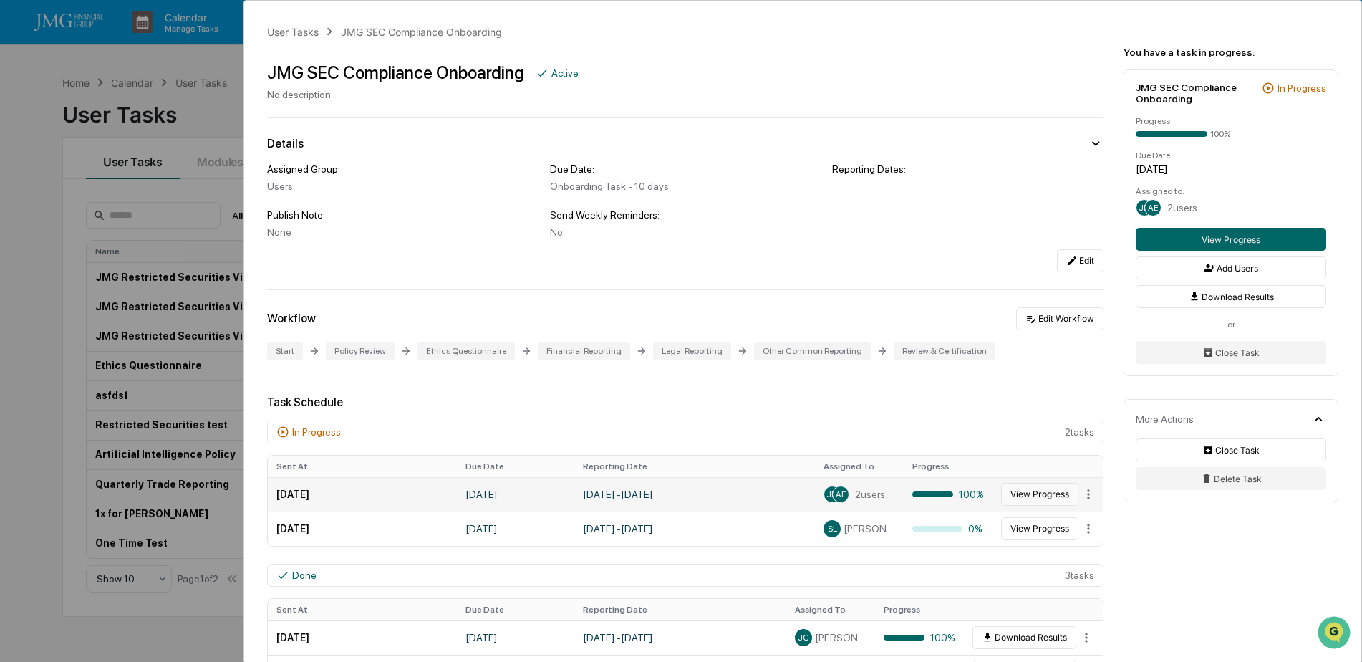
click at [1022, 494] on button "View Progress" at bounding box center [1039, 494] width 77 height 23
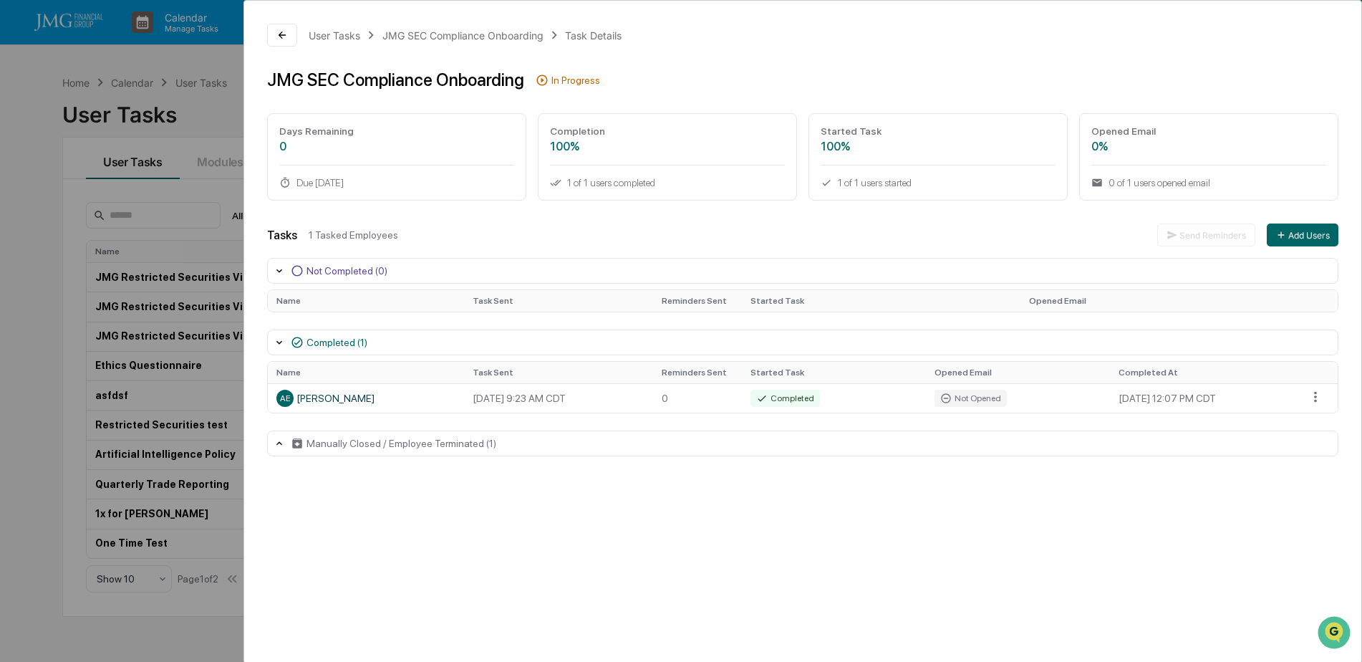
click at [283, 340] on icon at bounding box center [278, 341] width 11 height 11
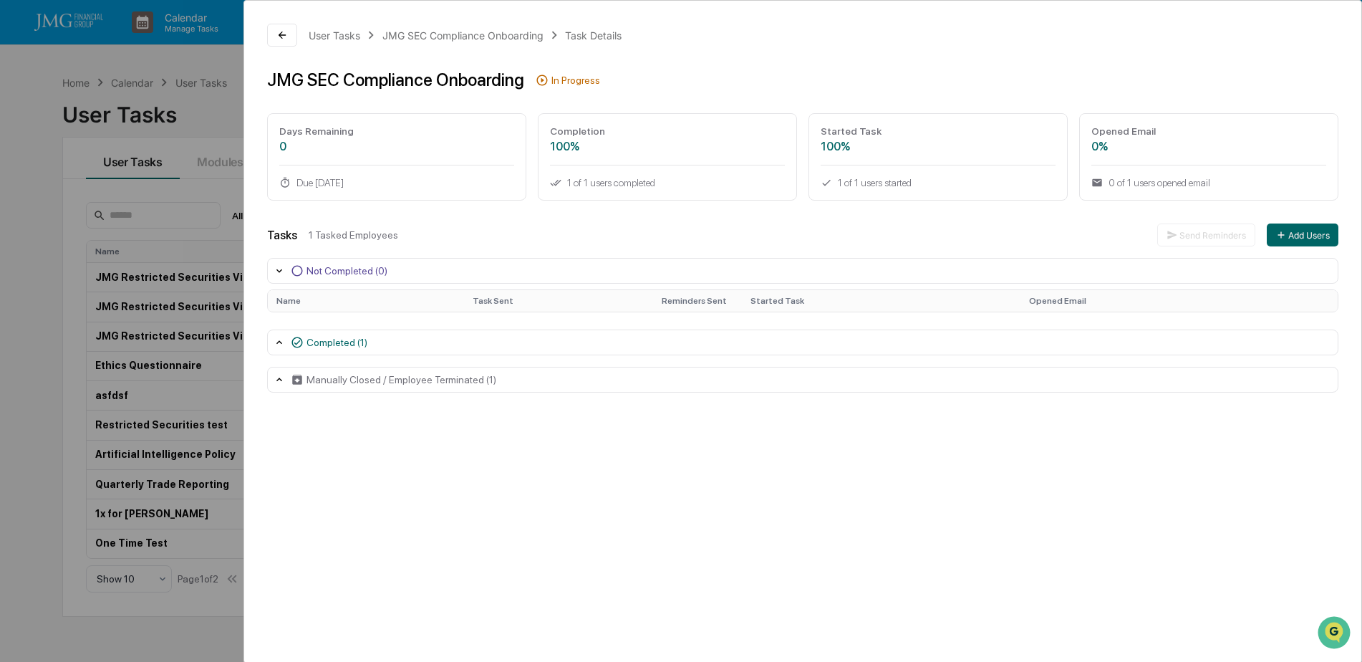
click at [285, 342] on icon at bounding box center [278, 341] width 11 height 11
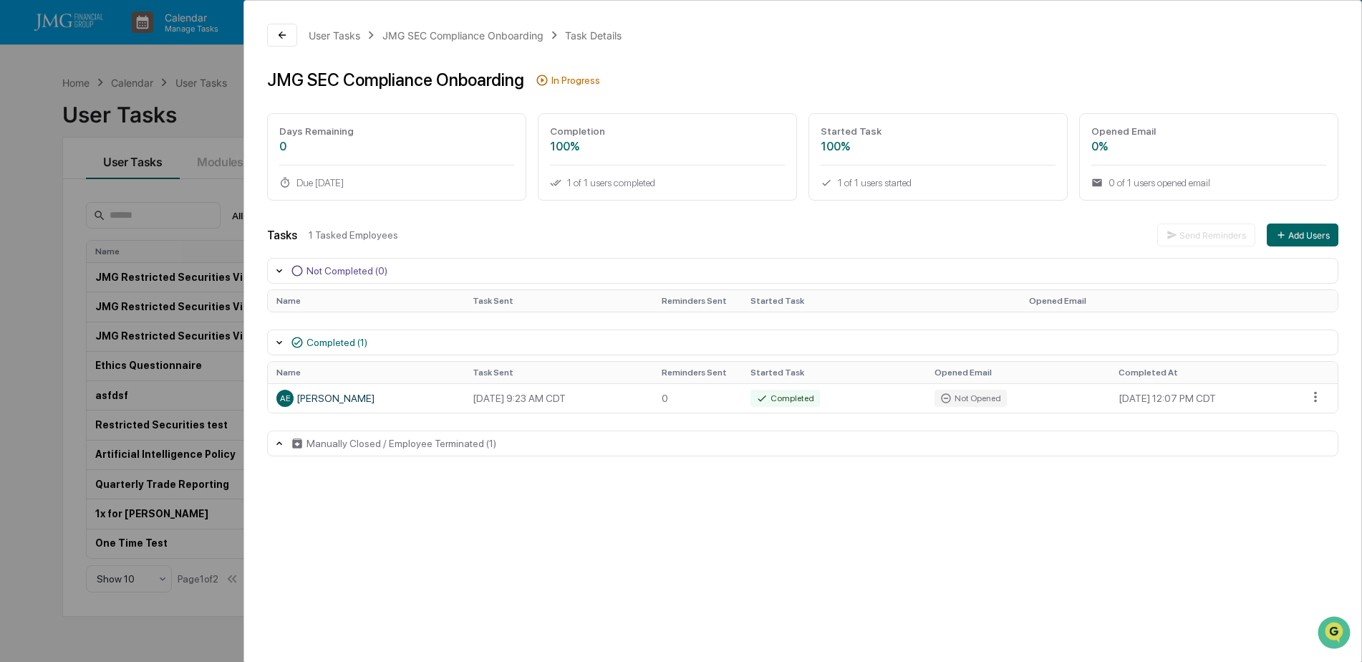
click at [205, 109] on div "User Tasks JMG SEC Compliance Onboarding Task Details JMG SEC Compliance Onboar…" at bounding box center [681, 331] width 1362 height 662
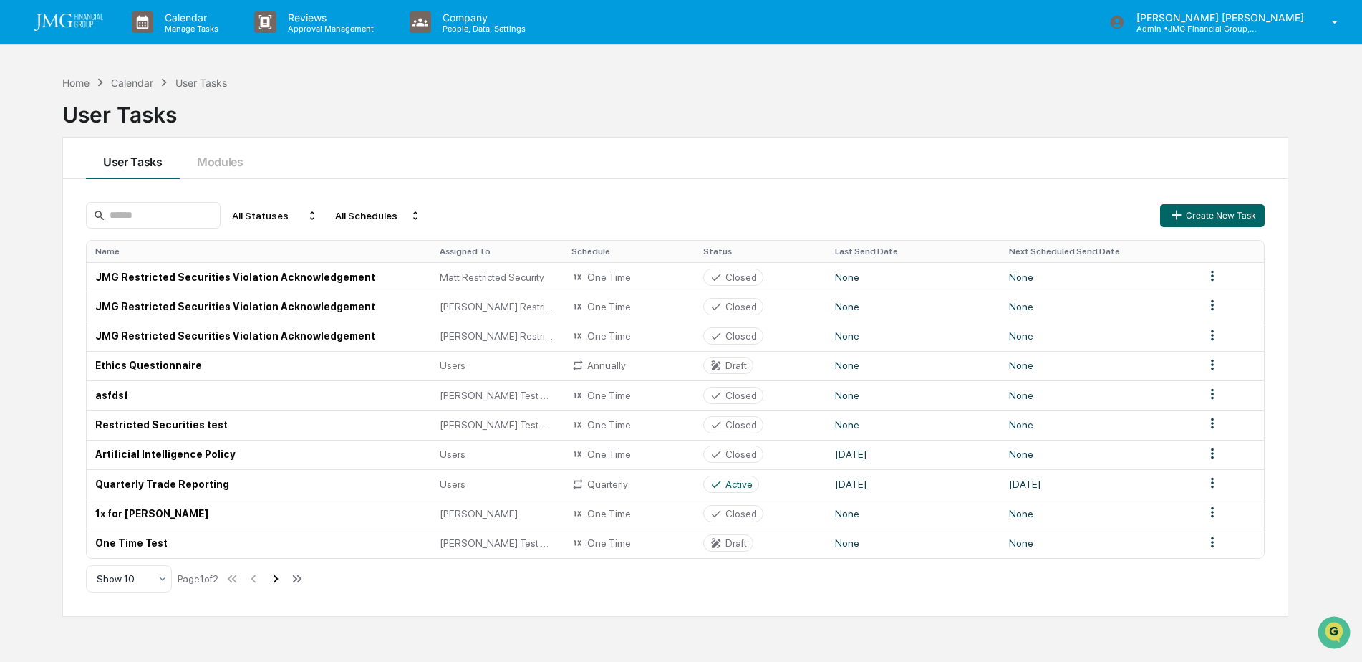
click at [282, 577] on icon at bounding box center [276, 579] width 16 height 16
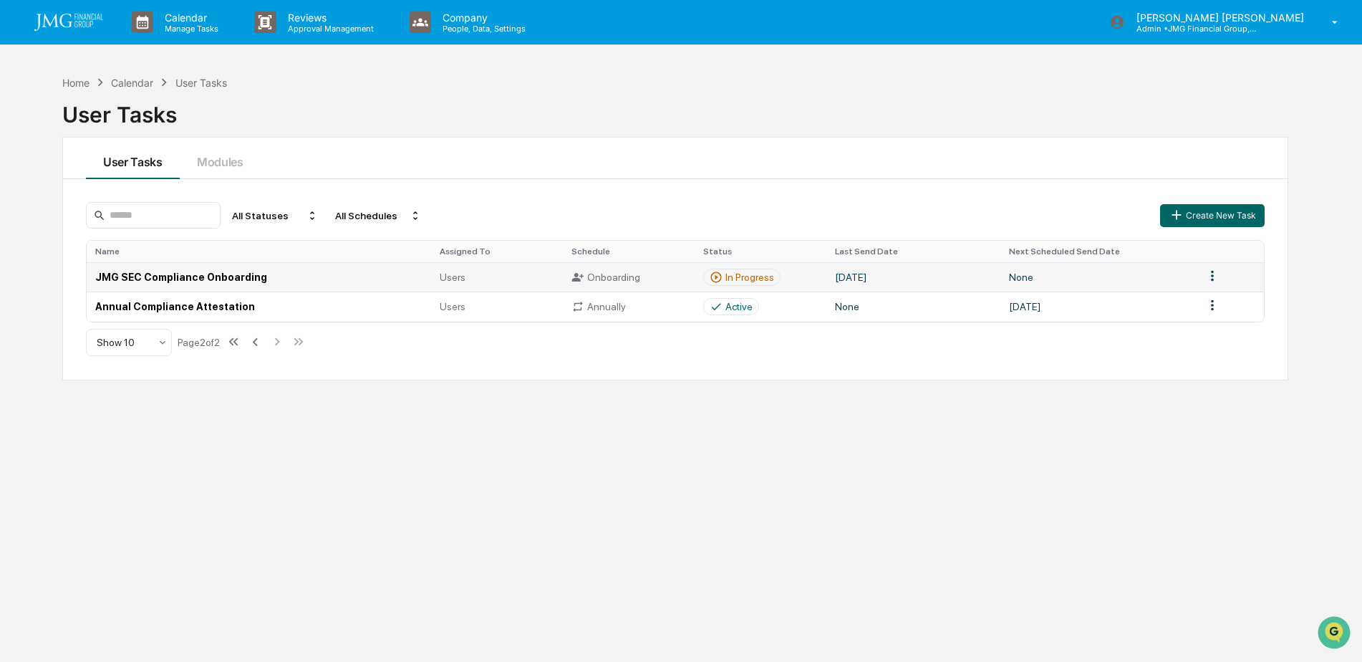
click at [257, 278] on td "JMG SEC Compliance Onboarding" at bounding box center [259, 276] width 344 height 29
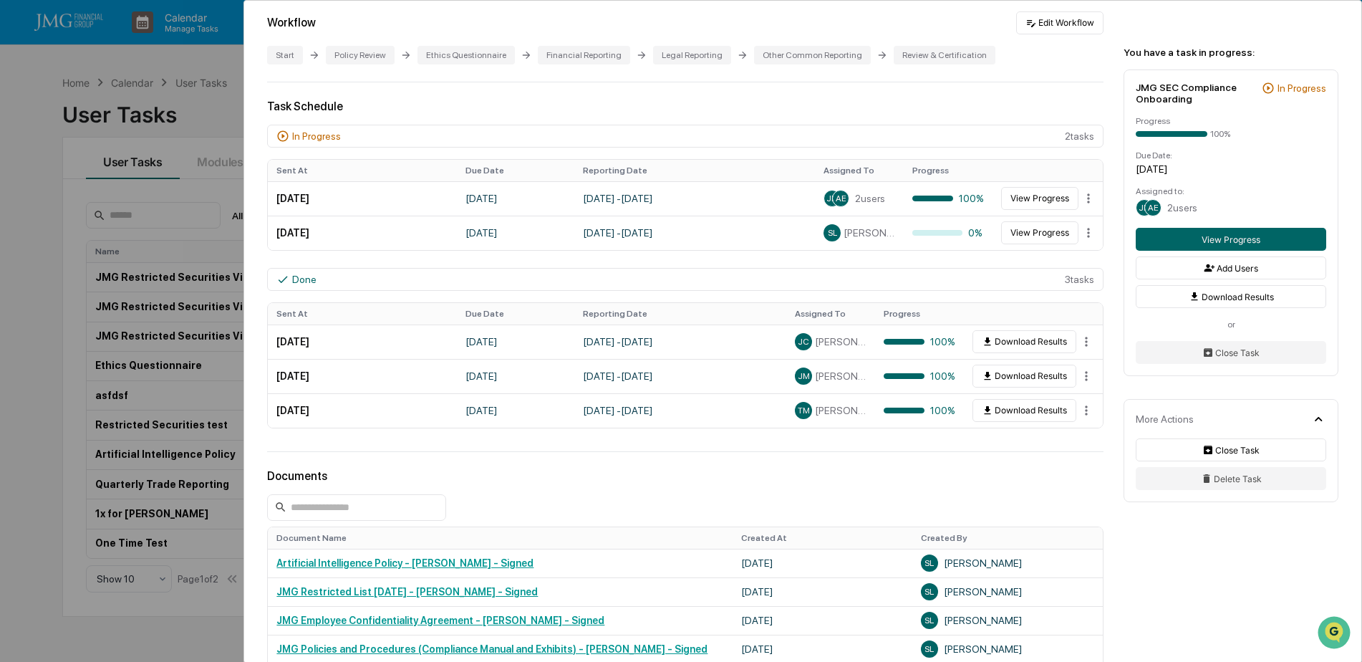
scroll to position [215, 0]
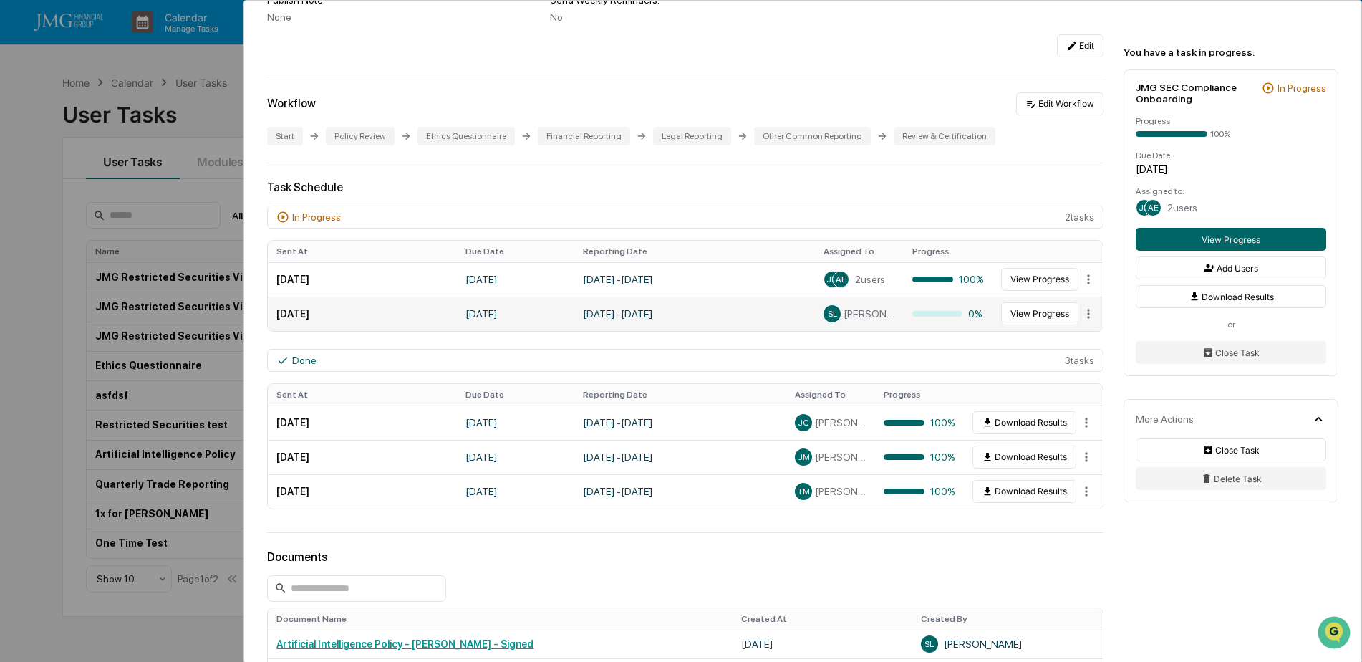
click at [724, 319] on td "August 3, 2025 - September 3, 2025" at bounding box center [694, 313] width 241 height 34
click at [1020, 317] on button "View Progress" at bounding box center [1039, 313] width 77 height 23
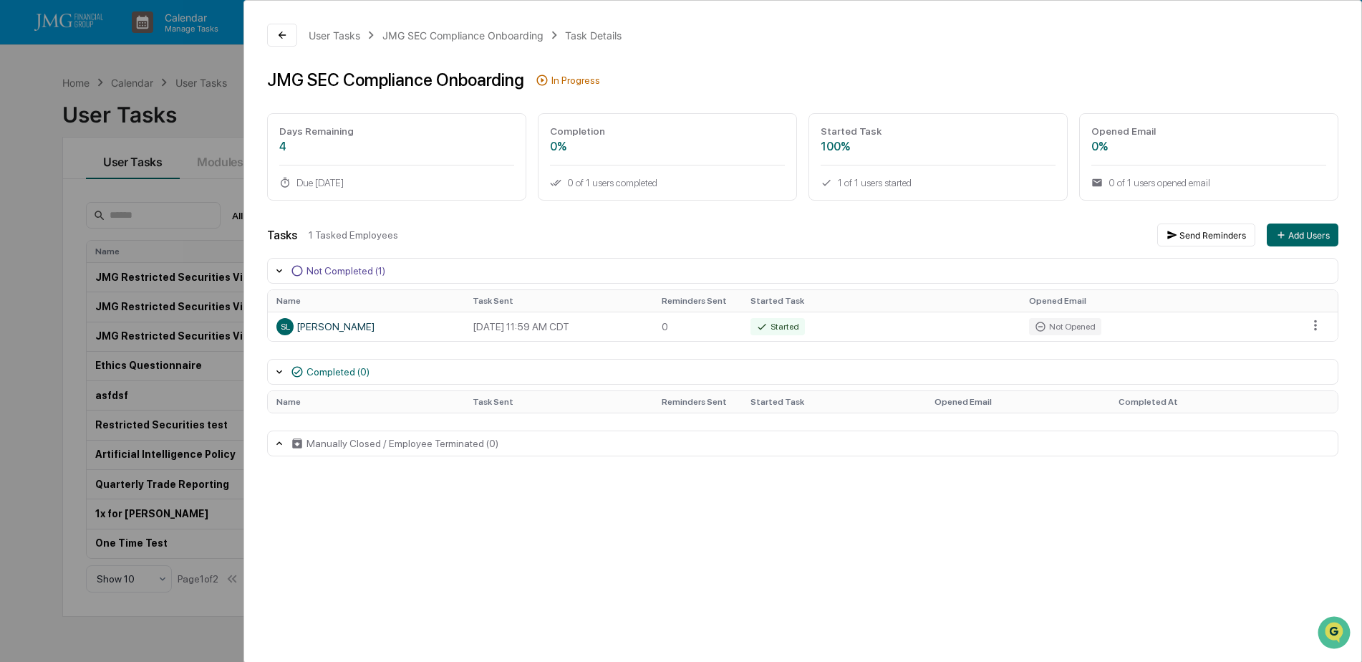
click at [200, 118] on div "User Tasks JMG SEC Compliance Onboarding Task Details JMG SEC Compliance Onboar…" at bounding box center [681, 331] width 1362 height 662
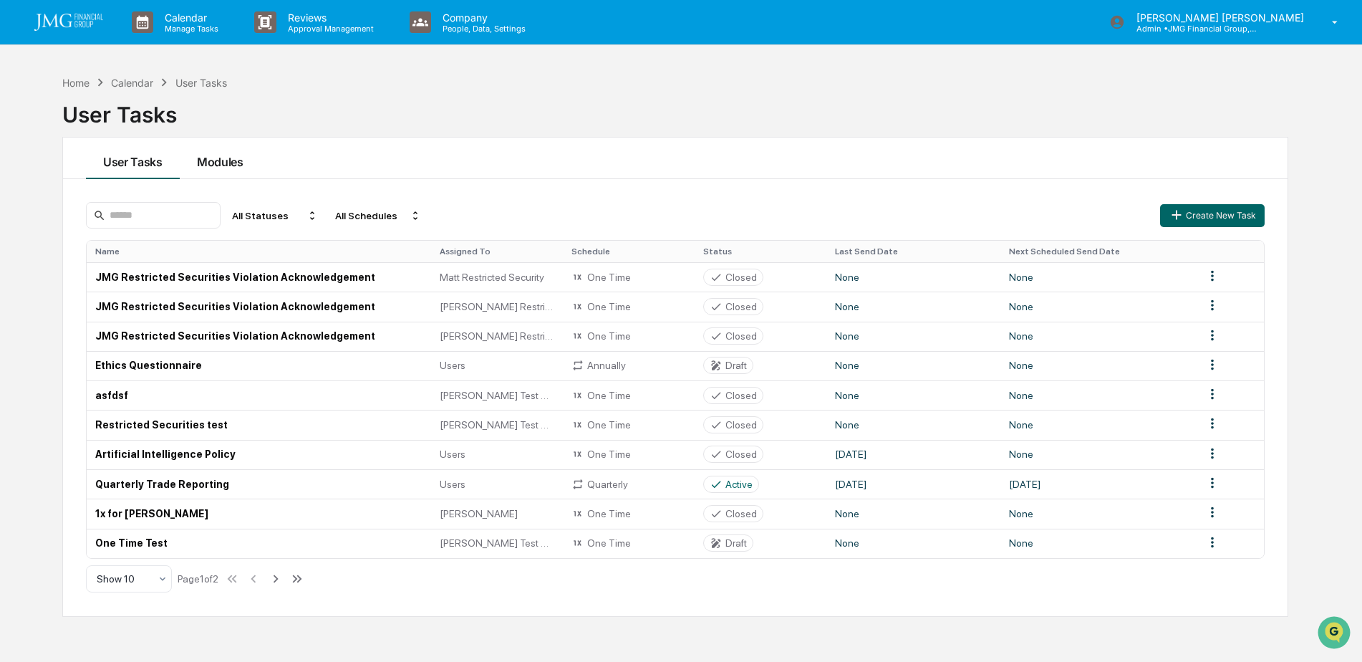
click at [236, 165] on button "Modules" at bounding box center [220, 158] width 81 height 42
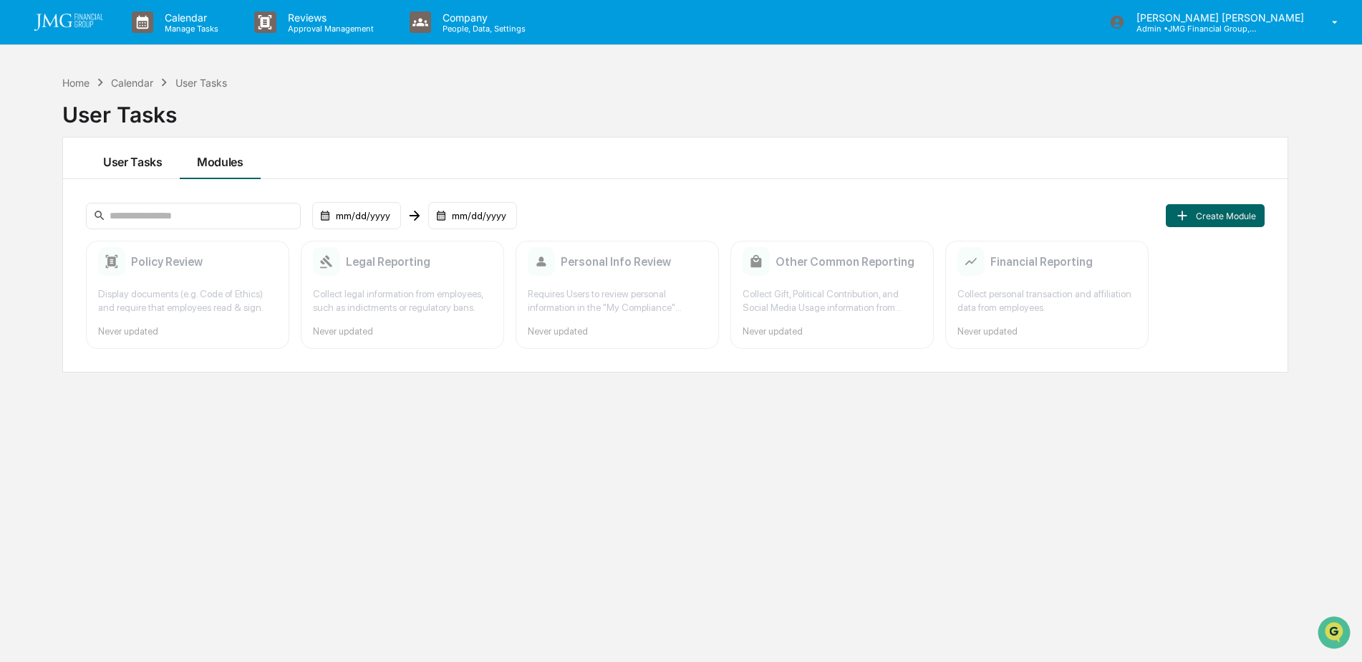
click at [143, 164] on button "User Tasks" at bounding box center [133, 158] width 94 height 42
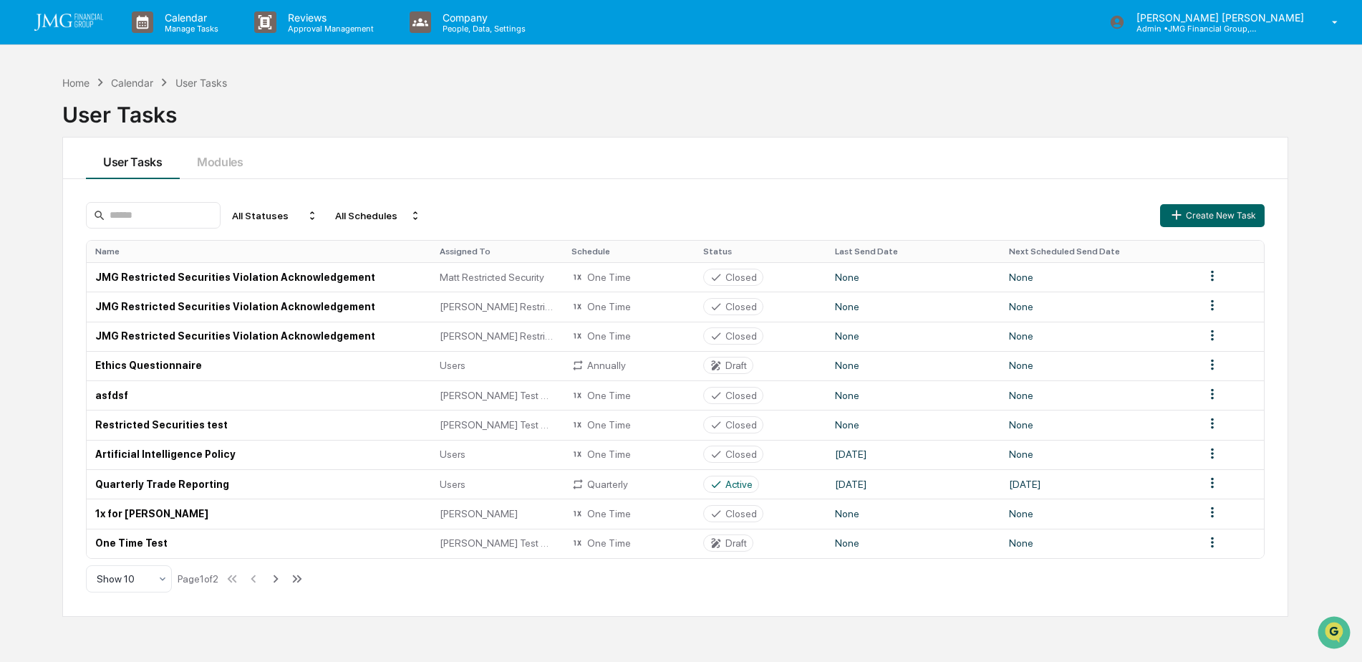
click at [87, 29] on img at bounding box center [68, 22] width 69 height 17
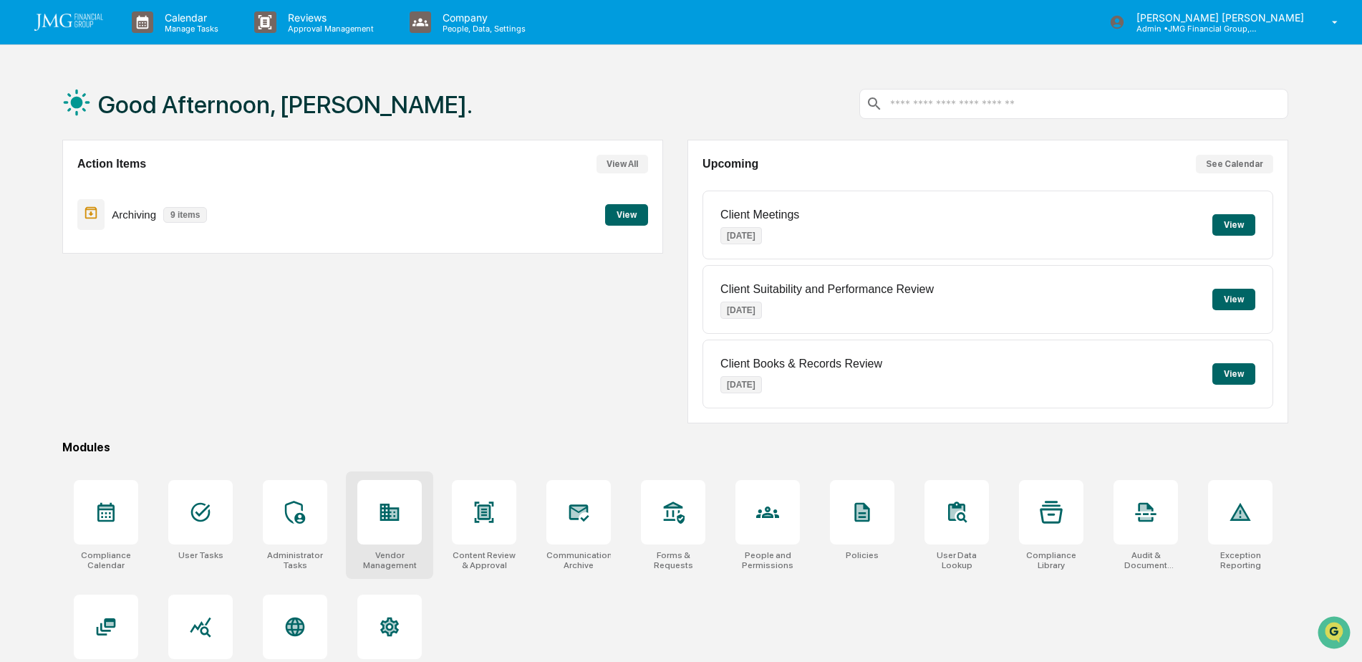
click at [402, 531] on div at bounding box center [389, 512] width 64 height 64
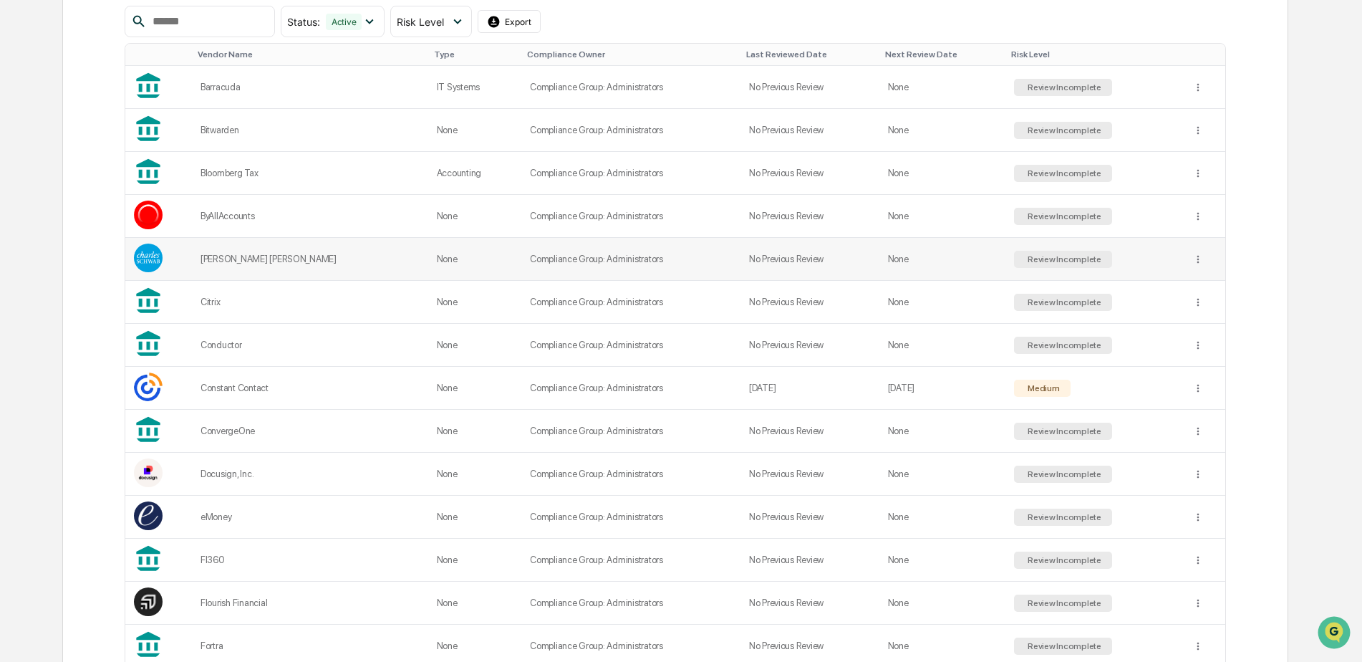
scroll to position [286, 0]
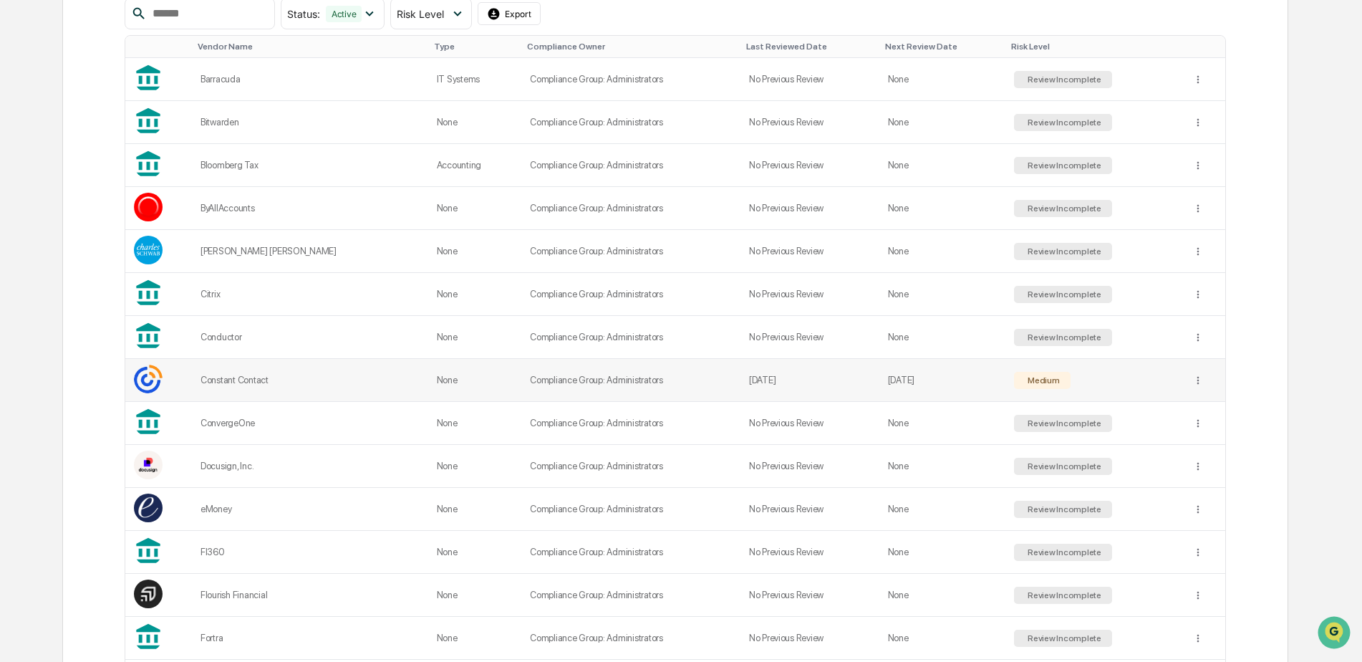
click at [240, 385] on div "Constant Contact" at bounding box center [309, 379] width 219 height 11
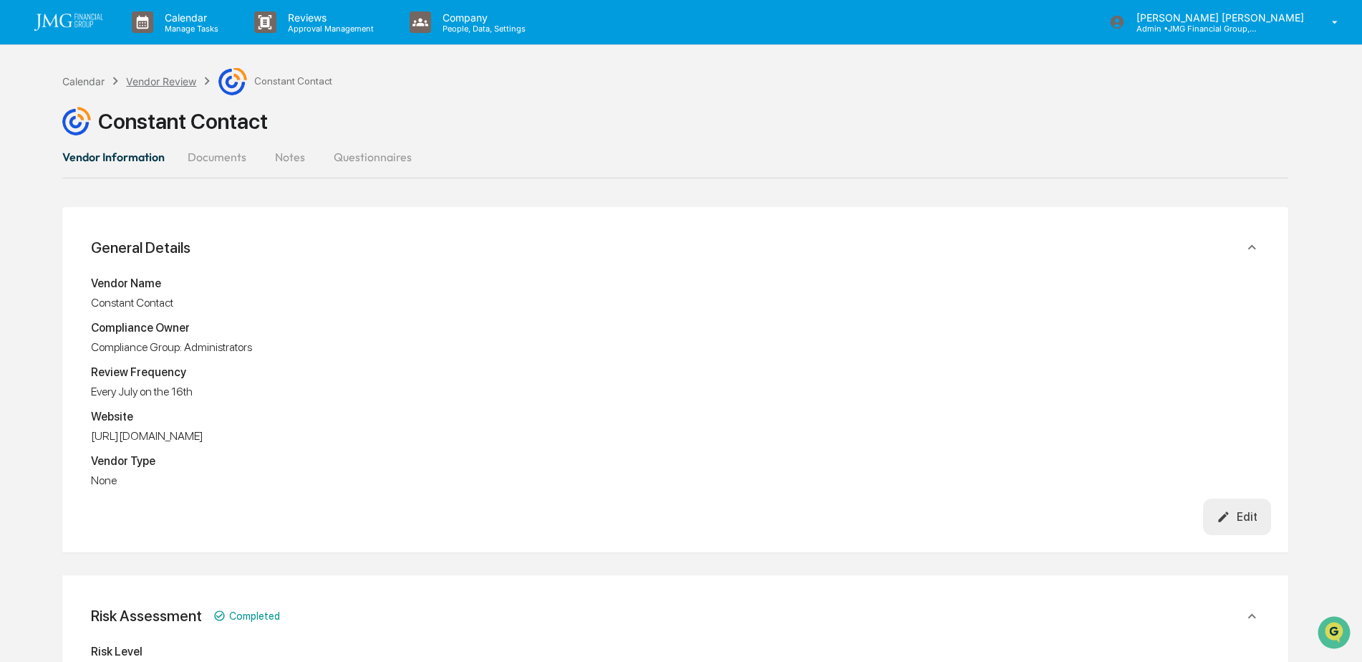
click at [159, 85] on div "Vendor Review" at bounding box center [161, 81] width 70 height 12
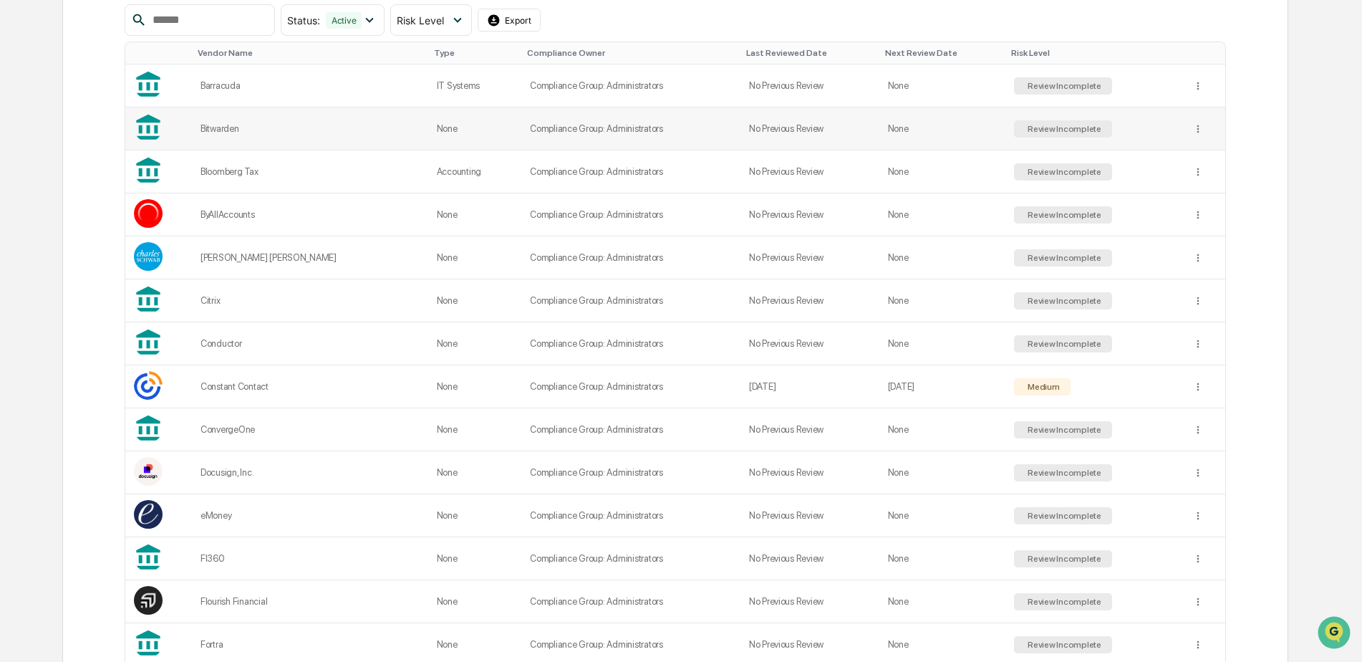
scroll to position [286, 0]
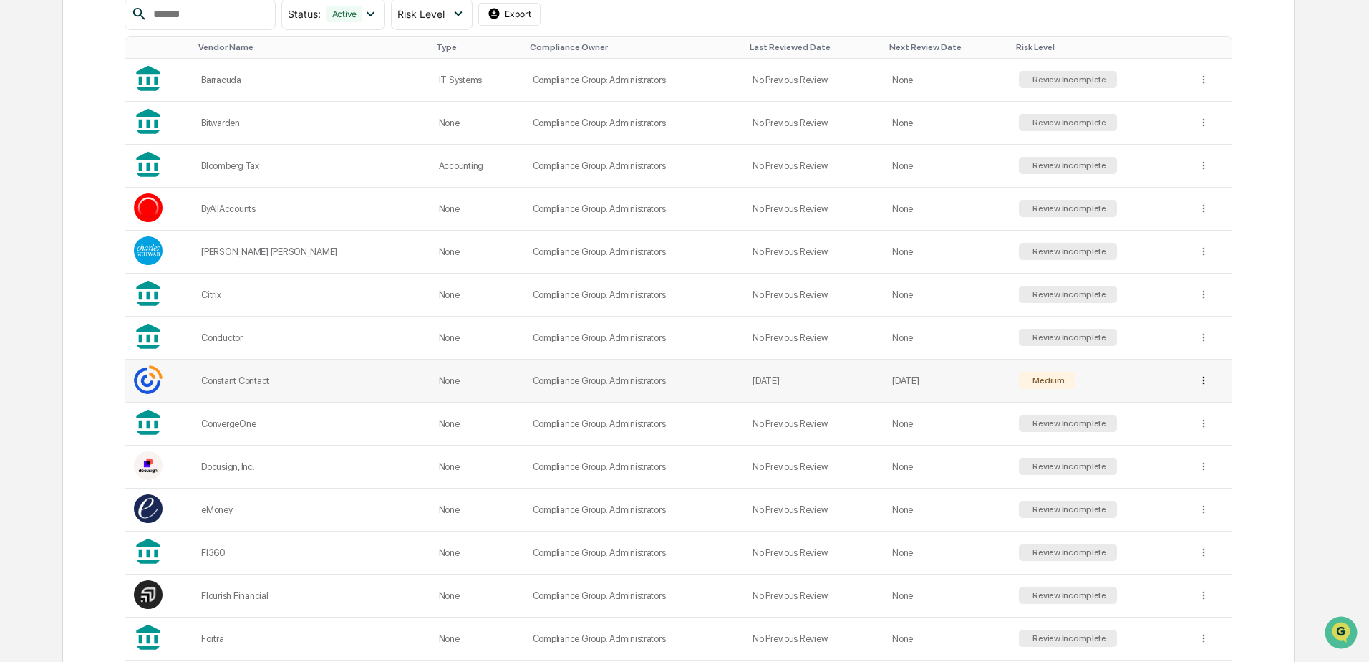
click at [1191, 375] on html "Calendar Manage Tasks Reviews Approval Management Company People, Data, Setting…" at bounding box center [684, 45] width 1369 height 662
click at [325, 375] on html "Calendar Manage Tasks Reviews Approval Management Company People, Data, Setting…" at bounding box center [684, 45] width 1369 height 662
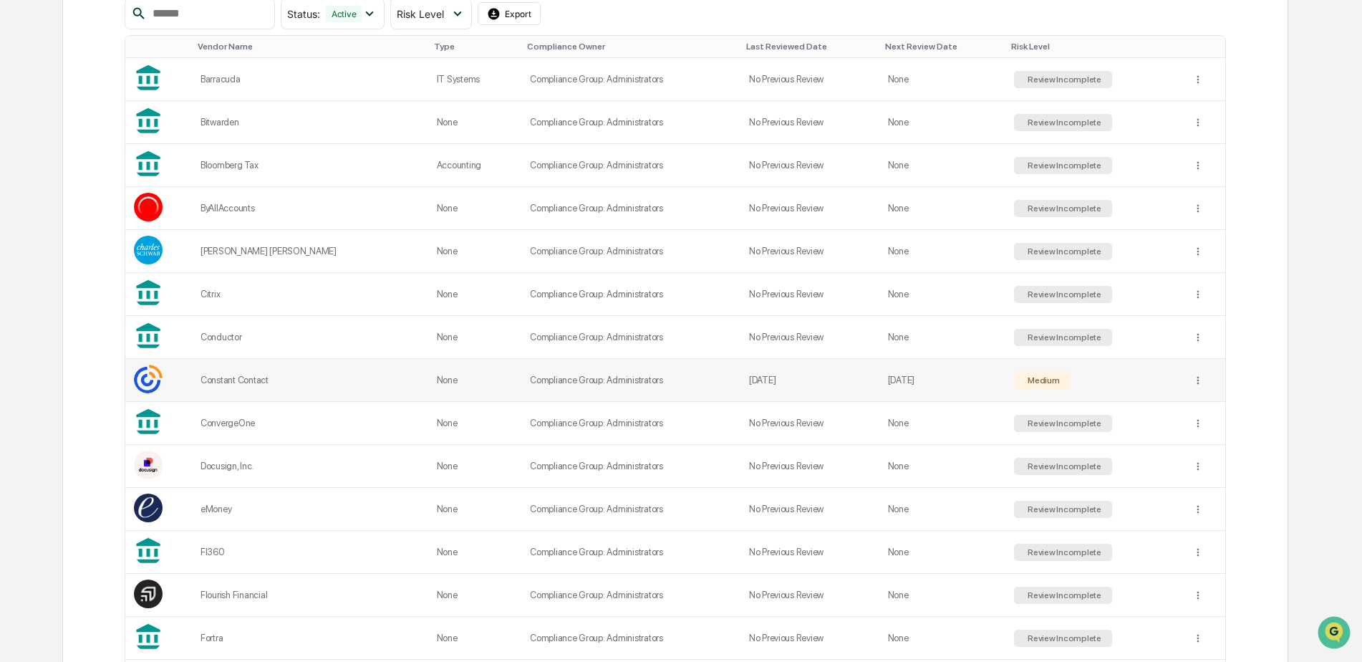
click at [264, 379] on div "Constant Contact" at bounding box center [309, 379] width 219 height 11
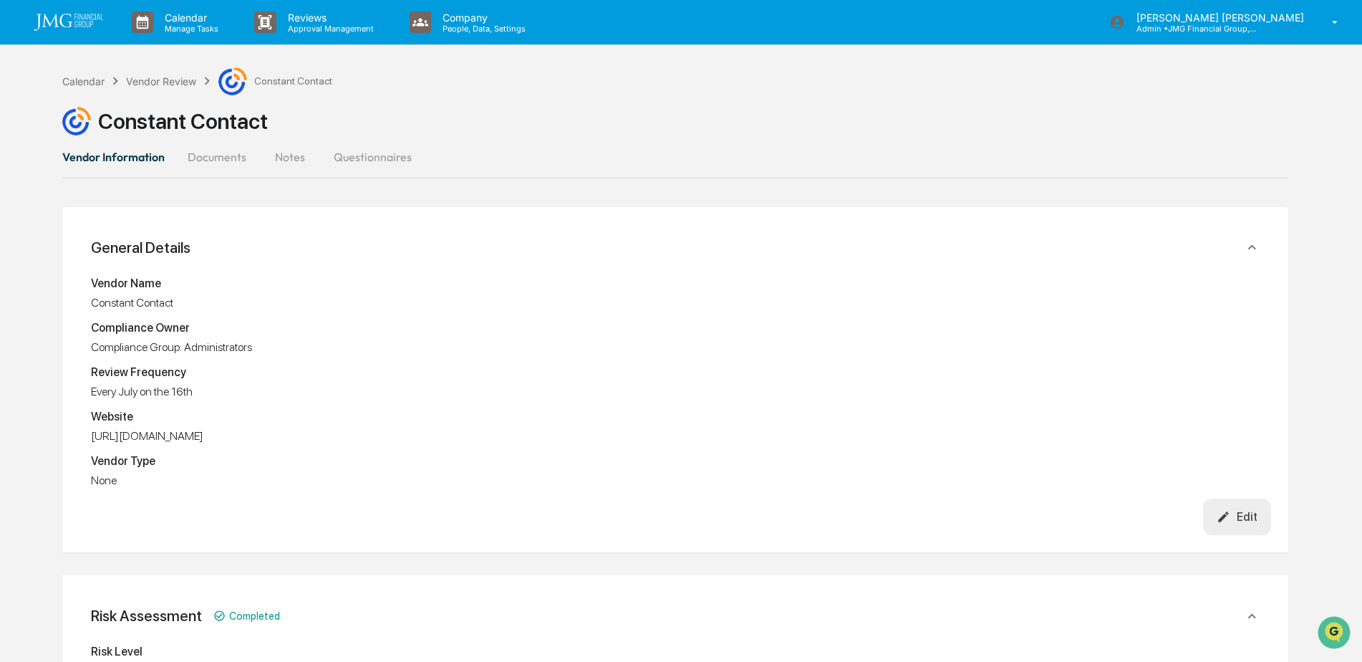
click at [234, 155] on button "Documents" at bounding box center [217, 157] width 82 height 34
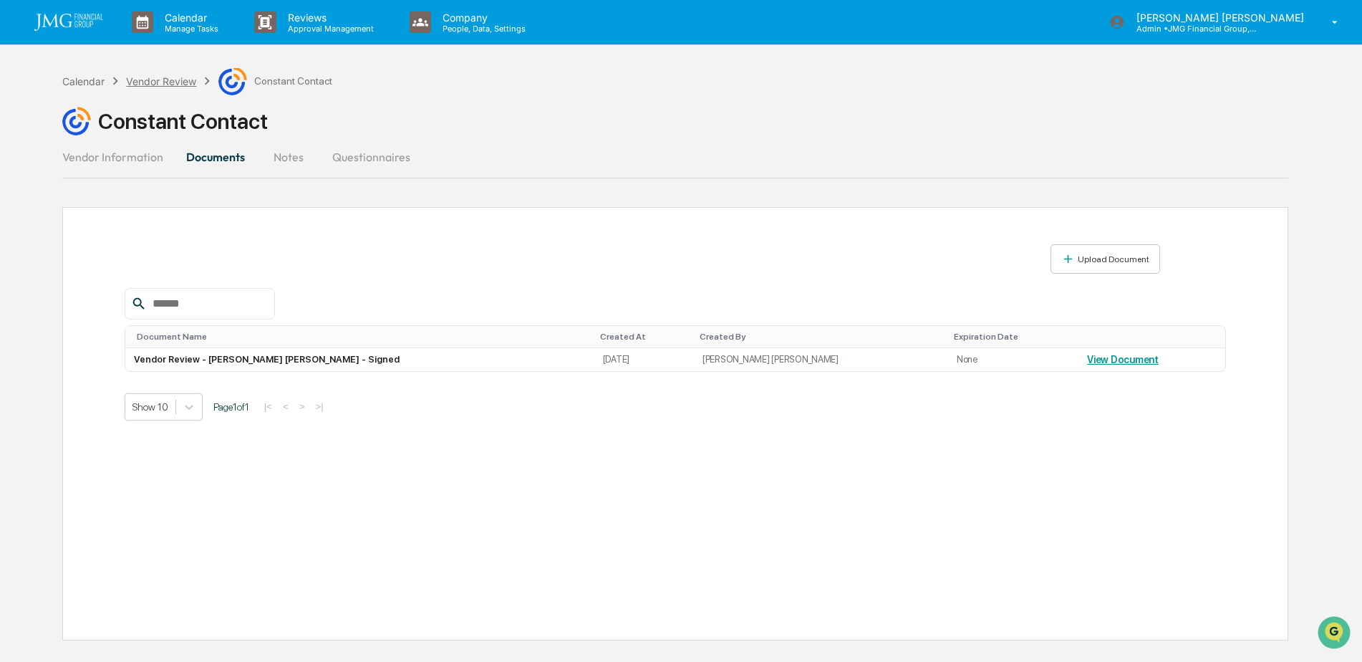
click at [160, 81] on div "Vendor Review" at bounding box center [161, 81] width 70 height 12
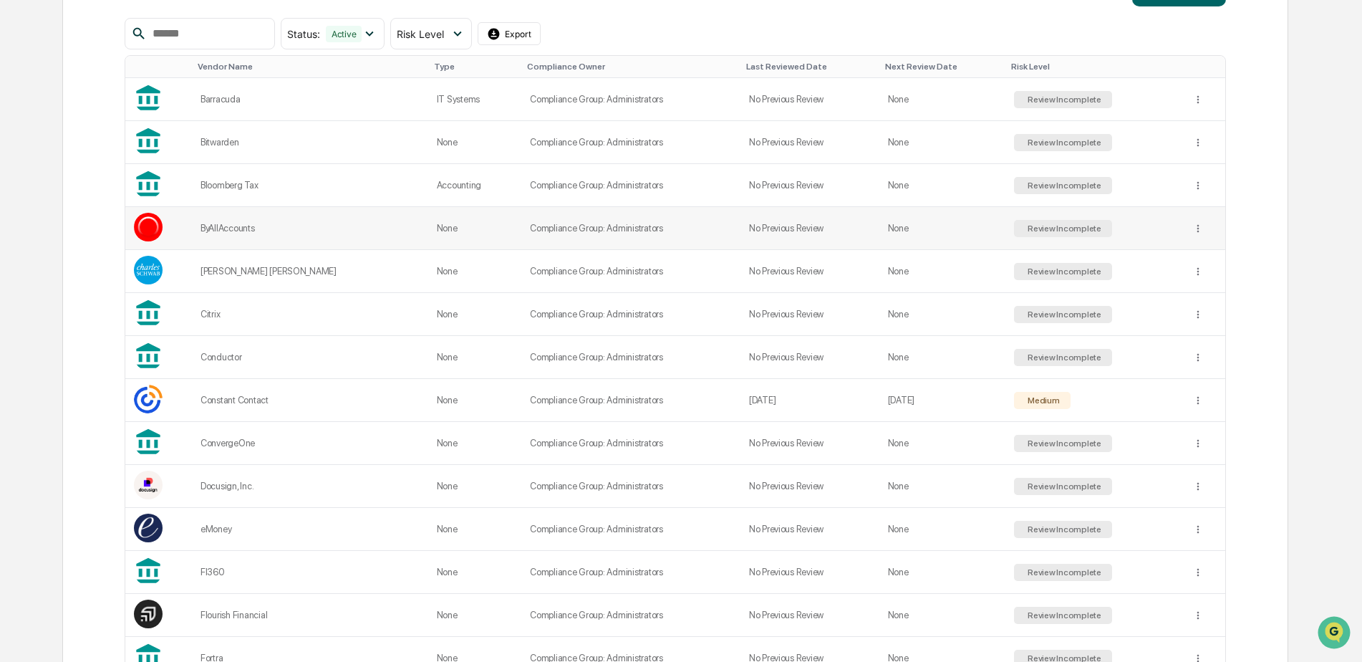
scroll to position [286, 0]
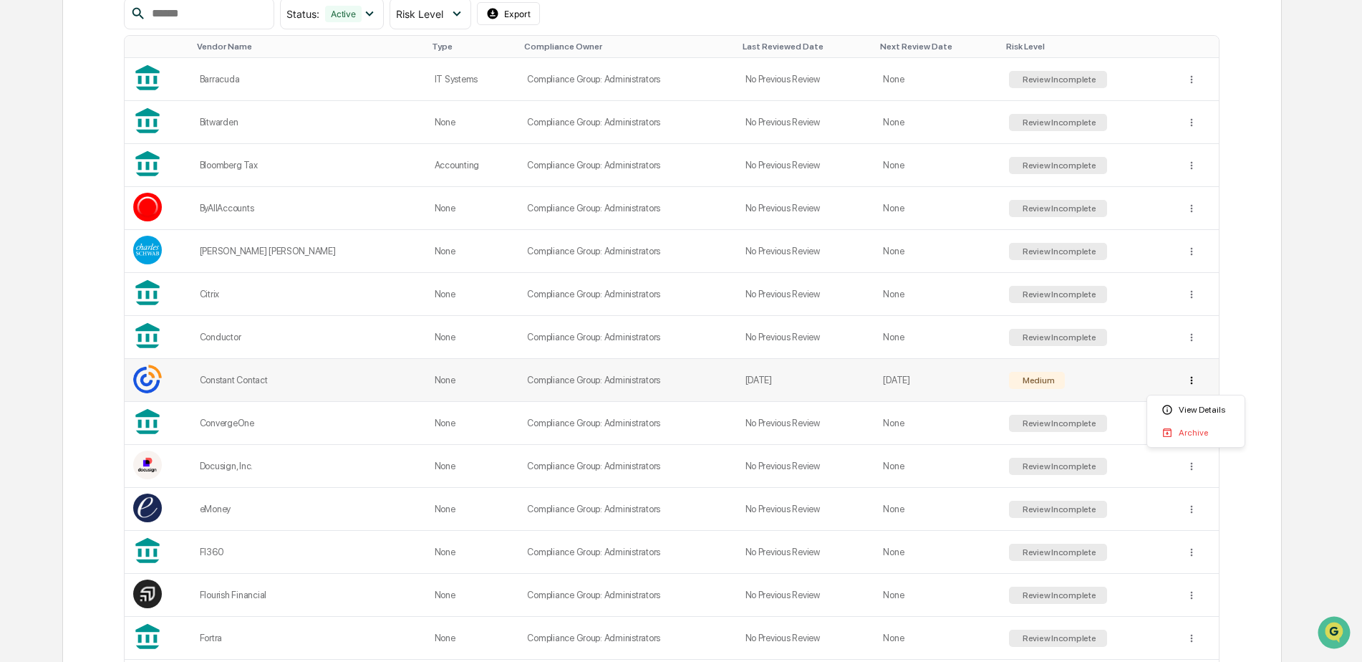
click at [1196, 375] on html "Calendar Manage Tasks Reviews Approval Management Company People, Data, Setting…" at bounding box center [681, 45] width 1362 height 662
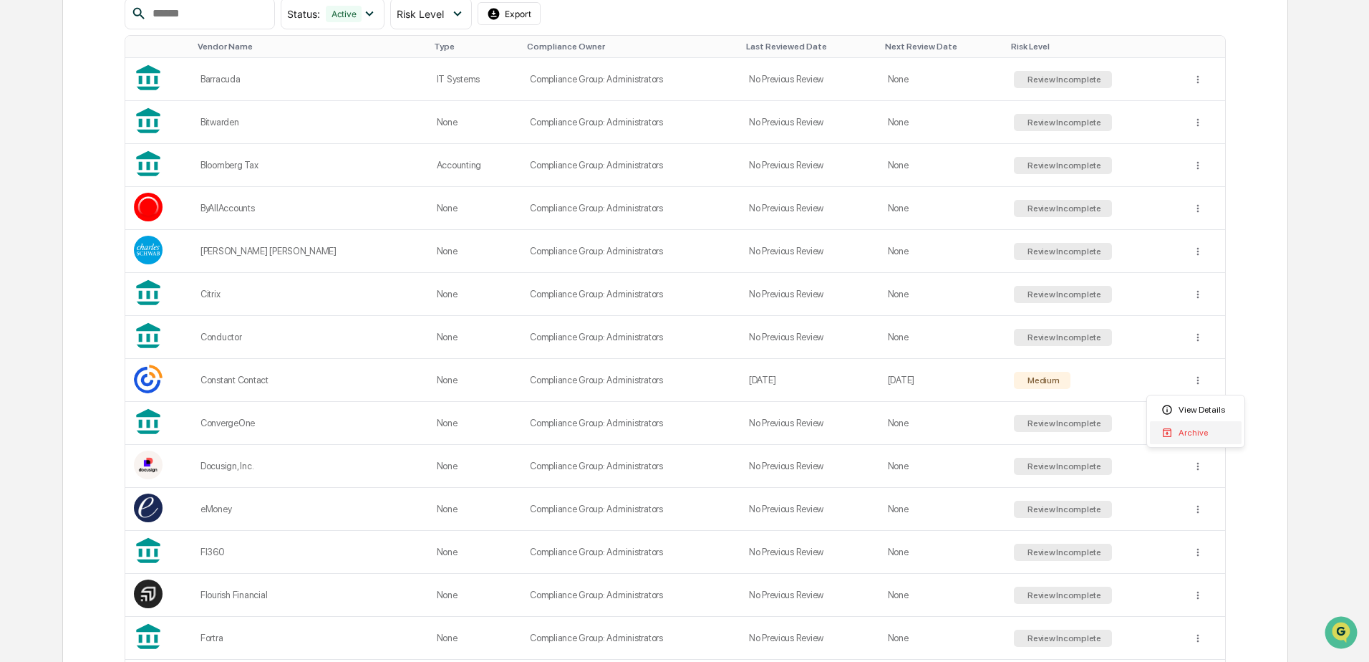
click at [1193, 430] on div "Archive" at bounding box center [1196, 432] width 92 height 23
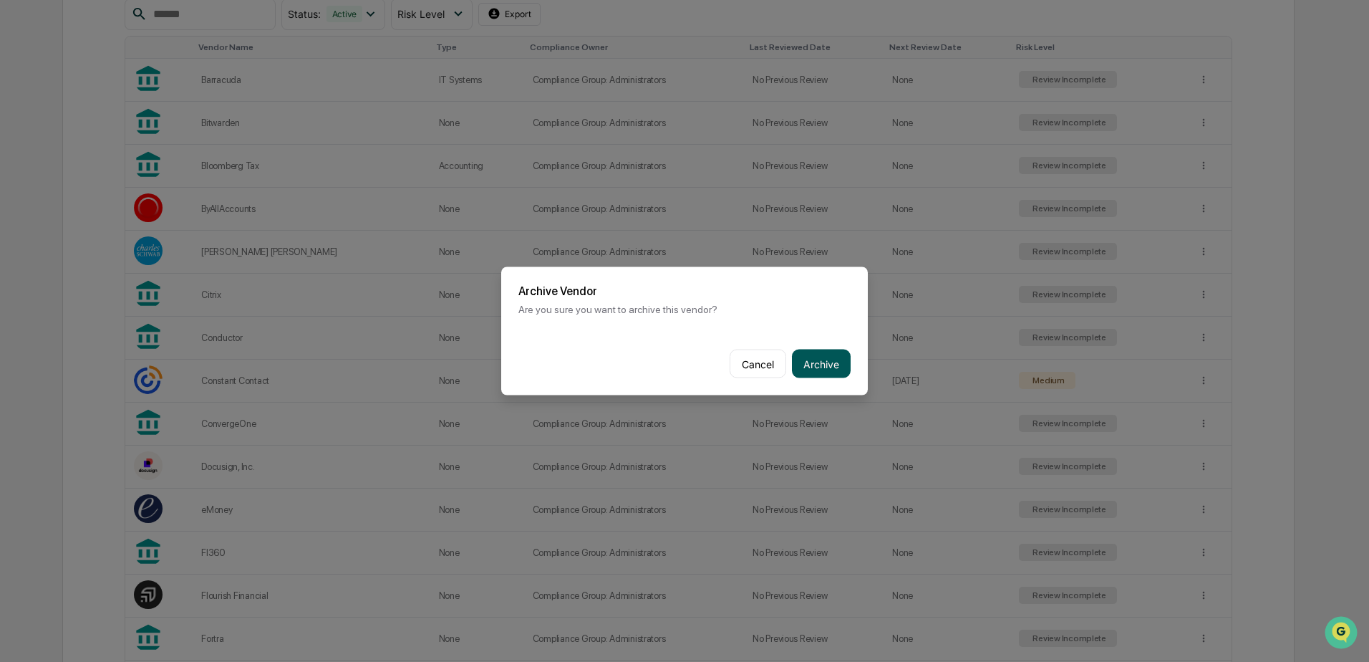
click at [816, 355] on button "Archive" at bounding box center [821, 363] width 59 height 29
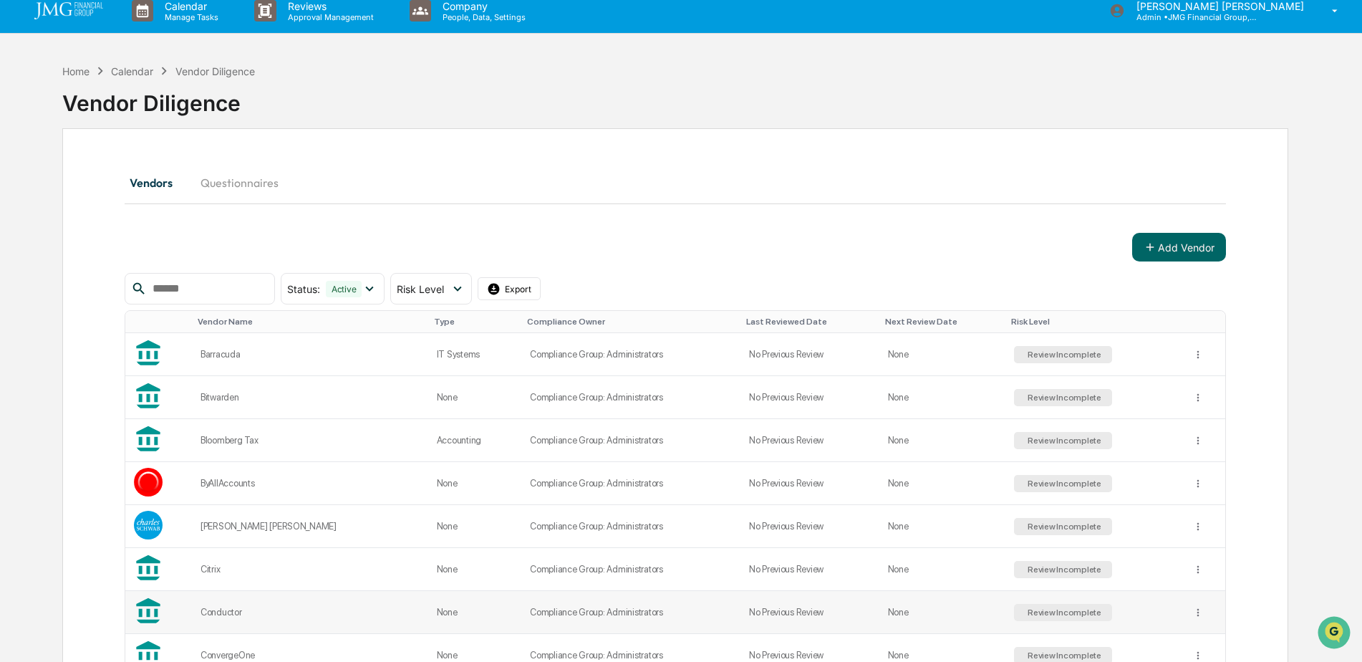
scroll to position [0, 0]
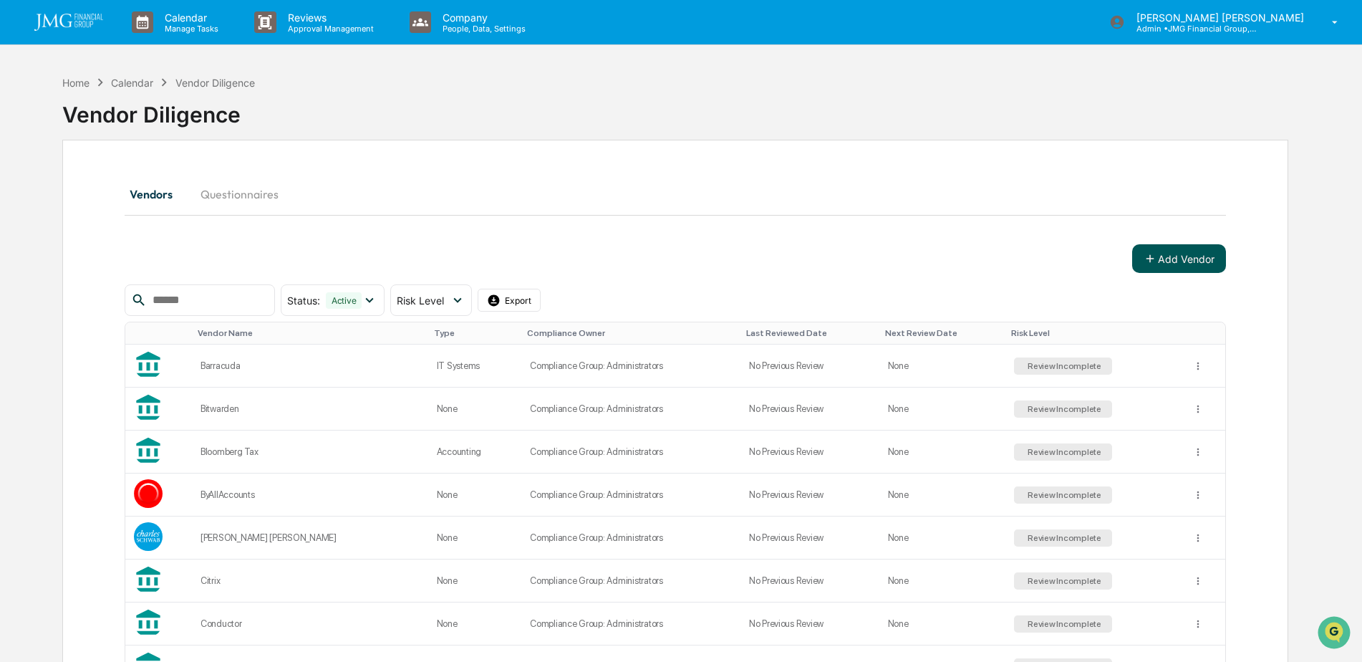
click at [1161, 262] on button "Add Vendor" at bounding box center [1179, 258] width 94 height 29
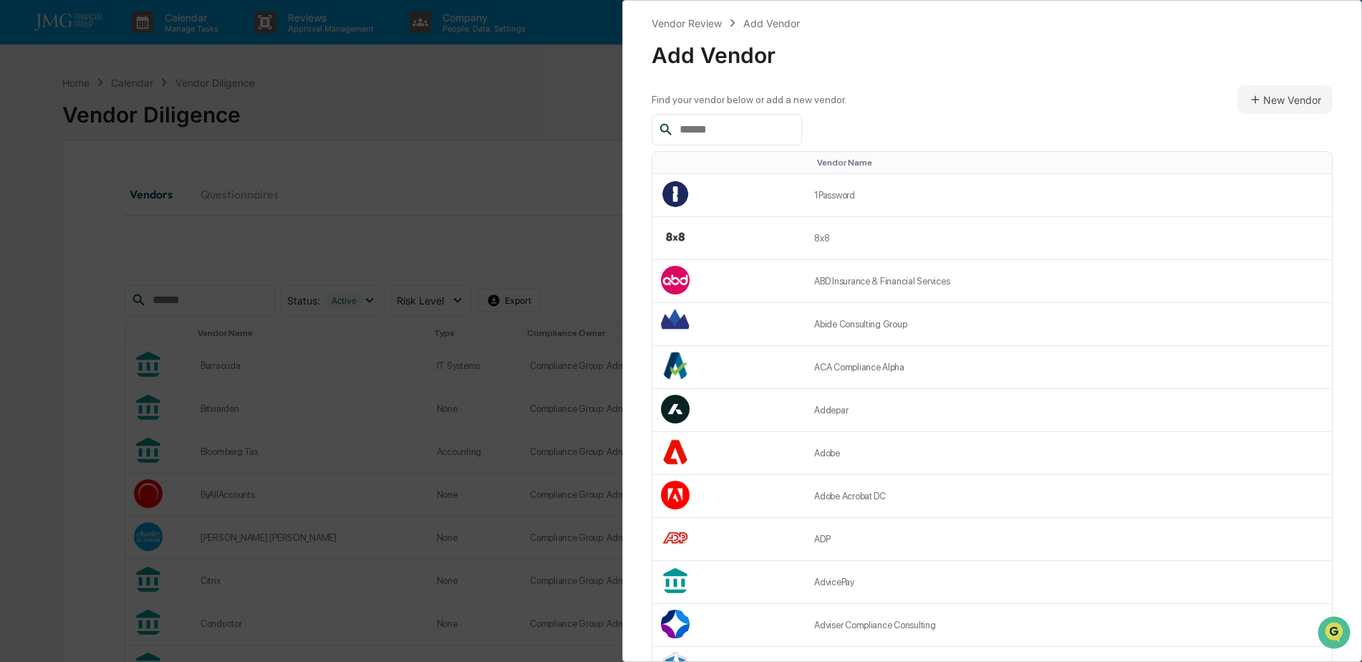
click at [744, 128] on input "text" at bounding box center [735, 129] width 122 height 19
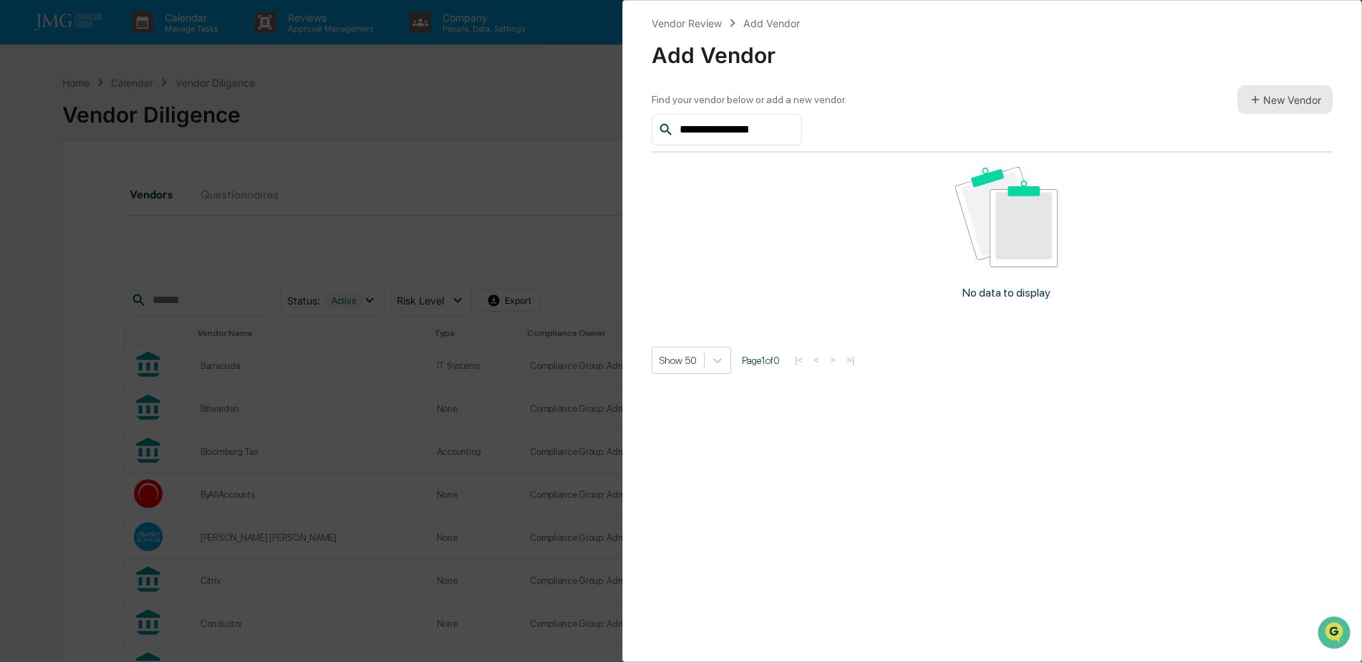
type input "**********"
click at [1252, 97] on icon at bounding box center [1255, 99] width 13 height 13
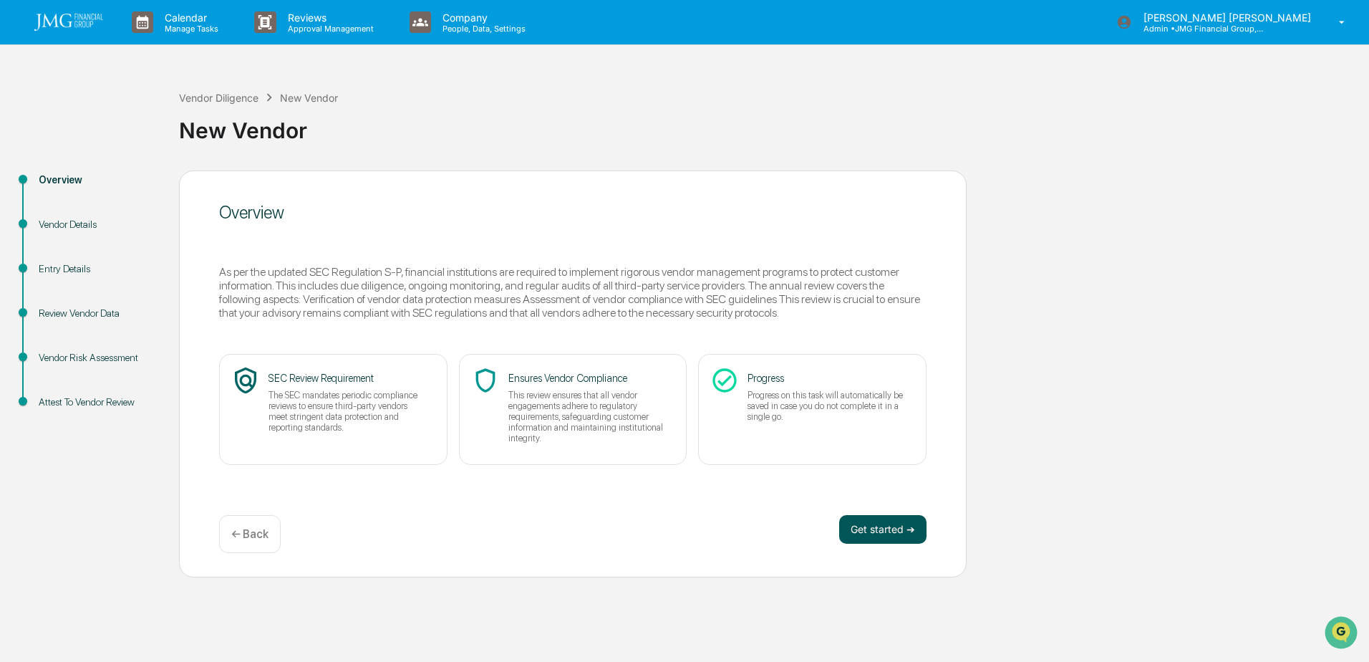
click at [866, 534] on button "Get started ➔" at bounding box center [882, 529] width 87 height 29
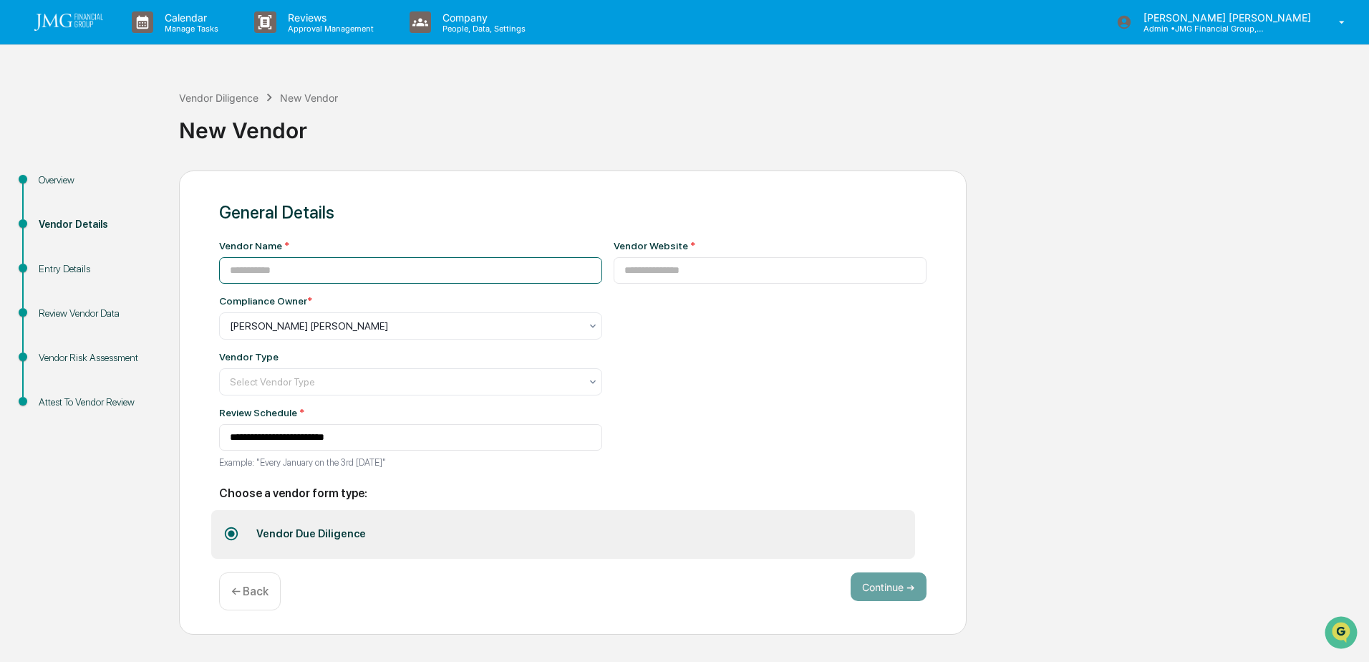
click at [281, 271] on input at bounding box center [410, 270] width 383 height 26
type input "**********"
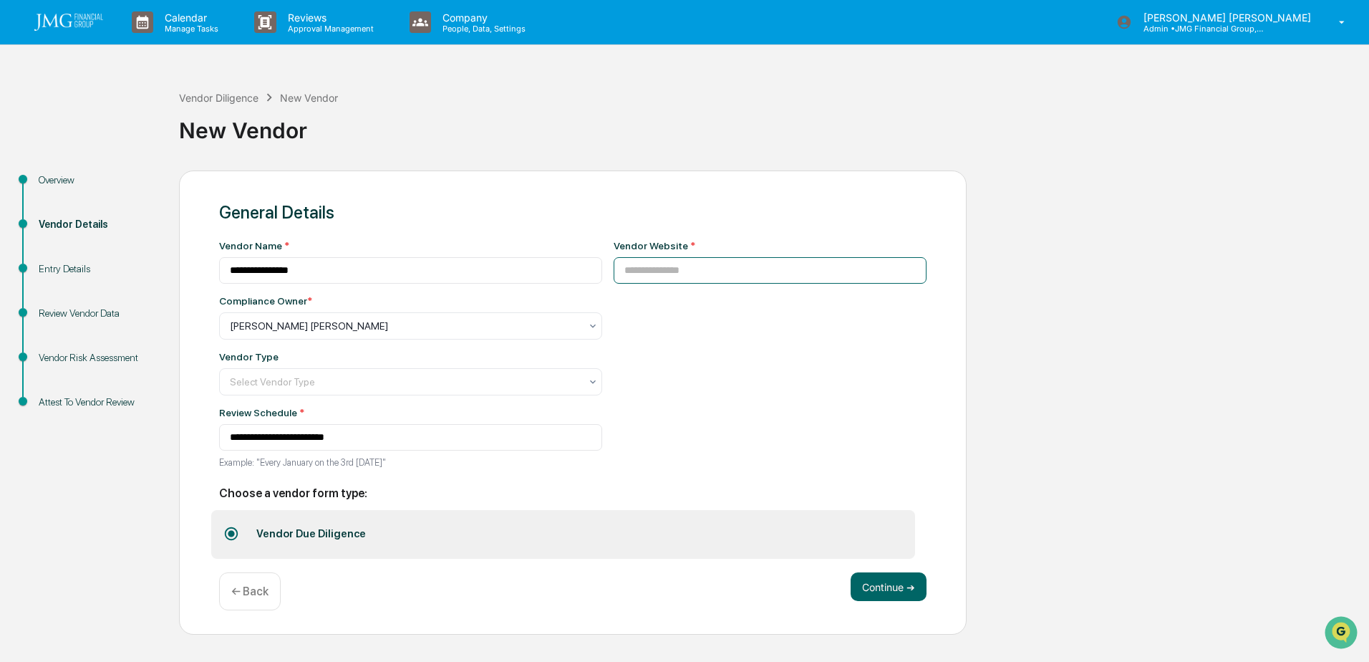
click at [651, 273] on input at bounding box center [771, 270] width 314 height 26
click at [305, 325] on div at bounding box center [405, 326] width 350 height 14
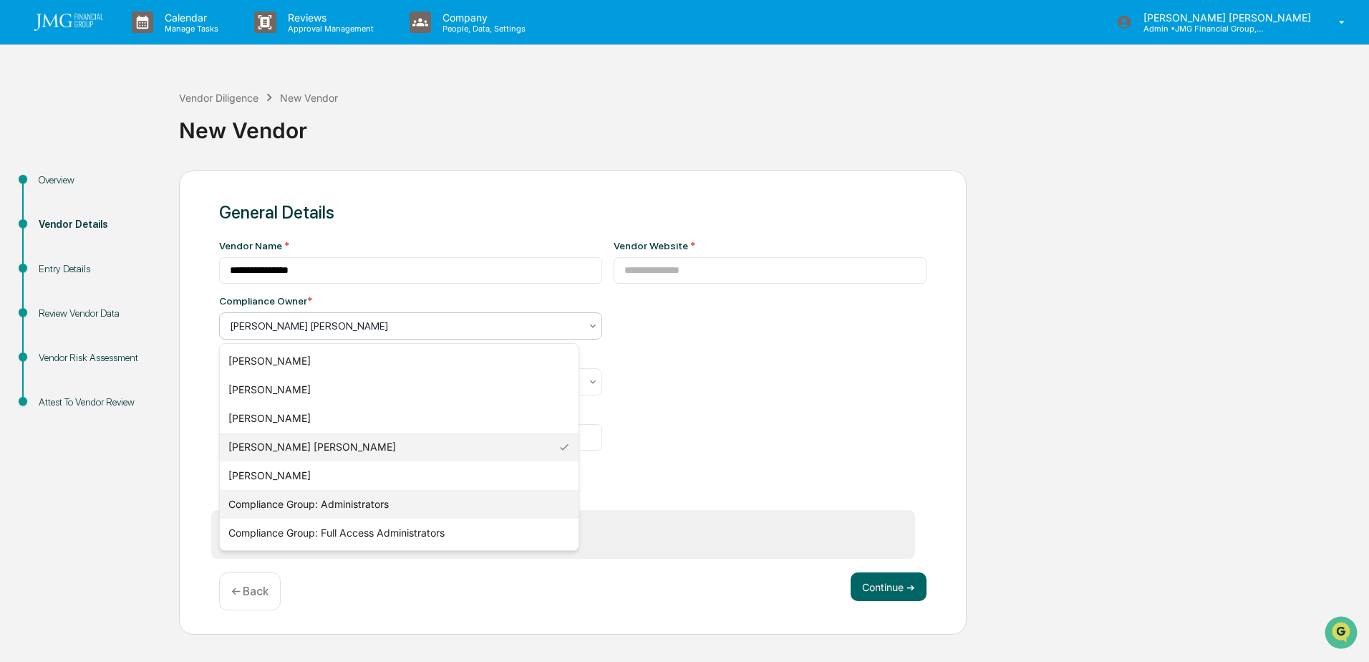
click at [368, 500] on div "Compliance Group: Administrators" at bounding box center [399, 504] width 359 height 29
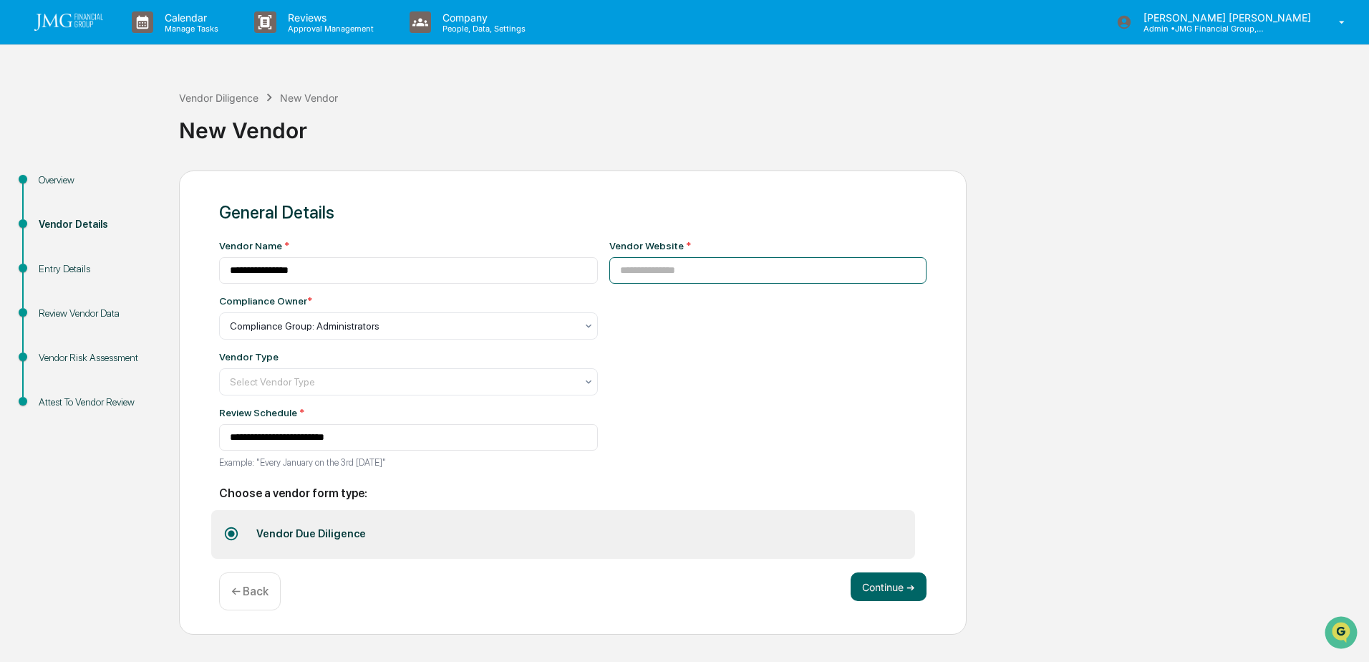
click at [648, 279] on input at bounding box center [768, 270] width 318 height 26
click at [646, 274] on input at bounding box center [768, 270] width 318 height 26
paste input "**********"
type input "**********"
click at [692, 336] on div "**********" at bounding box center [768, 358] width 318 height 237
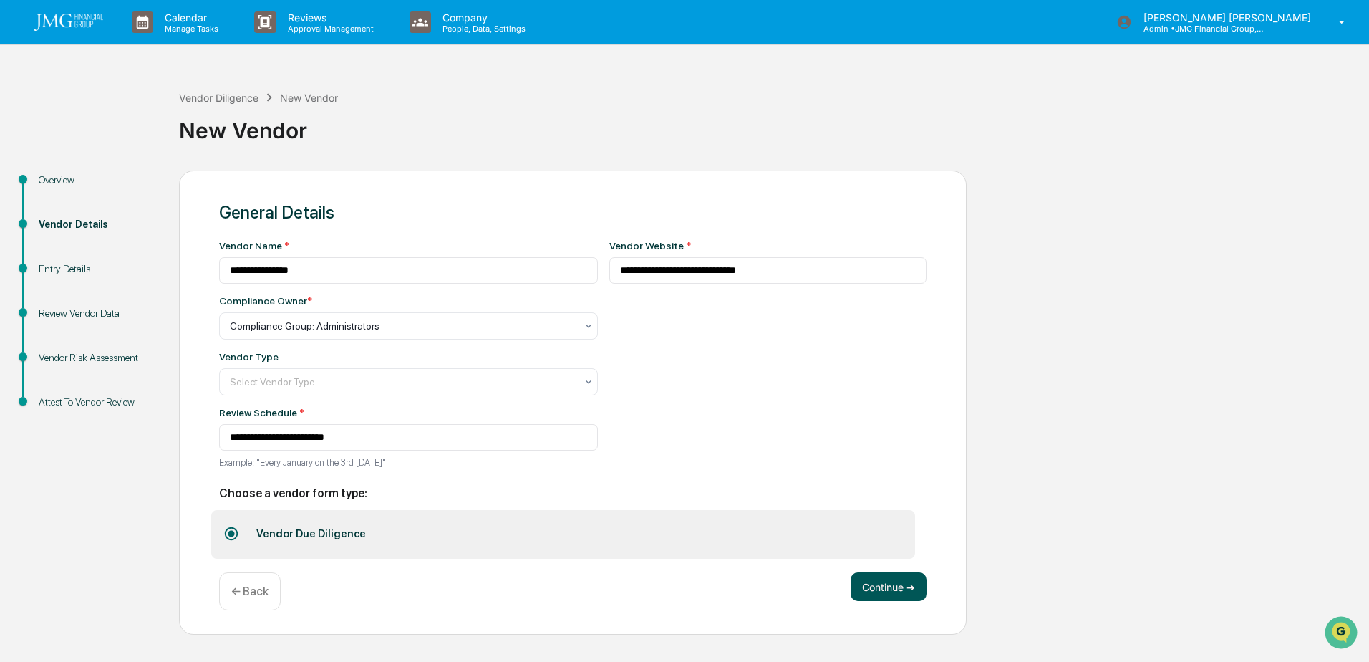
click at [869, 588] on button "Continue ➔" at bounding box center [889, 586] width 76 height 29
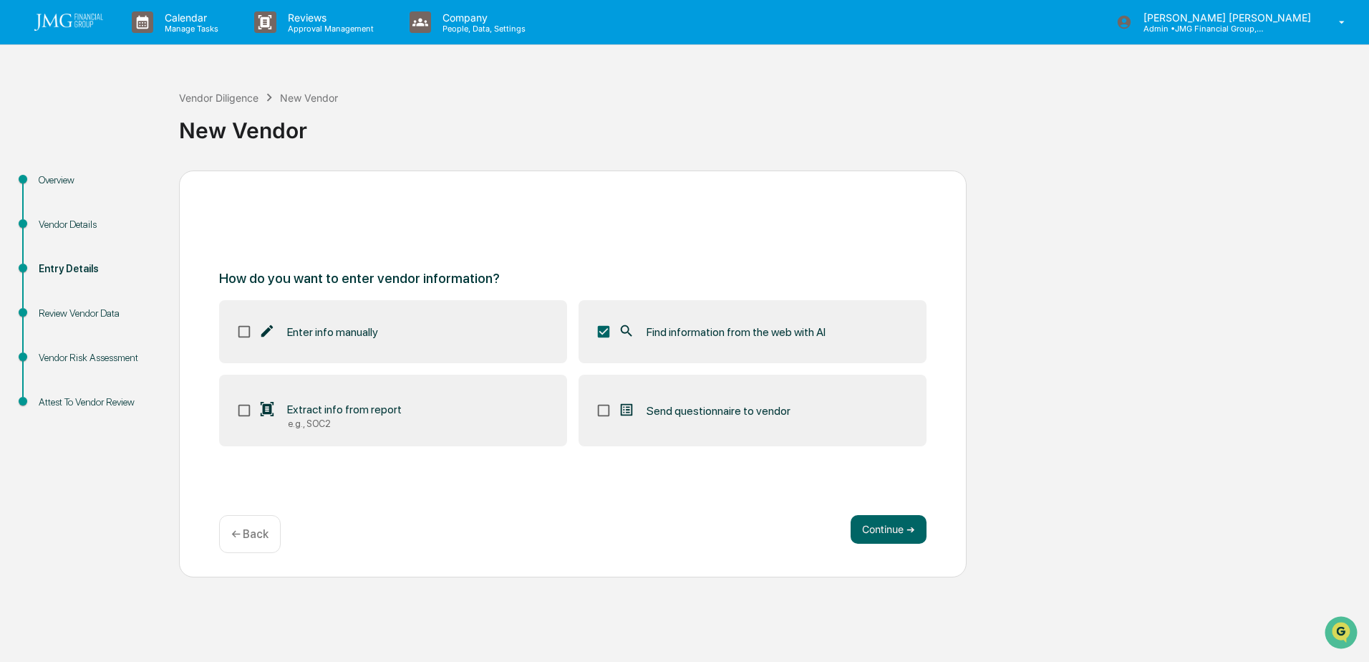
click at [268, 415] on icon at bounding box center [267, 409] width 16 height 16
click at [862, 533] on button "Continue ➔" at bounding box center [889, 529] width 76 height 29
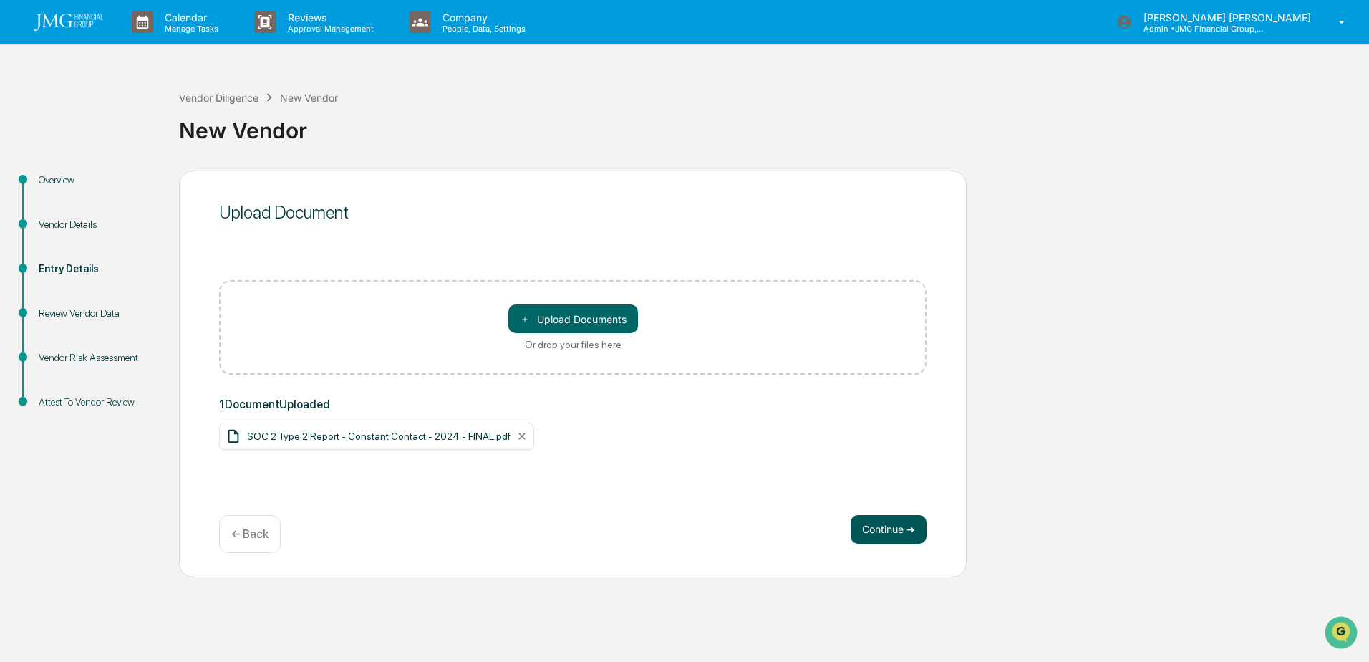
click at [895, 535] on button "Continue ➔" at bounding box center [889, 529] width 76 height 29
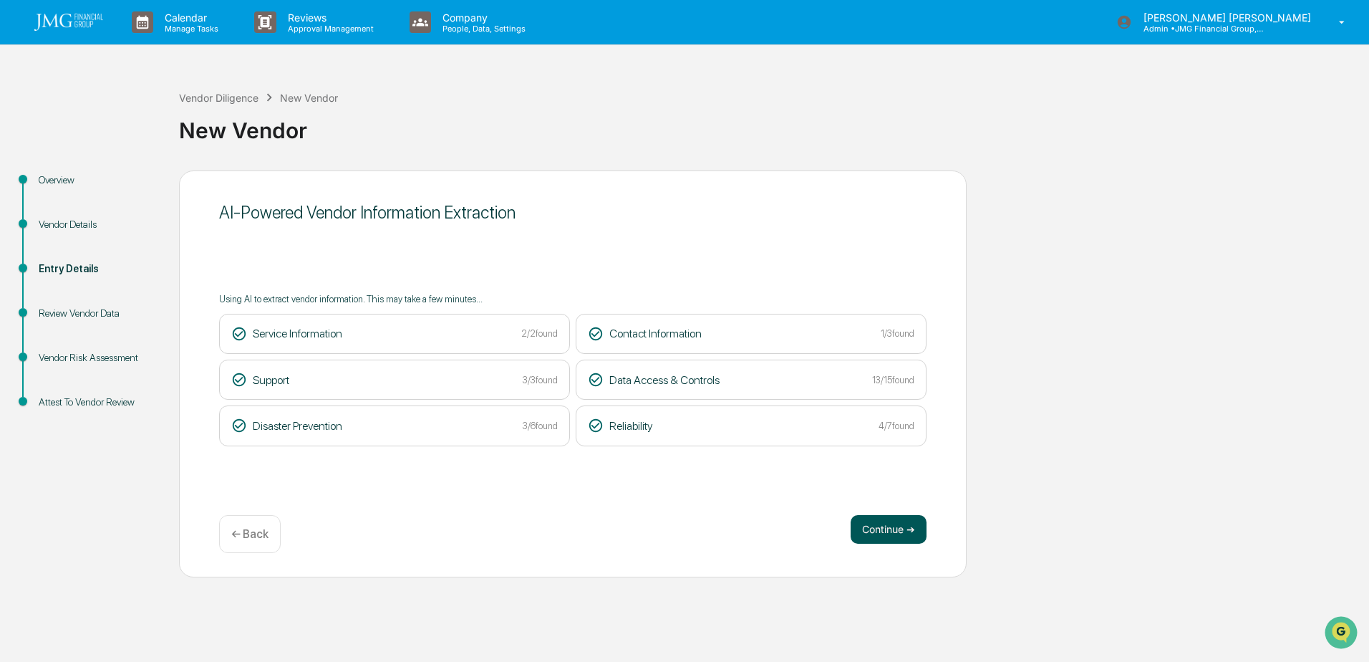
click at [866, 529] on button "Continue ➔" at bounding box center [889, 529] width 76 height 29
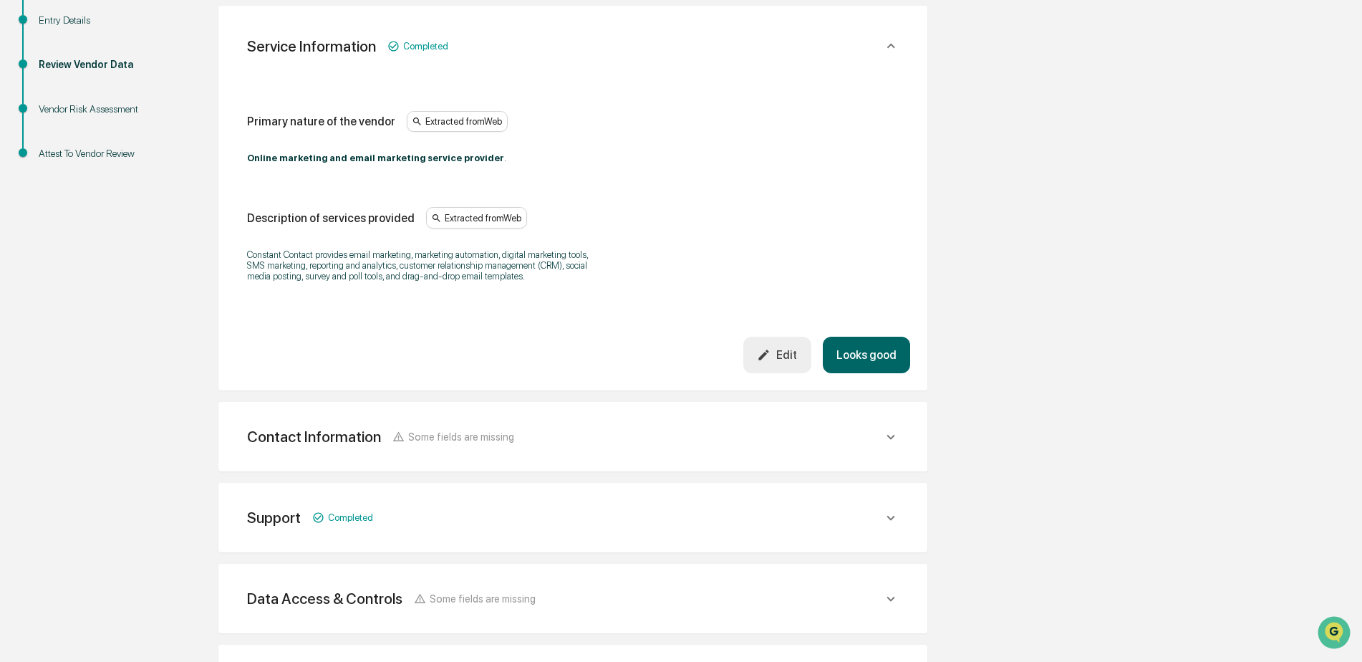
scroll to position [286, 0]
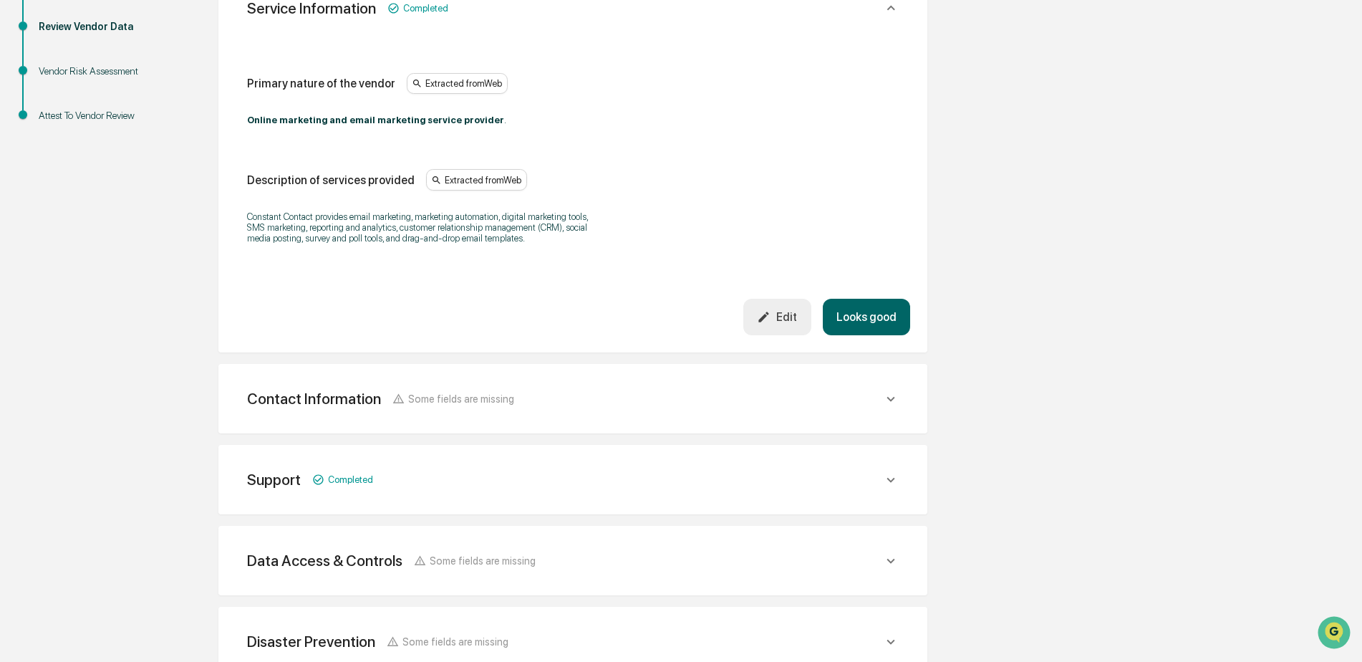
click at [878, 322] on button "Looks good" at bounding box center [866, 317] width 87 height 37
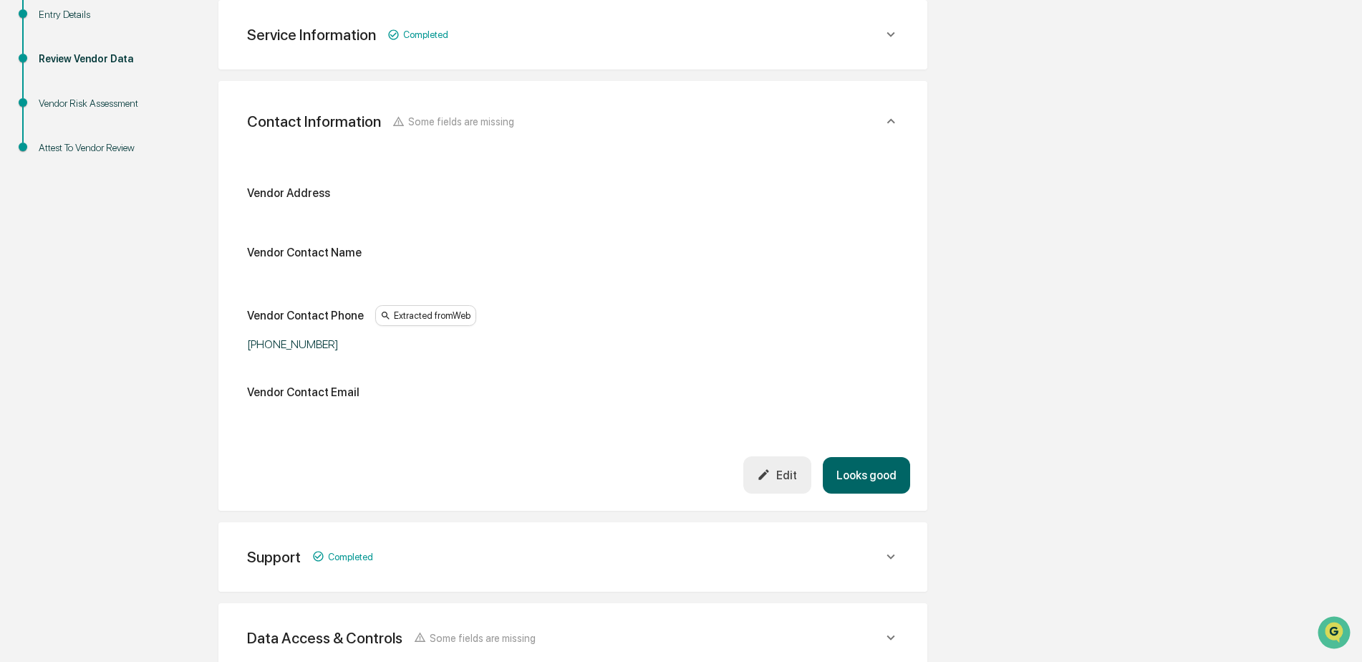
click at [868, 482] on button "Looks good" at bounding box center [866, 475] width 87 height 37
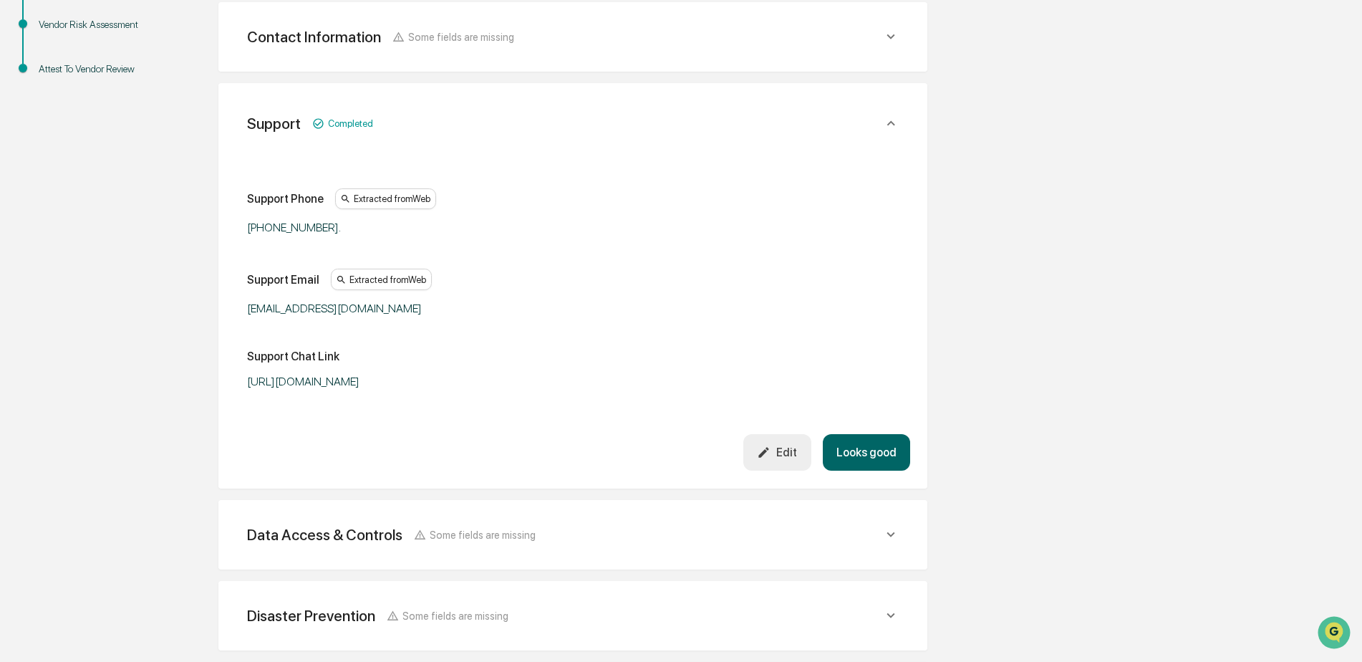
scroll to position [335, 0]
click at [878, 452] on button "Looks good" at bounding box center [866, 450] width 87 height 37
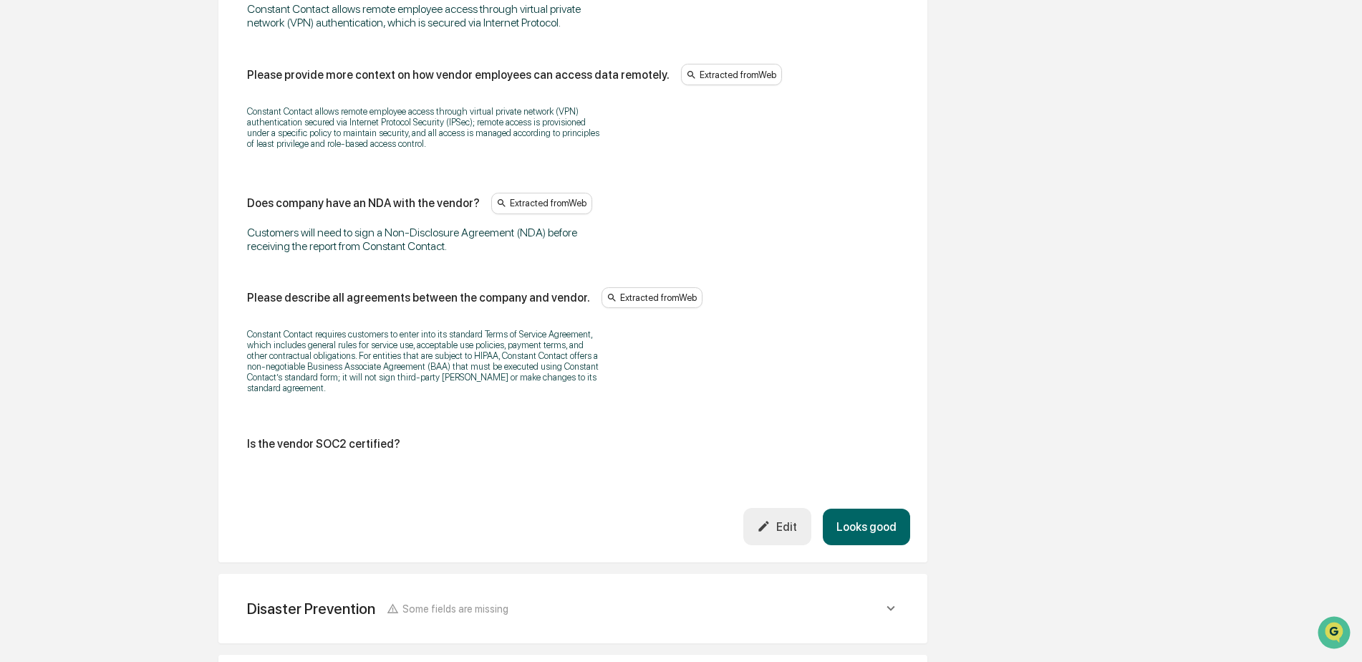
scroll to position [1705, 0]
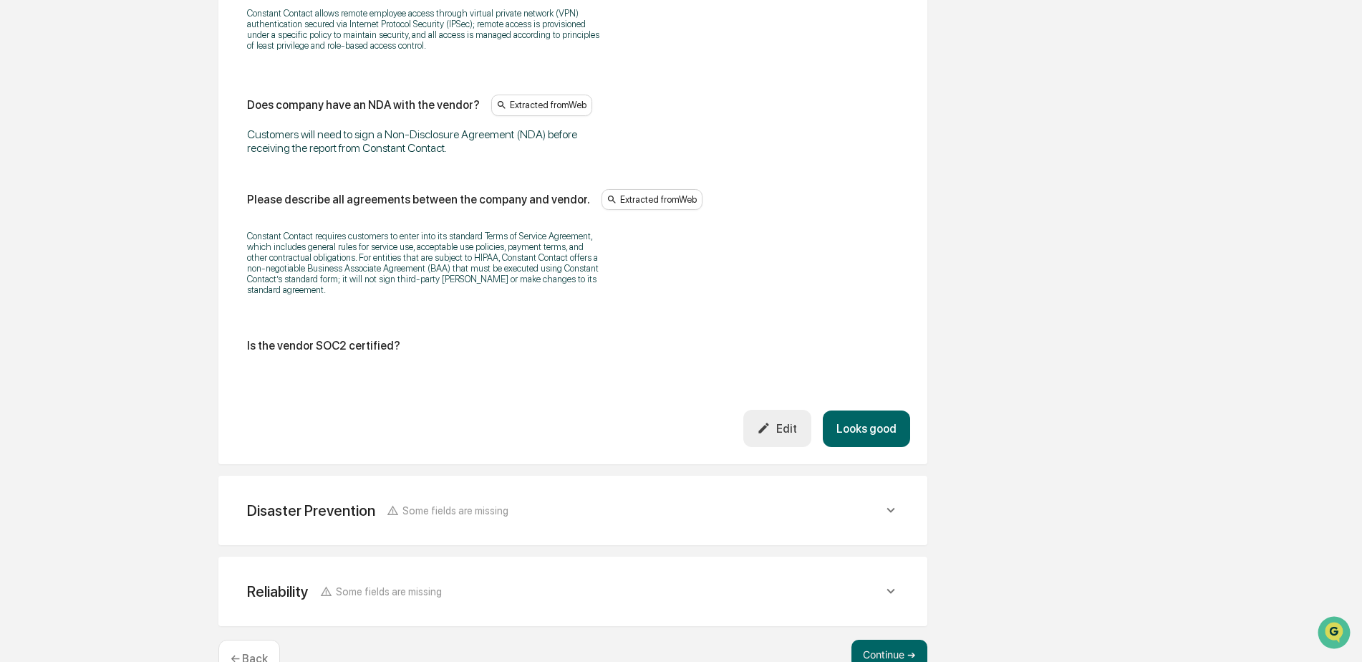
click at [880, 410] on button "Looks good" at bounding box center [866, 428] width 87 height 37
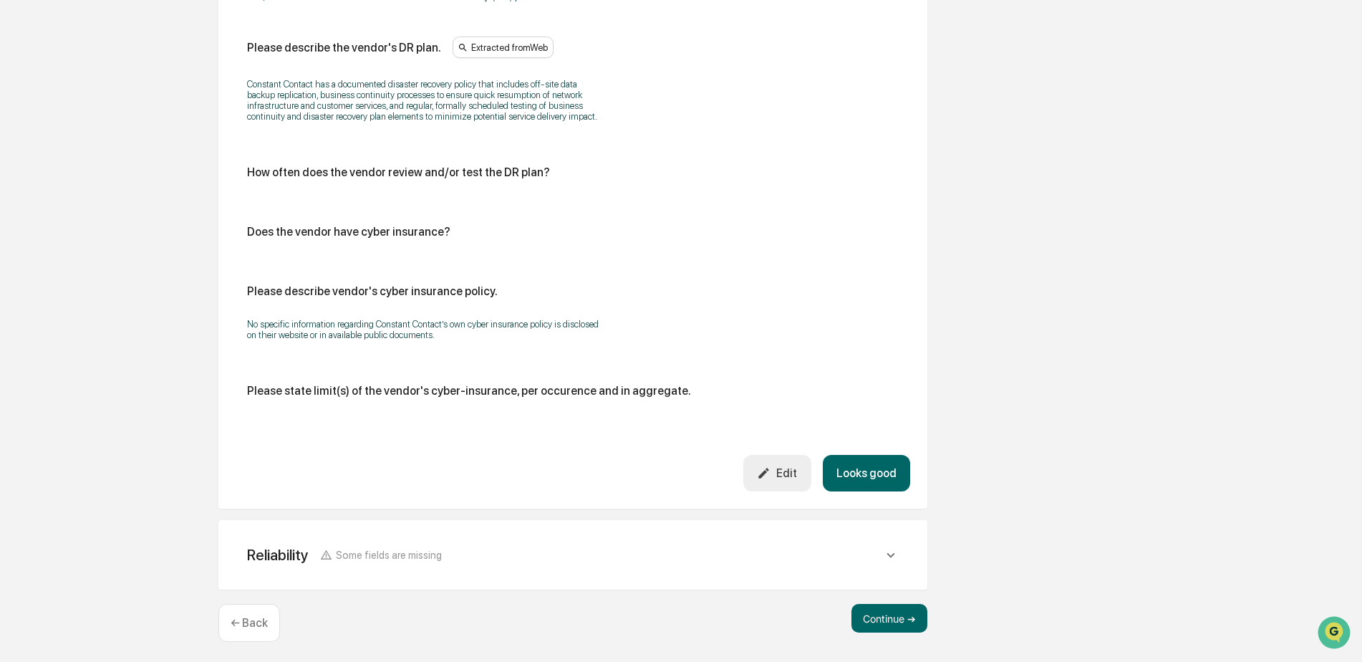
scroll to position [730, 0]
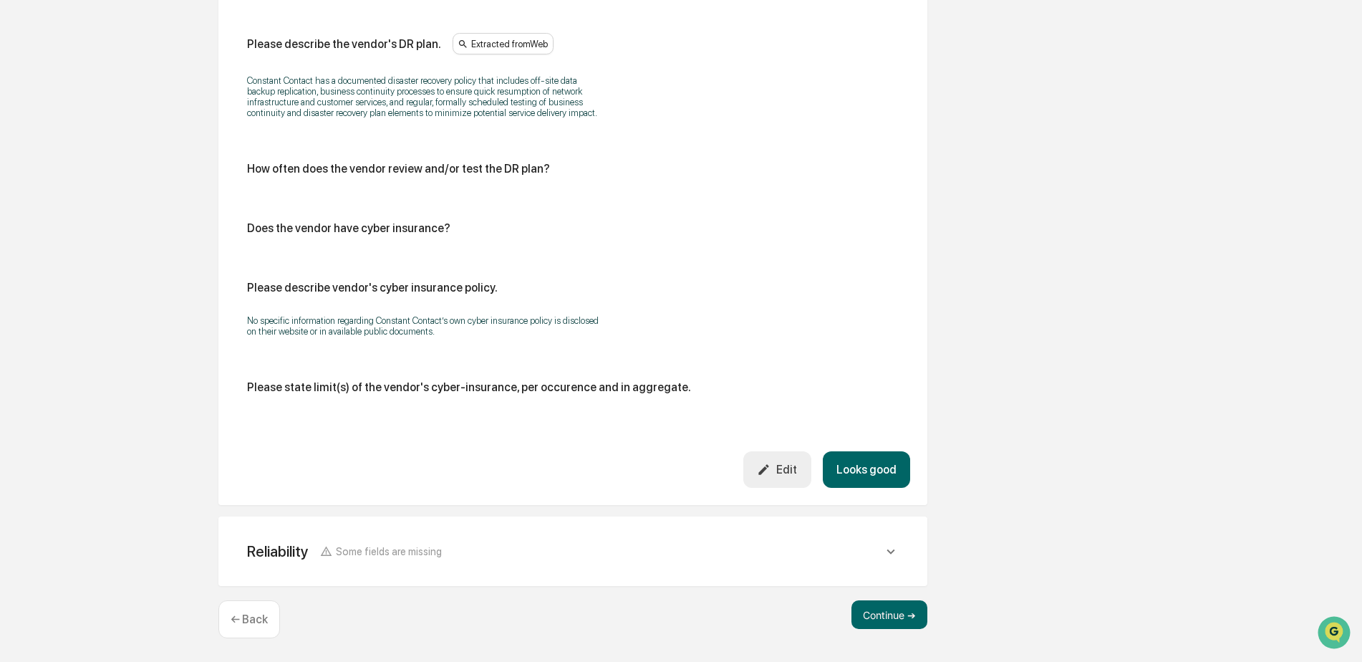
click at [857, 460] on button "Looks good" at bounding box center [866, 469] width 87 height 37
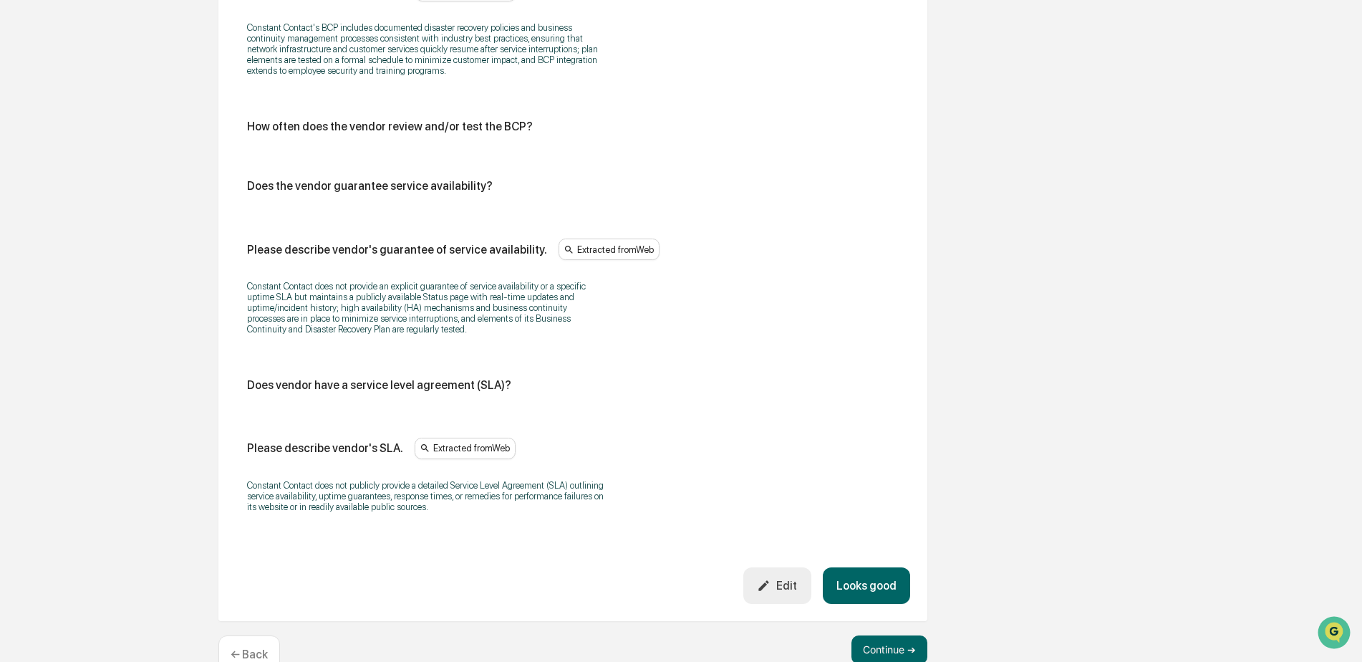
scroll to position [899, 0]
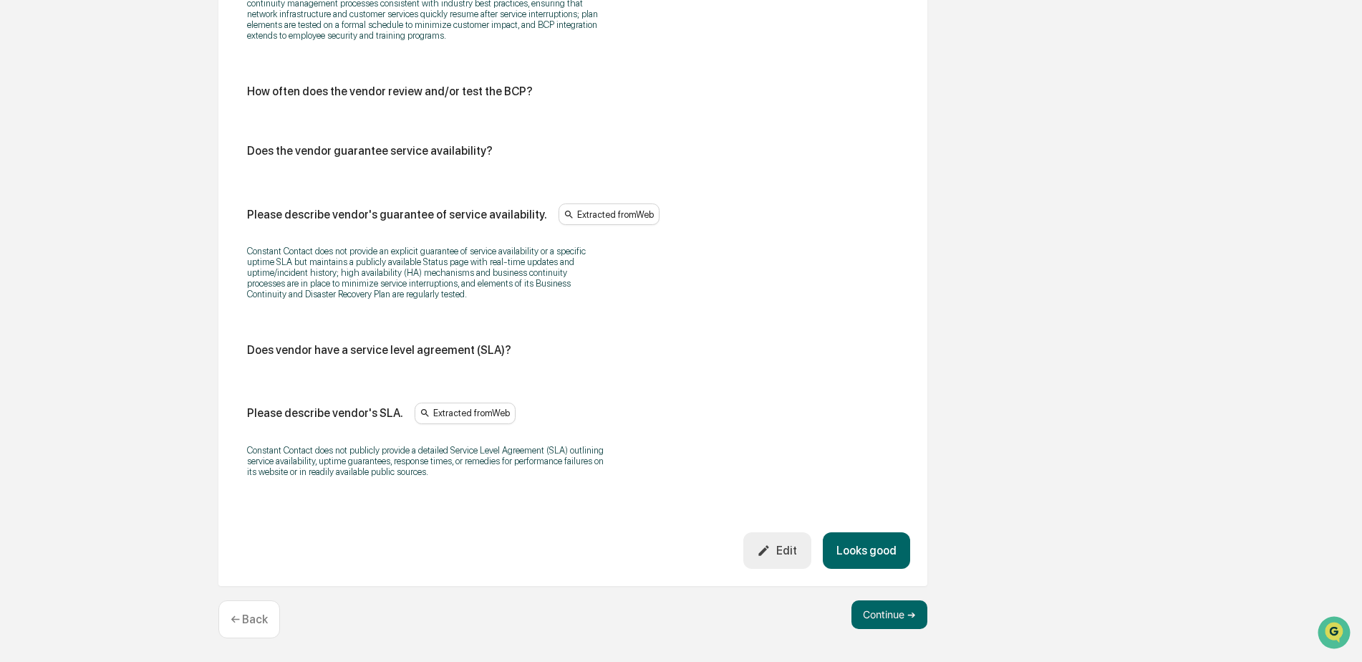
drag, startPoint x: 870, startPoint y: 547, endPoint x: 840, endPoint y: 538, distance: 31.5
click at [871, 547] on button "Looks good" at bounding box center [866, 550] width 87 height 37
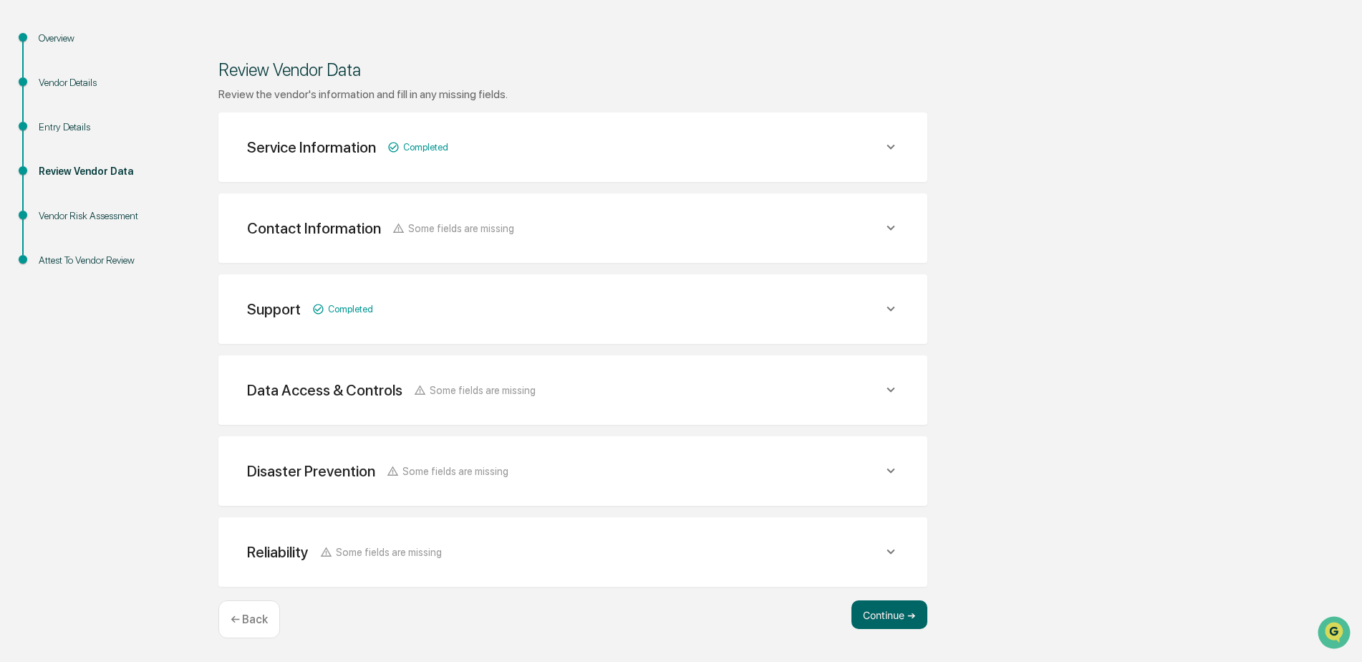
scroll to position [142, 0]
click at [887, 611] on button "Continue ➔" at bounding box center [889, 614] width 76 height 29
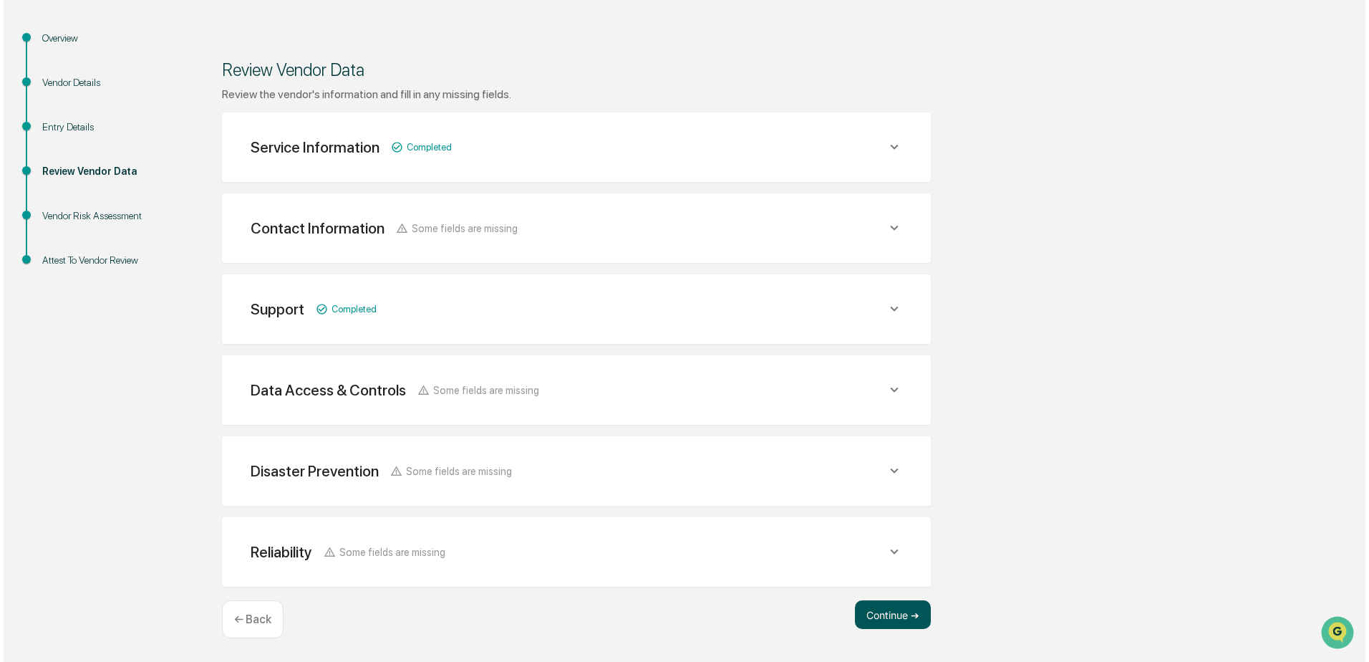
scroll to position [0, 0]
